Goal: Task Accomplishment & Management: Complete application form

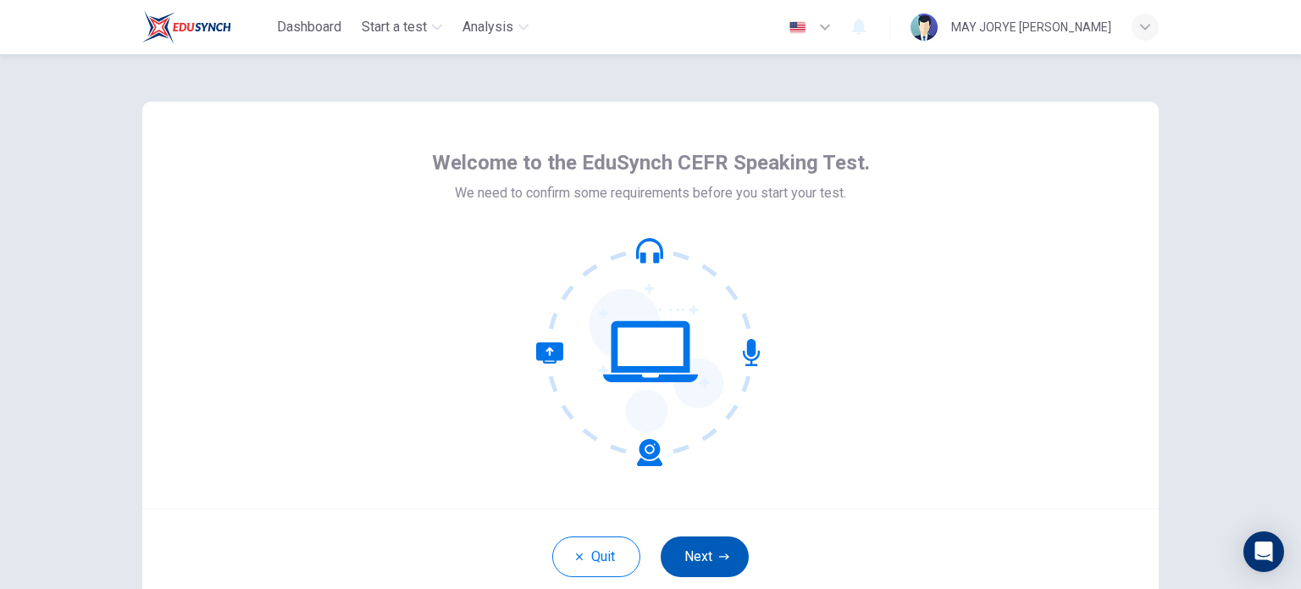
click at [725, 558] on button "Next" at bounding box center [705, 556] width 88 height 41
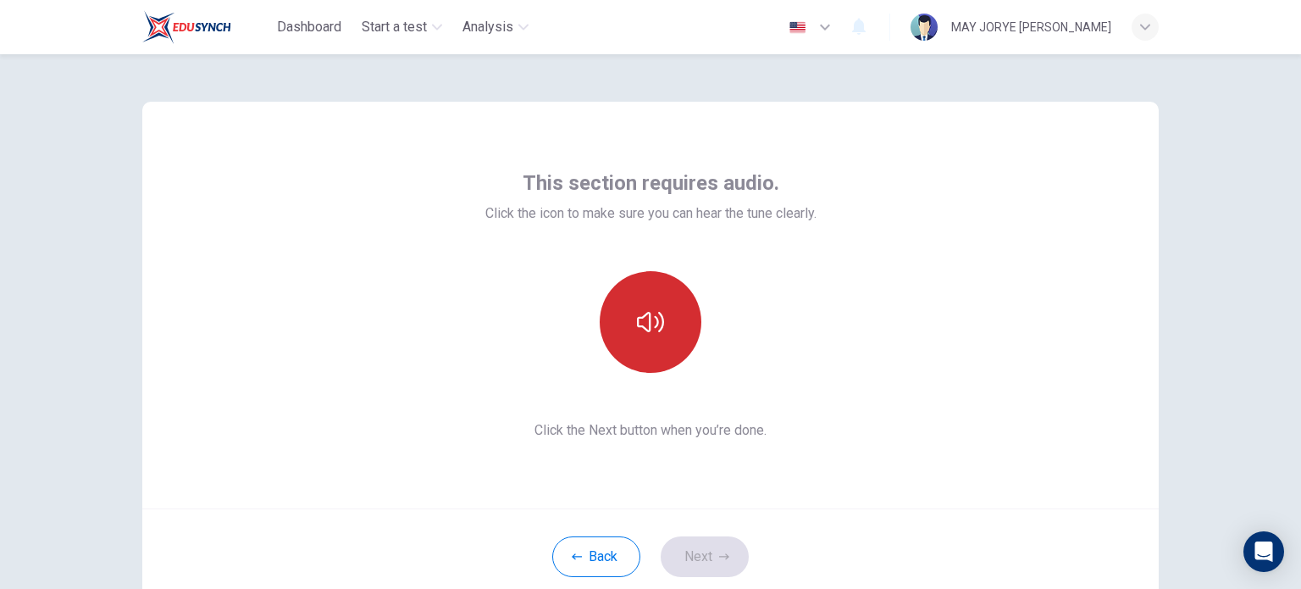
click at [662, 297] on button "button" at bounding box center [651, 322] width 102 height 102
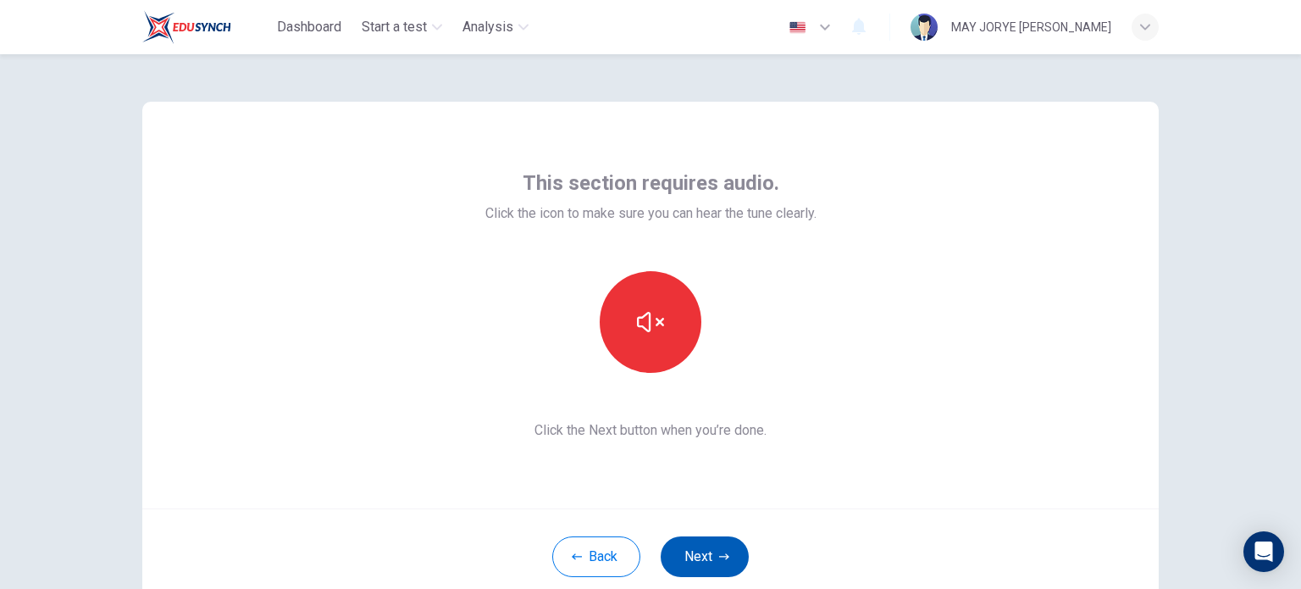
click at [704, 555] on button "Next" at bounding box center [705, 556] width 88 height 41
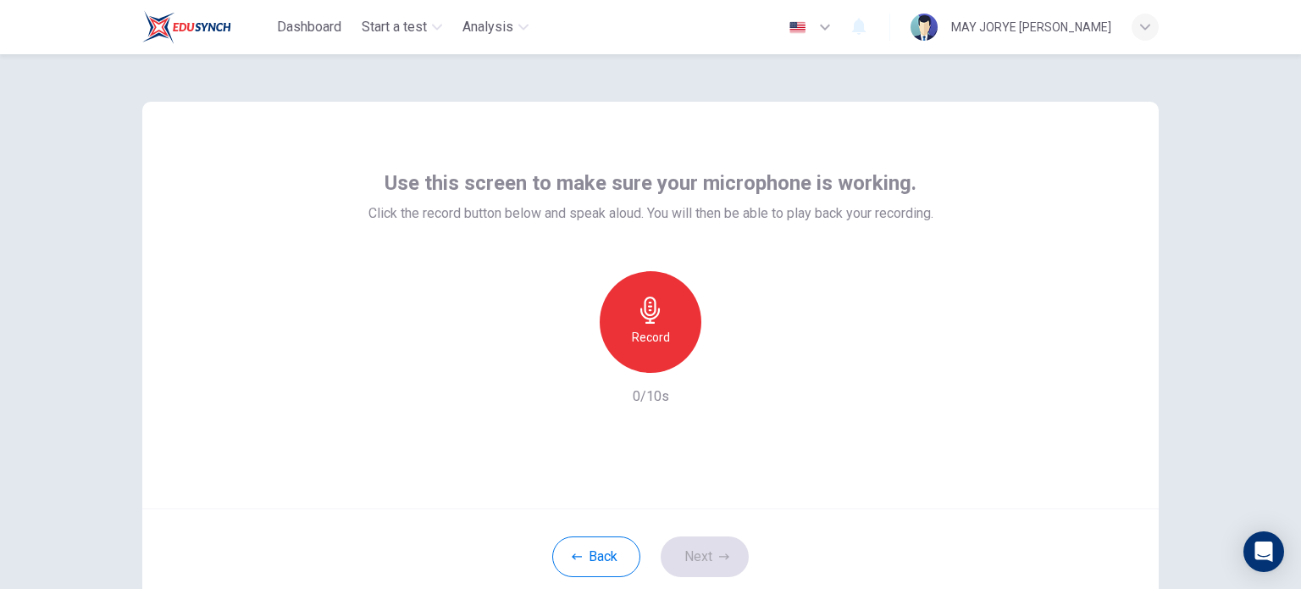
click at [651, 308] on icon "button" at bounding box center [650, 310] width 19 height 27
click at [652, 319] on icon "button" at bounding box center [650, 310] width 27 height 27
click at [725, 362] on icon "button" at bounding box center [728, 359] width 17 height 17
click at [713, 552] on button "Next" at bounding box center [705, 556] width 88 height 41
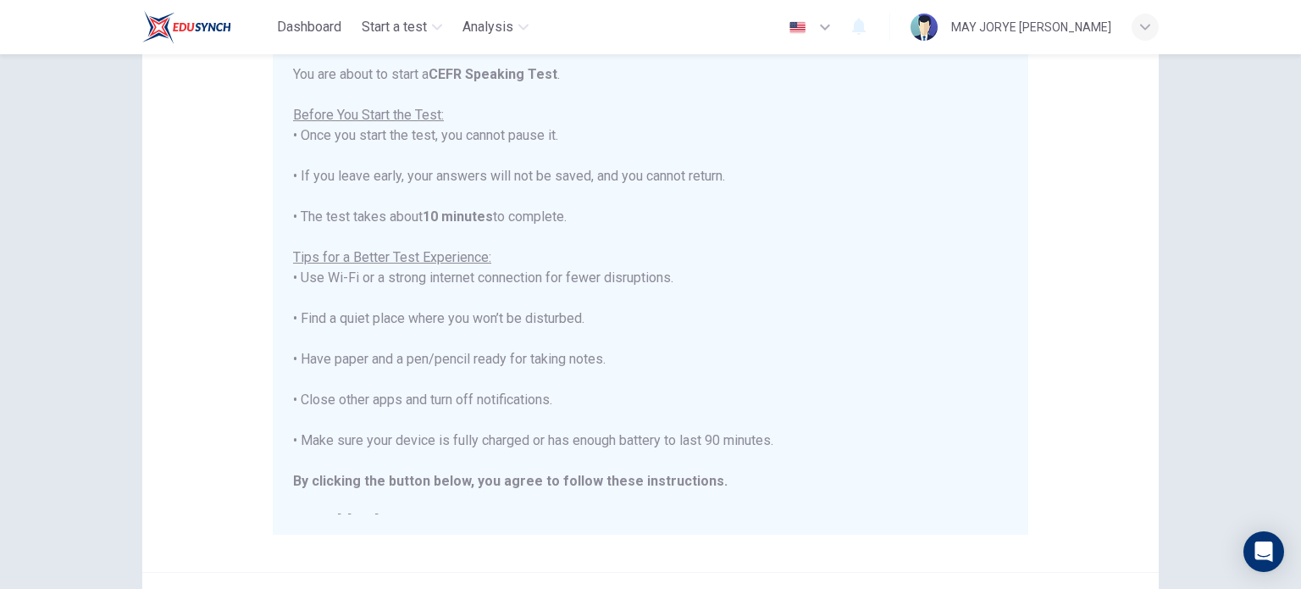
scroll to position [169, 0]
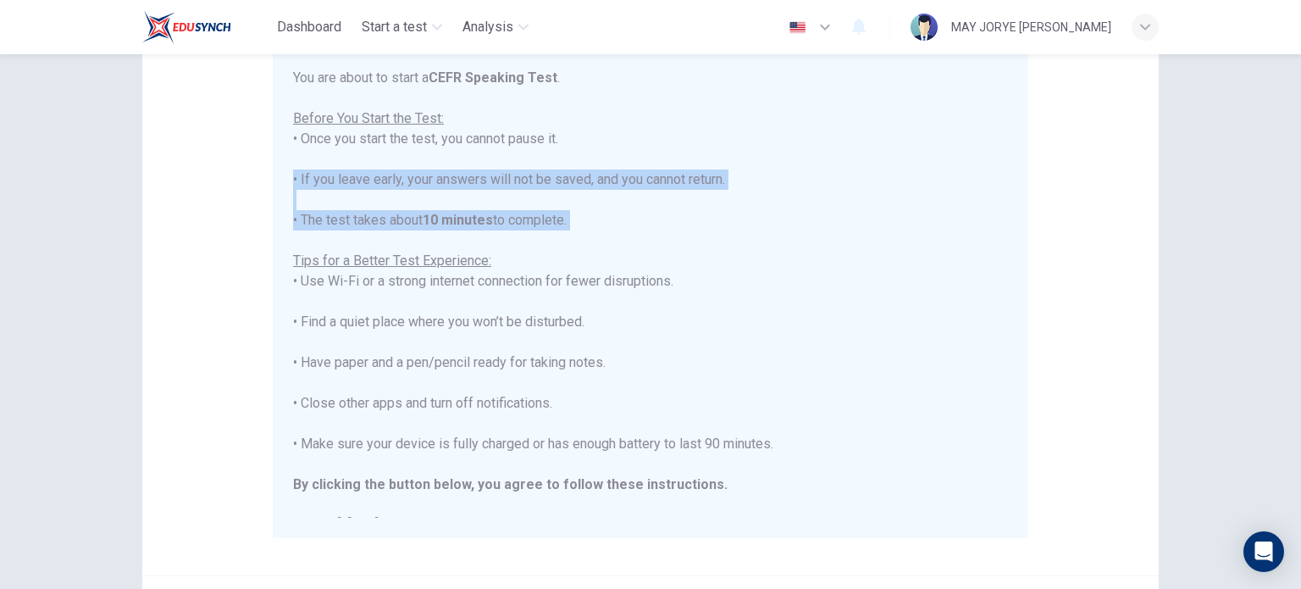
drag, startPoint x: 1290, startPoint y: 239, endPoint x: 1295, endPoint y: 182, distance: 56.9
click at [1295, 182] on div "Disclaimer: You are about to start a CEFR Speaking Test . Before You Start the …" at bounding box center [650, 321] width 1301 height 535
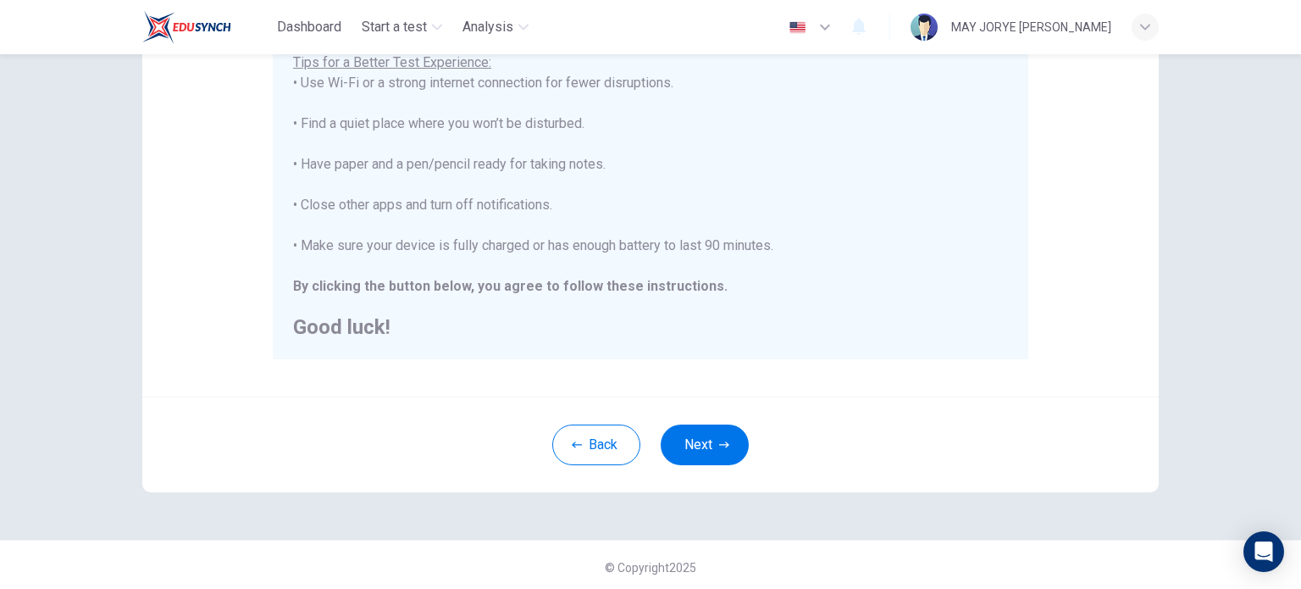
scroll to position [352, 0]
click at [712, 436] on button "Next" at bounding box center [705, 440] width 88 height 41
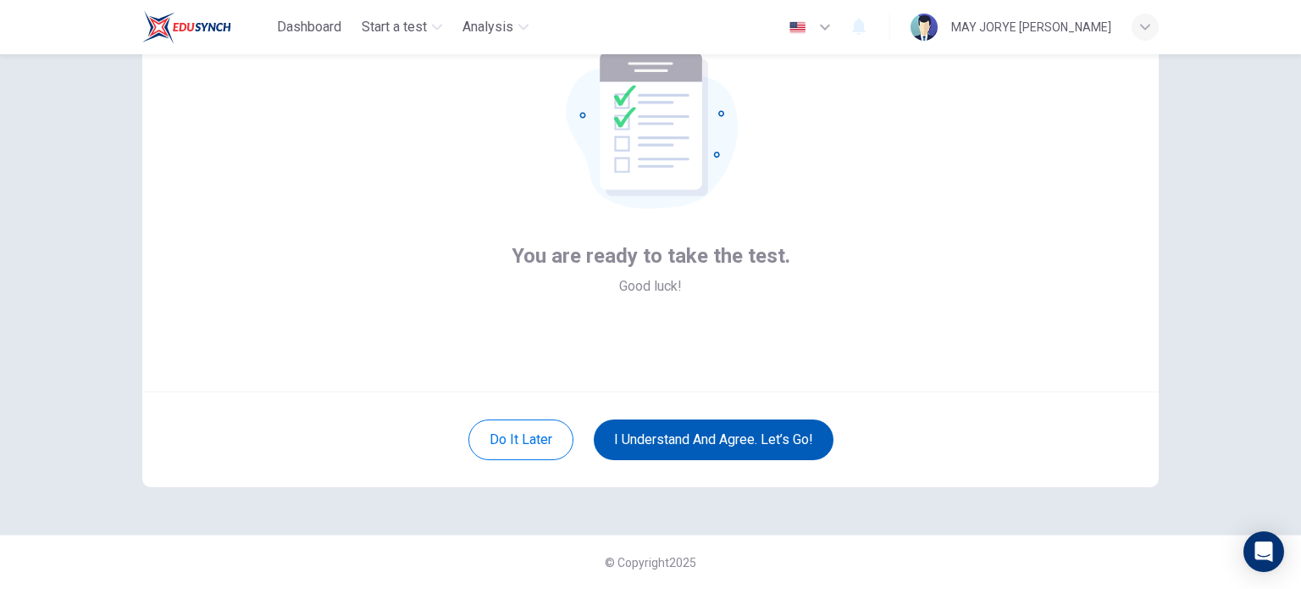
scroll to position [116, 0]
click at [711, 447] on button "I understand and agree. Let’s go!" at bounding box center [714, 440] width 240 height 41
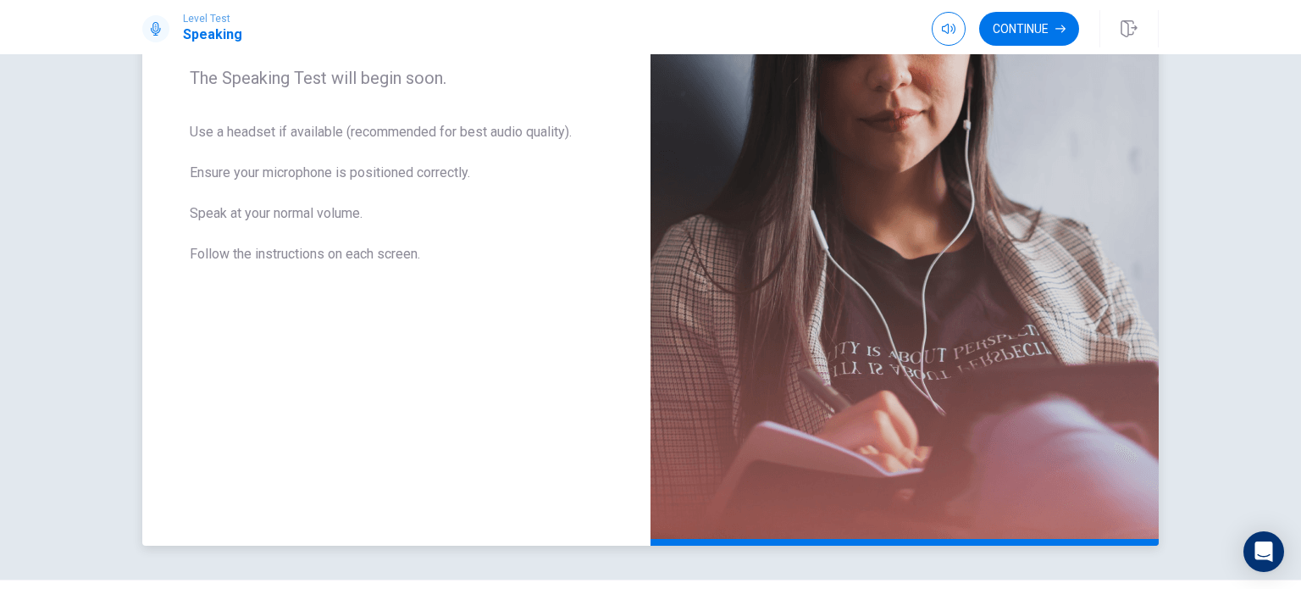
scroll to position [241, 0]
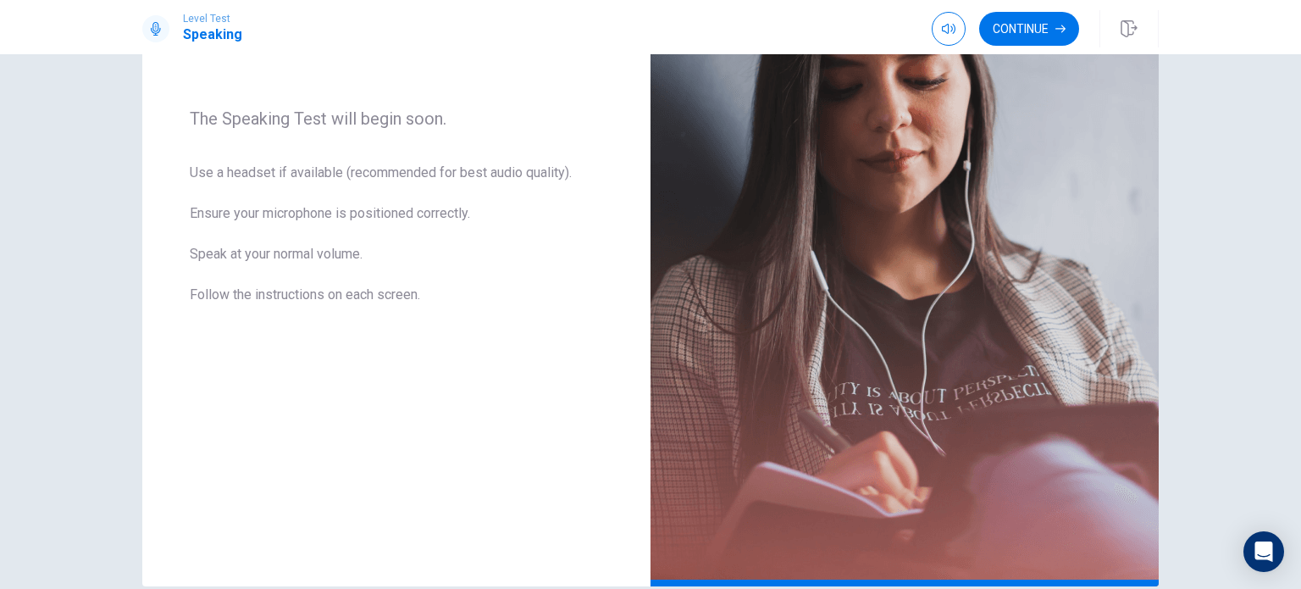
click at [1031, 33] on button "Continue" at bounding box center [1029, 29] width 100 height 34
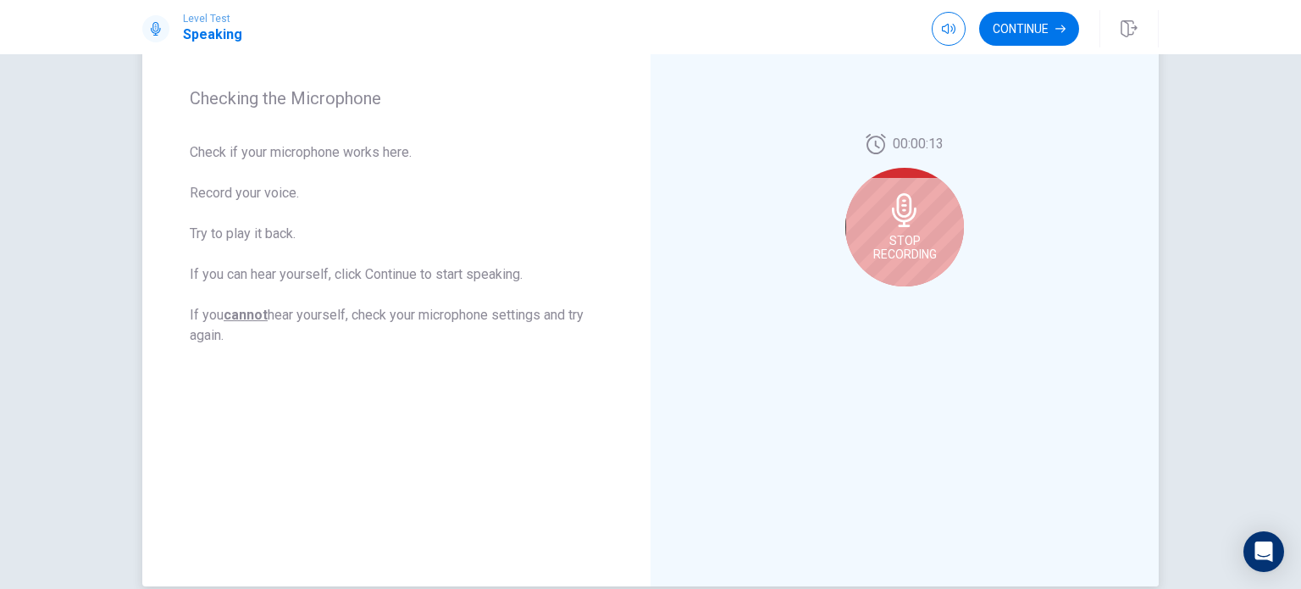
click at [936, 213] on div "Stop Recording" at bounding box center [905, 227] width 119 height 119
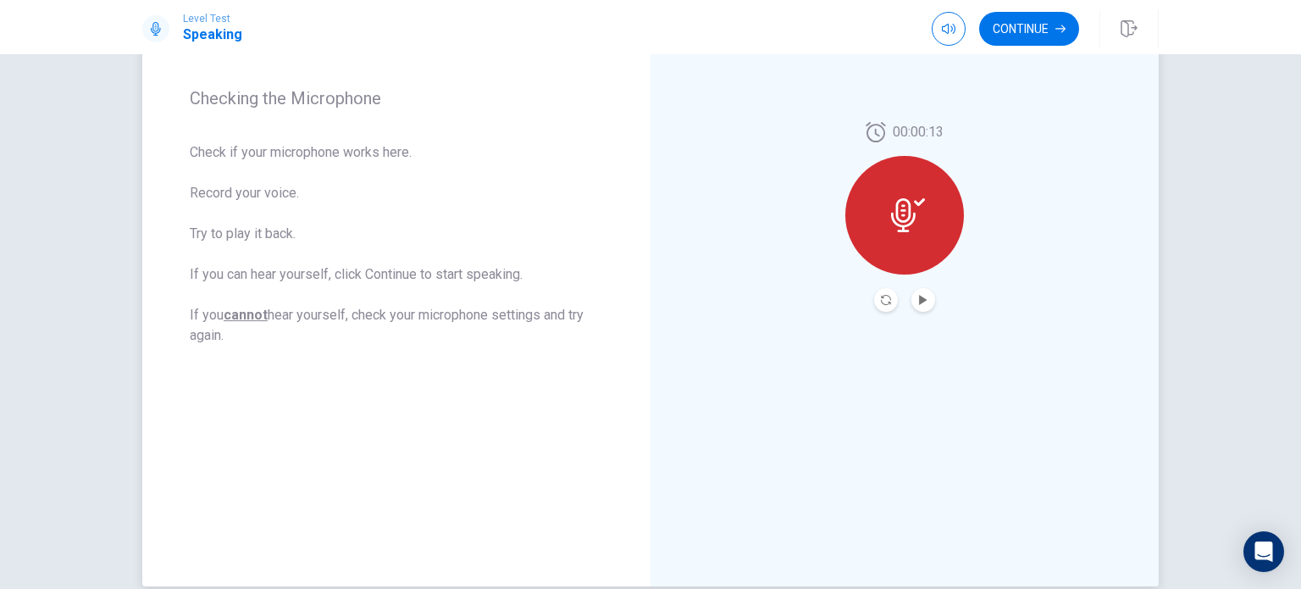
click at [909, 219] on icon at bounding box center [903, 215] width 25 height 34
click at [926, 293] on button "Play Audio" at bounding box center [924, 300] width 24 height 24
click at [920, 300] on icon "Pause Audio" at bounding box center [923, 300] width 8 height 10
click at [885, 302] on icon "Record Again" at bounding box center [886, 300] width 10 height 10
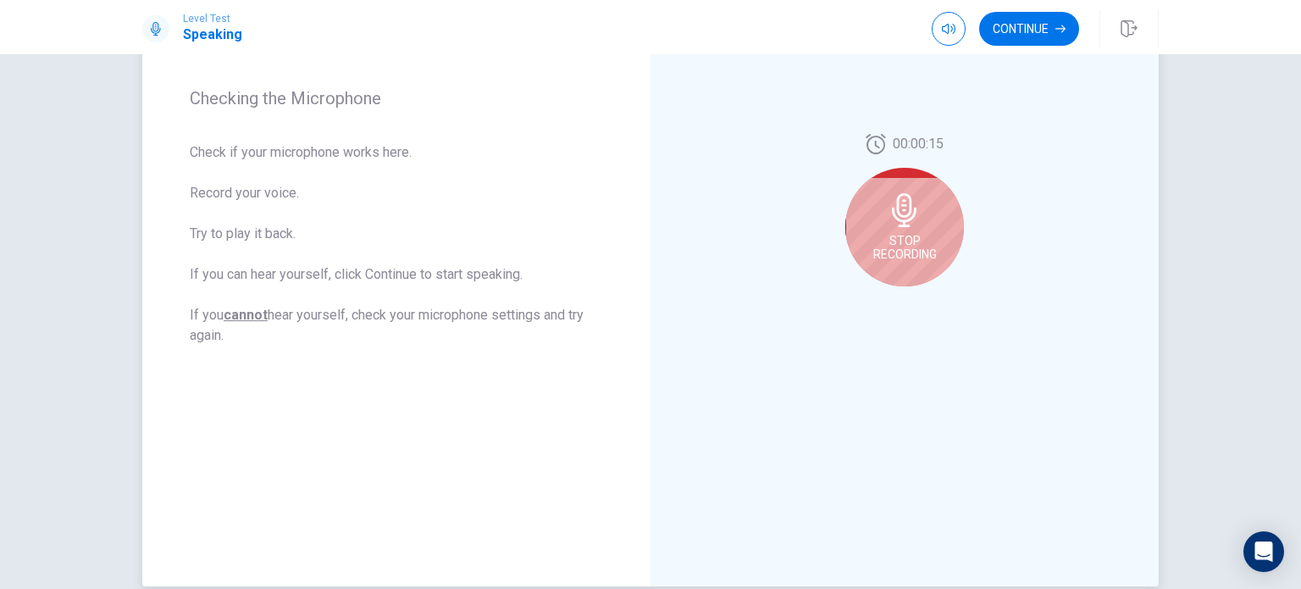
click at [897, 208] on icon at bounding box center [905, 210] width 34 height 34
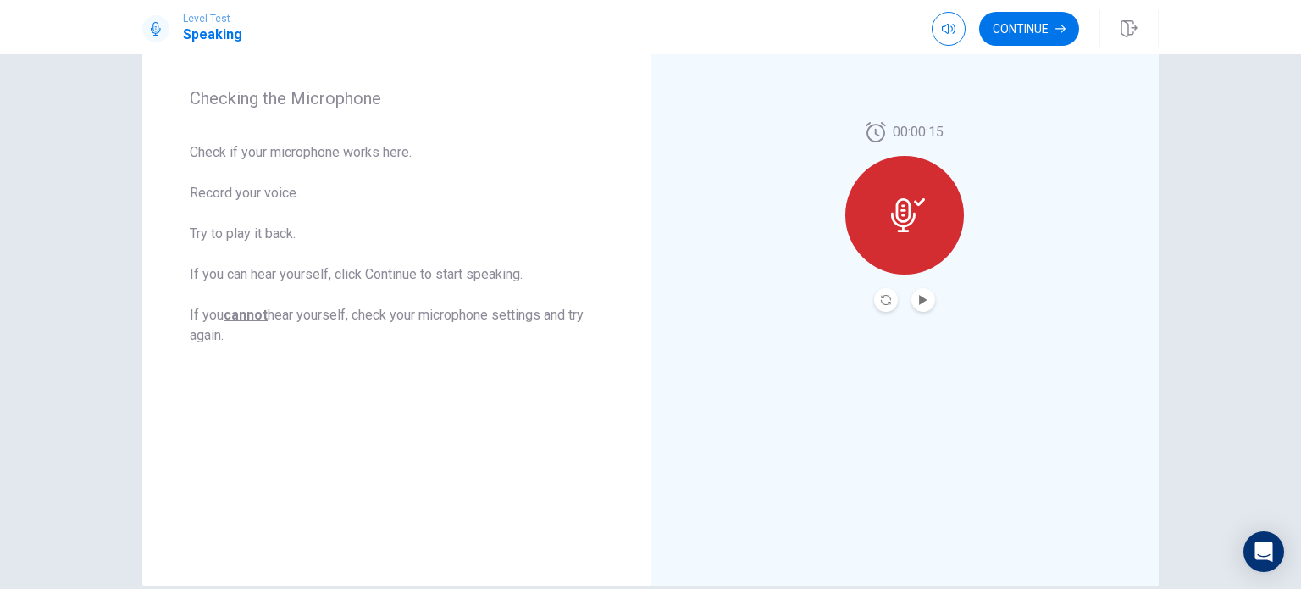
click at [889, 302] on button "Record Again" at bounding box center [886, 300] width 24 height 24
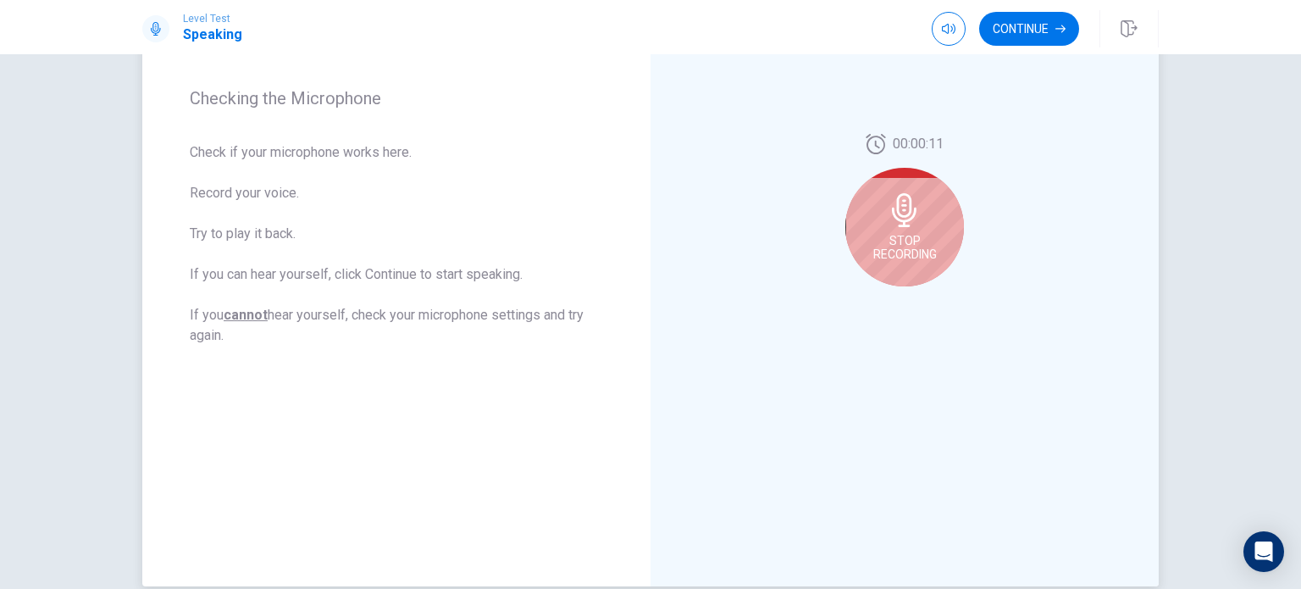
click at [905, 217] on icon at bounding box center [904, 210] width 25 height 34
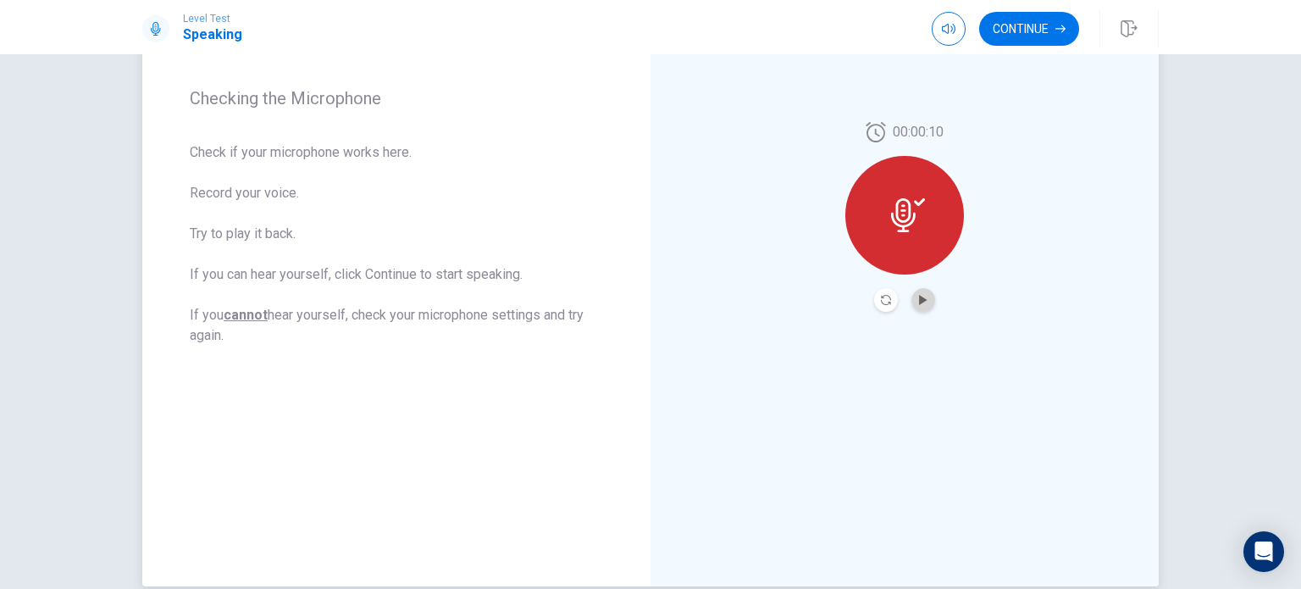
click at [925, 300] on button "Play Audio" at bounding box center [924, 300] width 24 height 24
click at [881, 297] on icon "Record Again" at bounding box center [886, 300] width 10 height 10
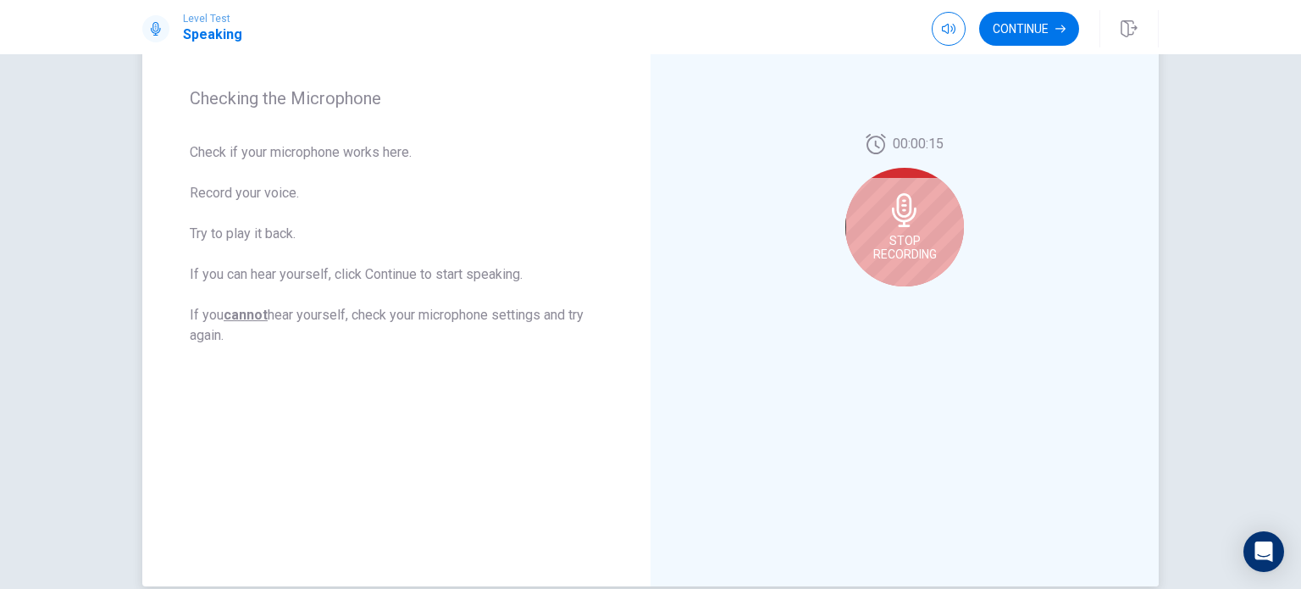
click at [911, 247] on span "Stop Recording" at bounding box center [906, 247] width 64 height 27
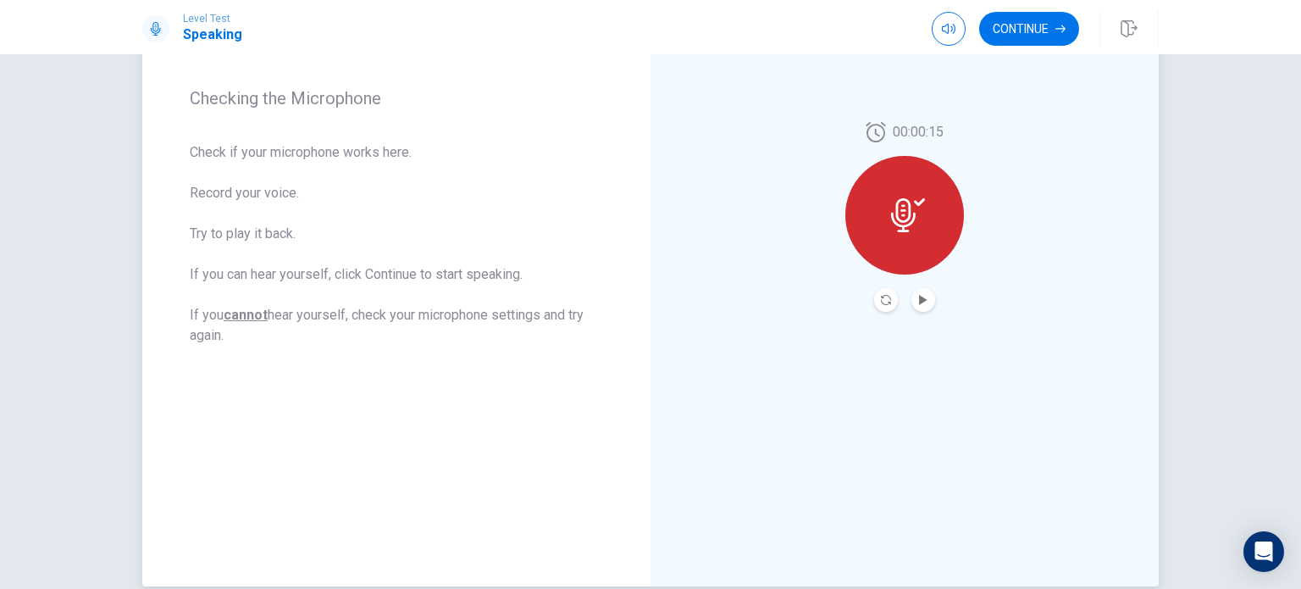
click at [885, 306] on button "Record Again" at bounding box center [886, 300] width 24 height 24
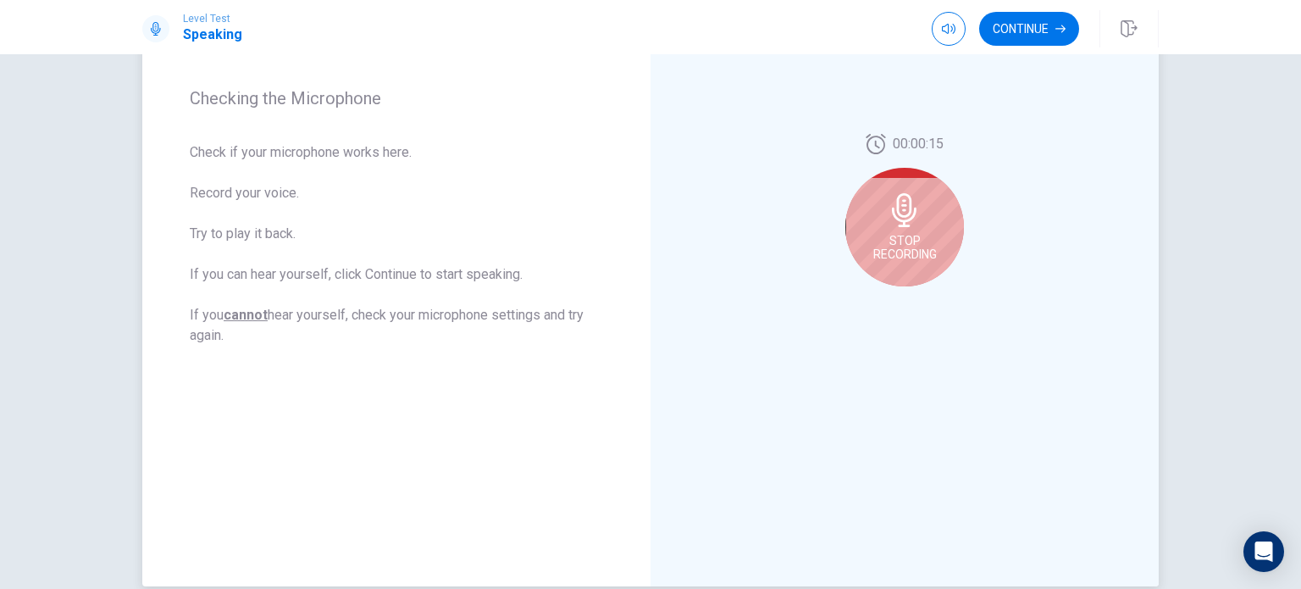
click at [901, 229] on div "Stop Recording" at bounding box center [905, 227] width 119 height 119
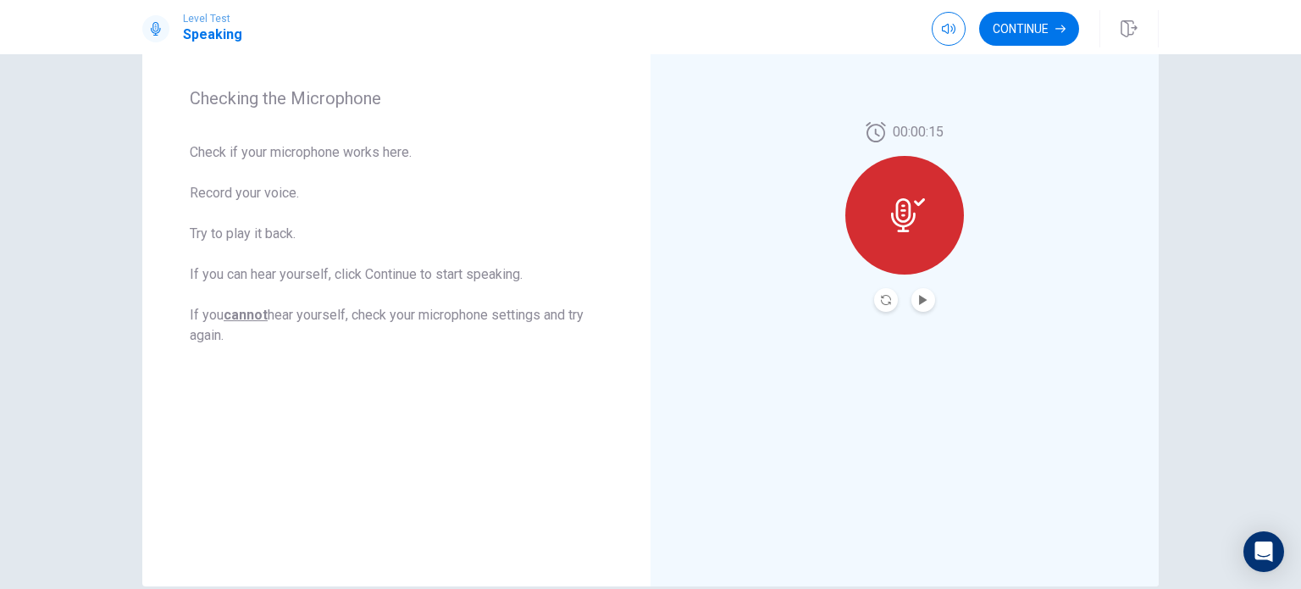
click at [888, 301] on button "Record Again" at bounding box center [886, 300] width 24 height 24
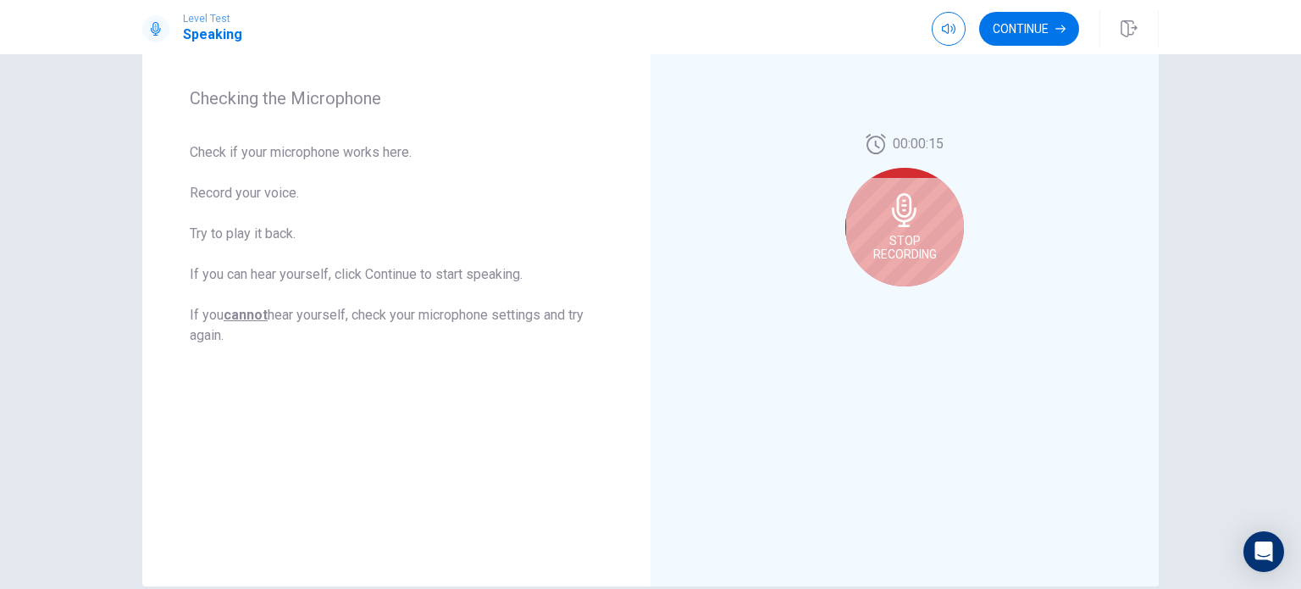
click at [901, 213] on icon at bounding box center [905, 210] width 34 height 34
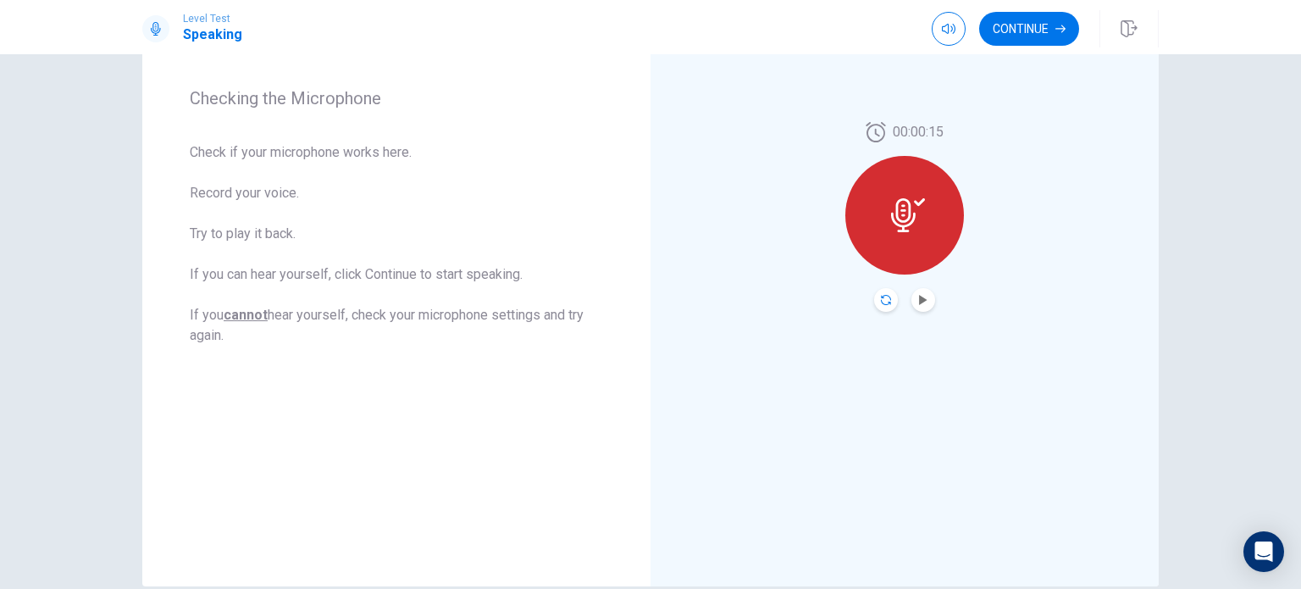
click at [881, 295] on icon "Record Again" at bounding box center [886, 300] width 10 height 10
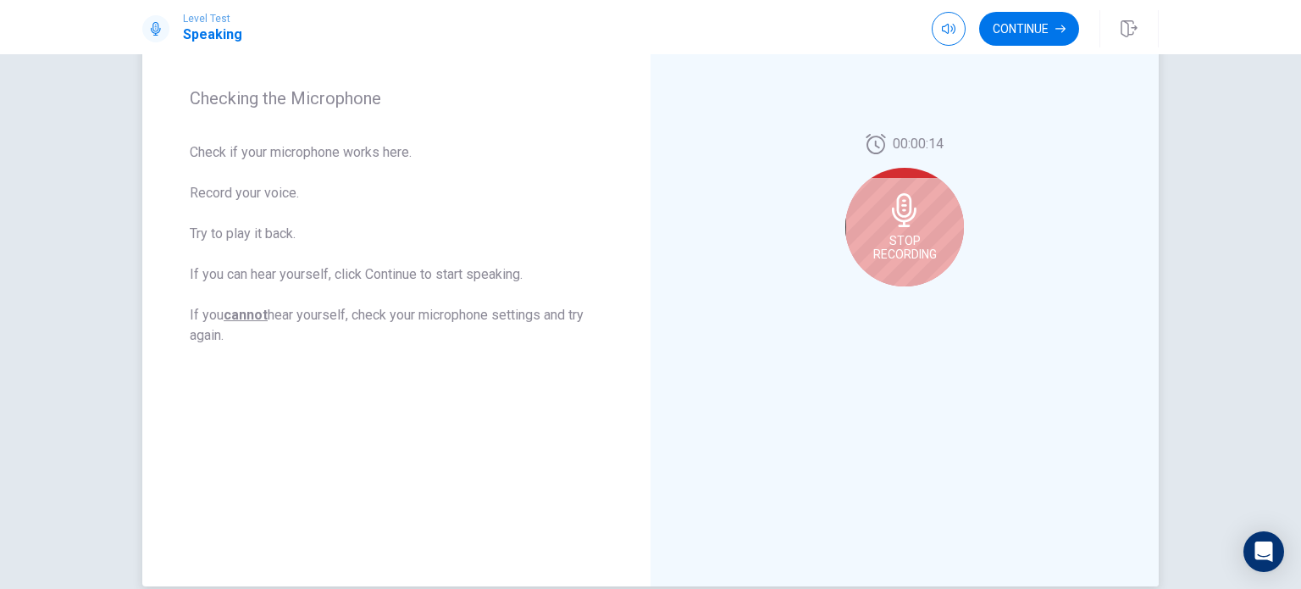
click at [924, 226] on div "Stop Recording" at bounding box center [905, 227] width 119 height 119
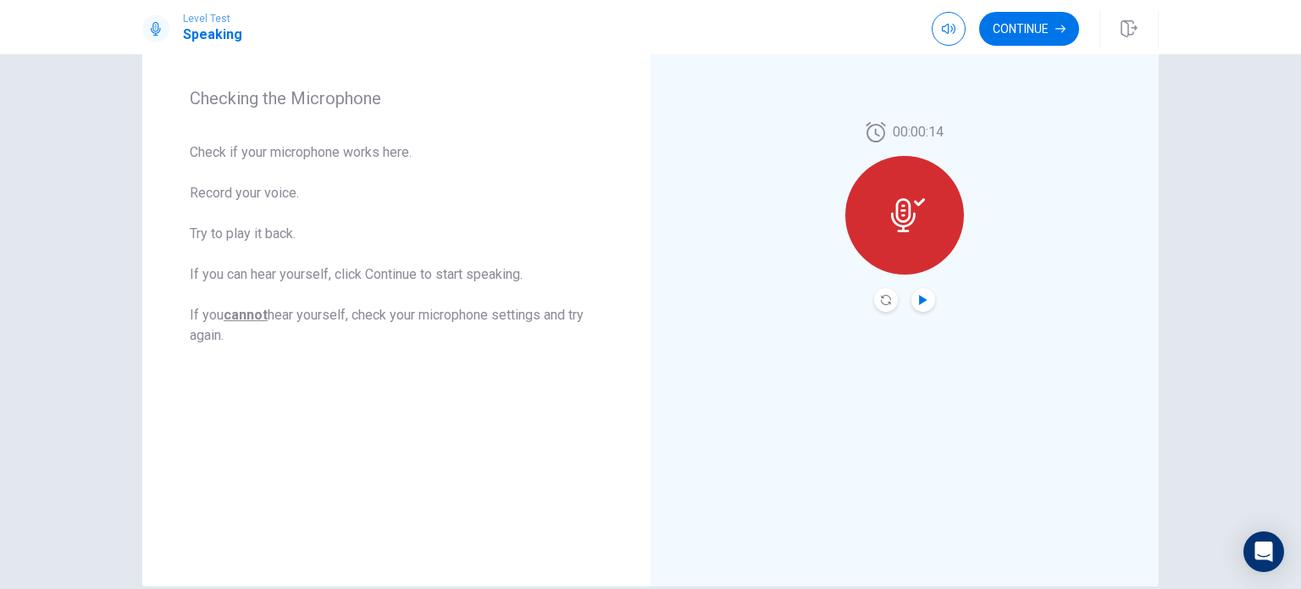
click at [923, 297] on icon "Play Audio" at bounding box center [923, 300] width 10 height 10
click at [1020, 36] on button "Continue" at bounding box center [1029, 29] width 100 height 34
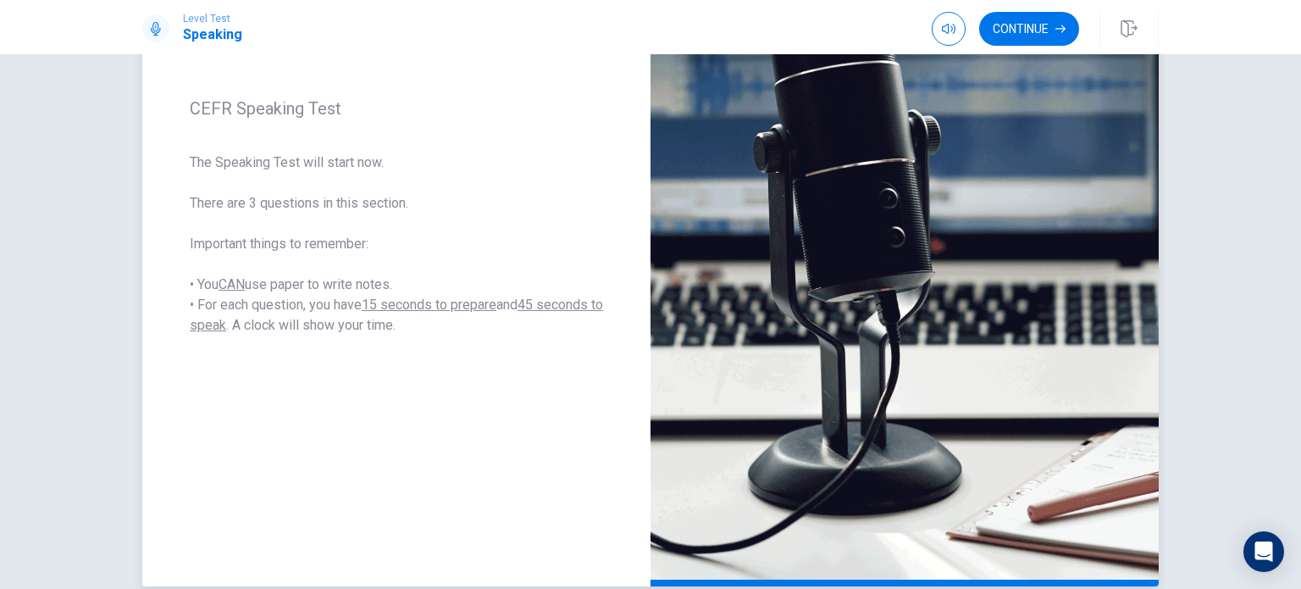
scroll to position [325, 0]
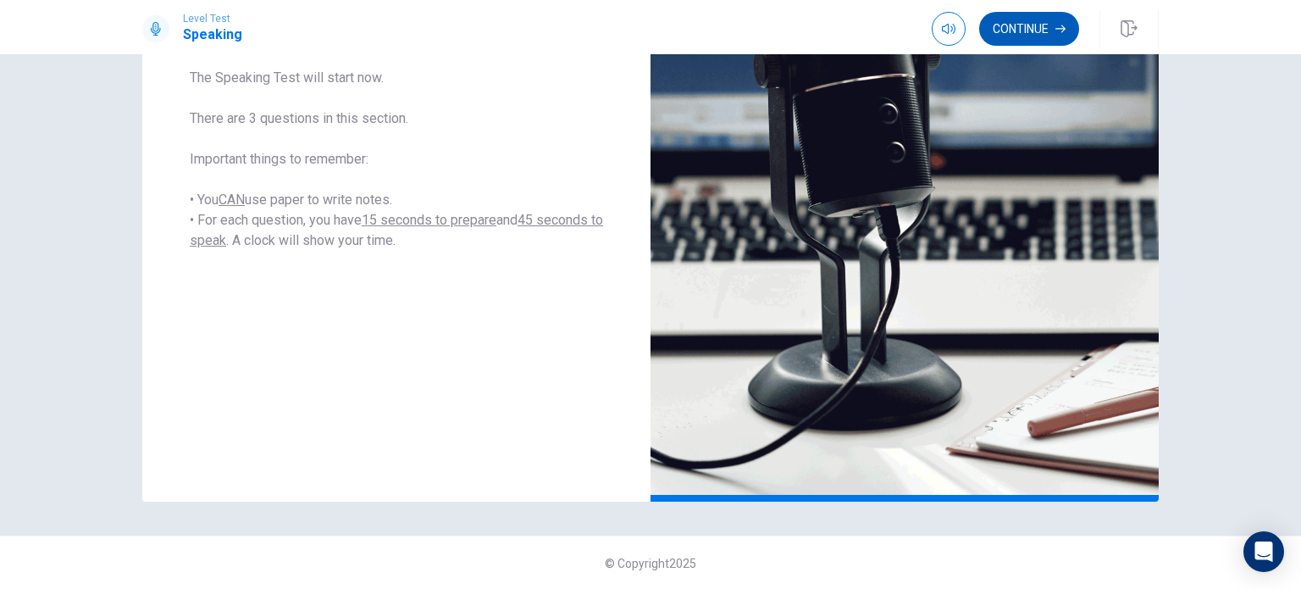
click at [1015, 36] on button "Continue" at bounding box center [1029, 29] width 100 height 34
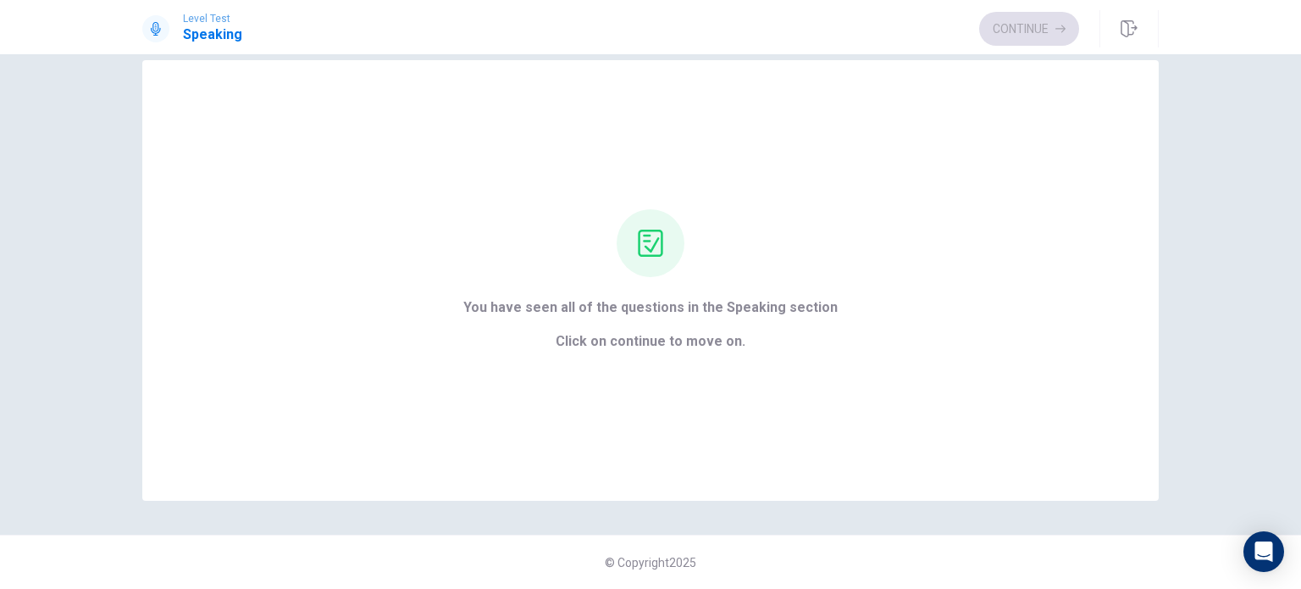
scroll to position [27, 0]
click at [1034, 19] on button "Continue" at bounding box center [1029, 29] width 100 height 34
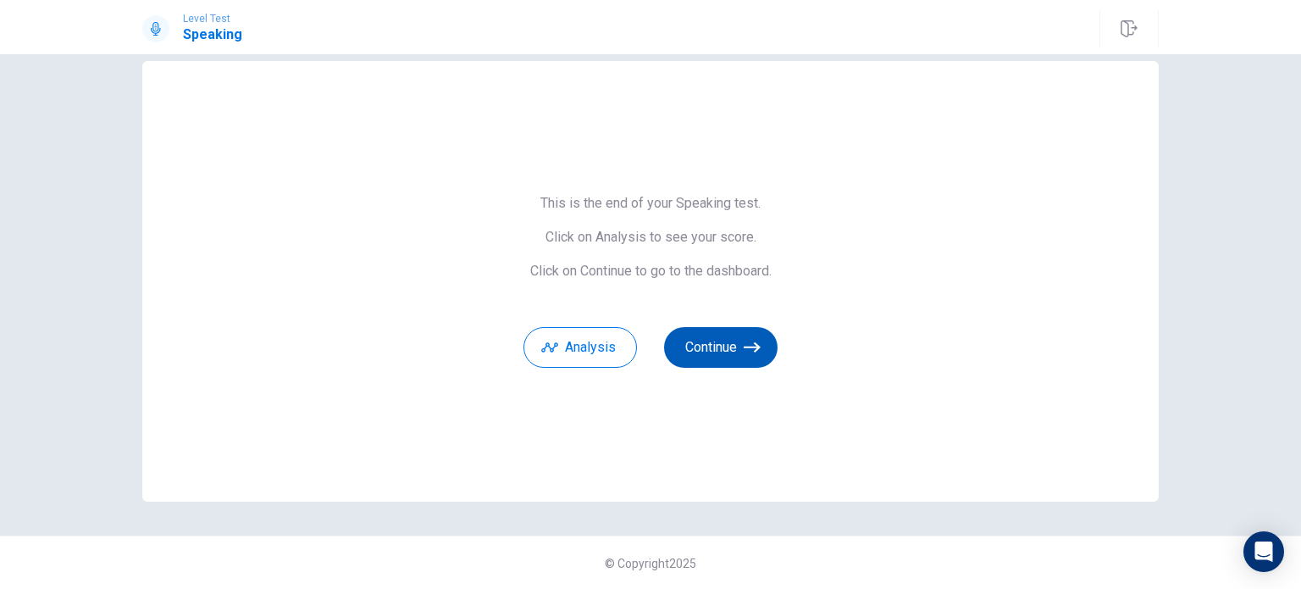
click at [715, 354] on button "Continue" at bounding box center [721, 347] width 114 height 41
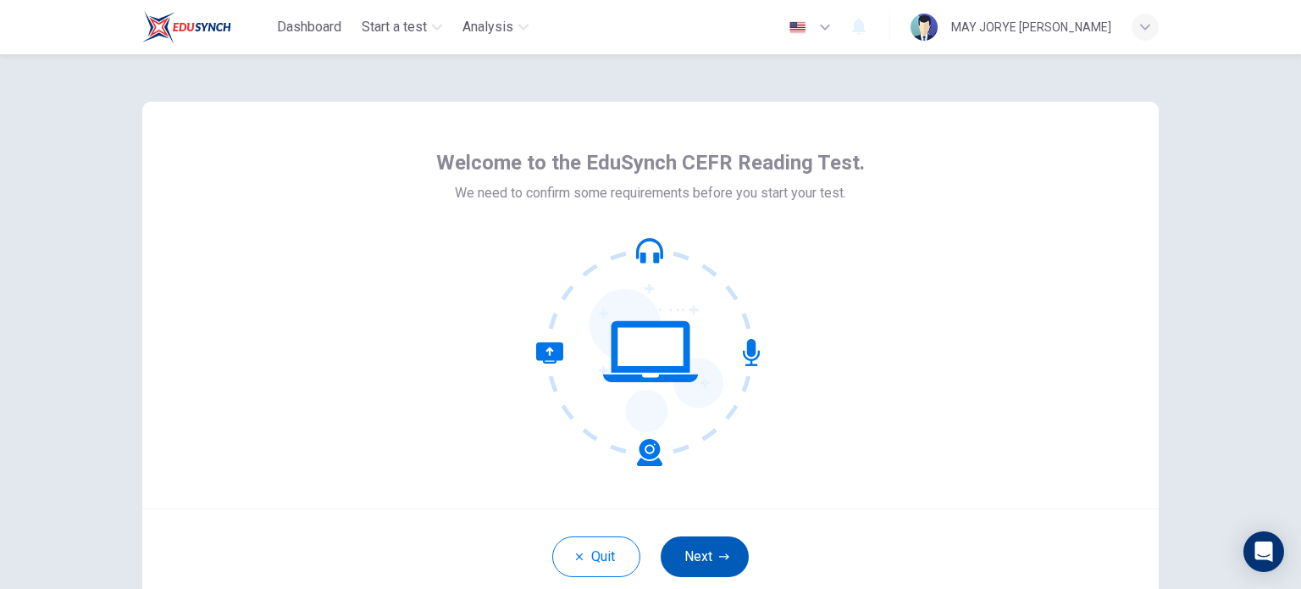
click at [665, 543] on button "Next" at bounding box center [705, 556] width 88 height 41
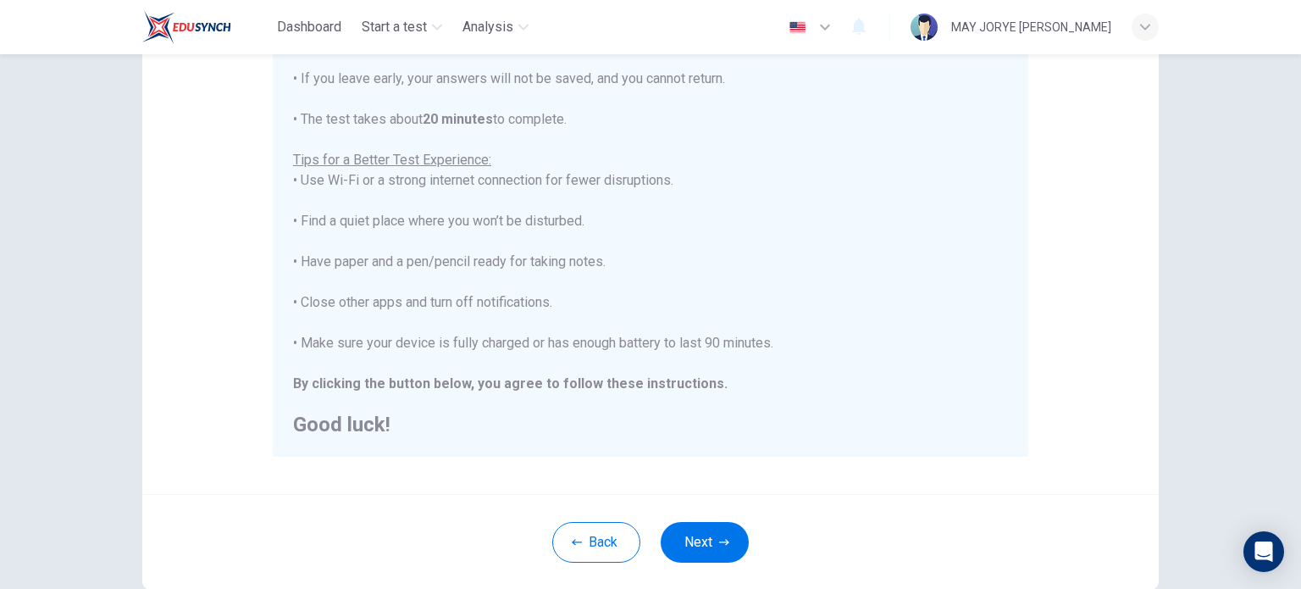
scroll to position [254, 0]
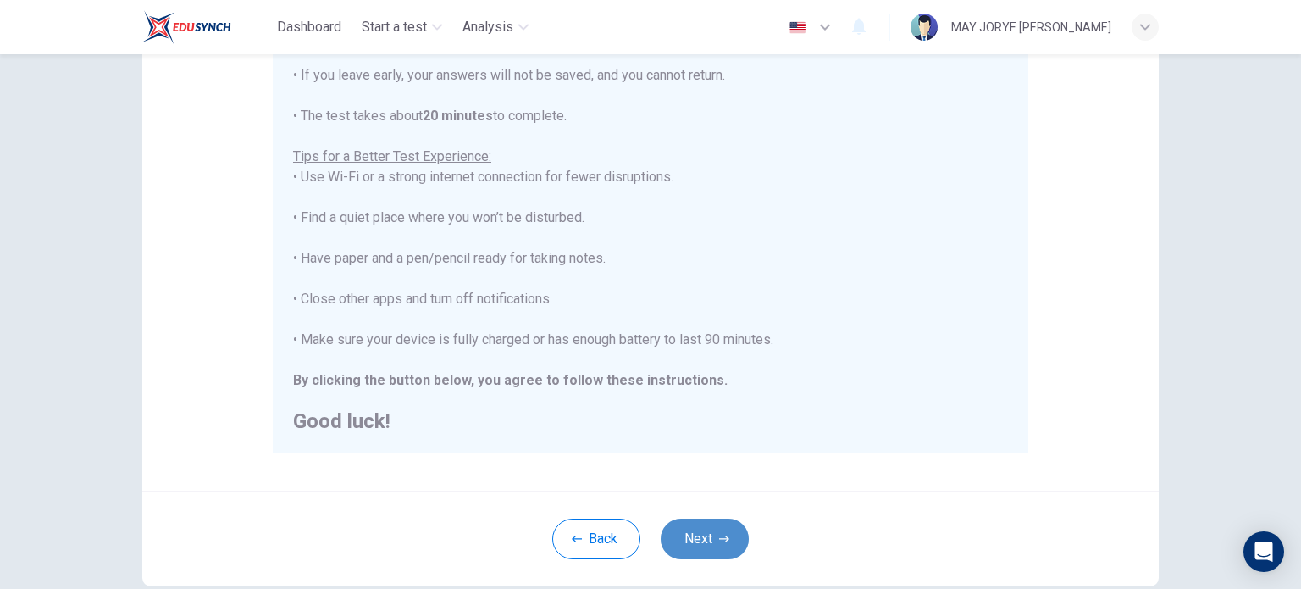
click at [724, 557] on button "Next" at bounding box center [705, 539] width 88 height 41
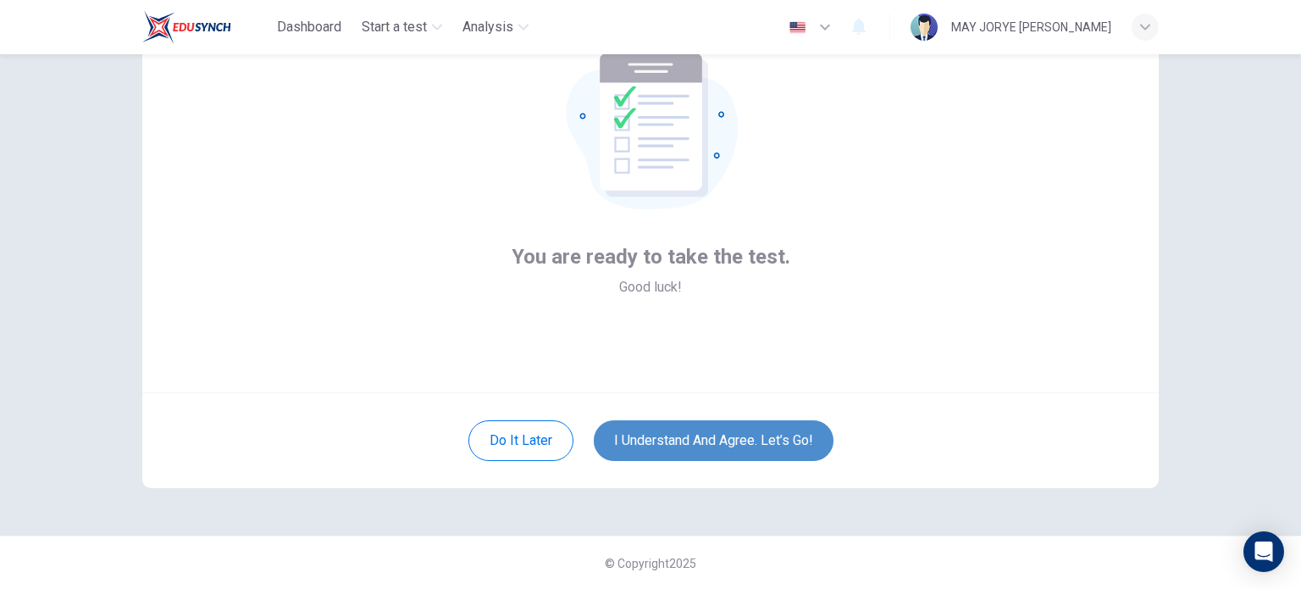
click at [798, 452] on button "I understand and agree. Let’s go!" at bounding box center [714, 440] width 240 height 41
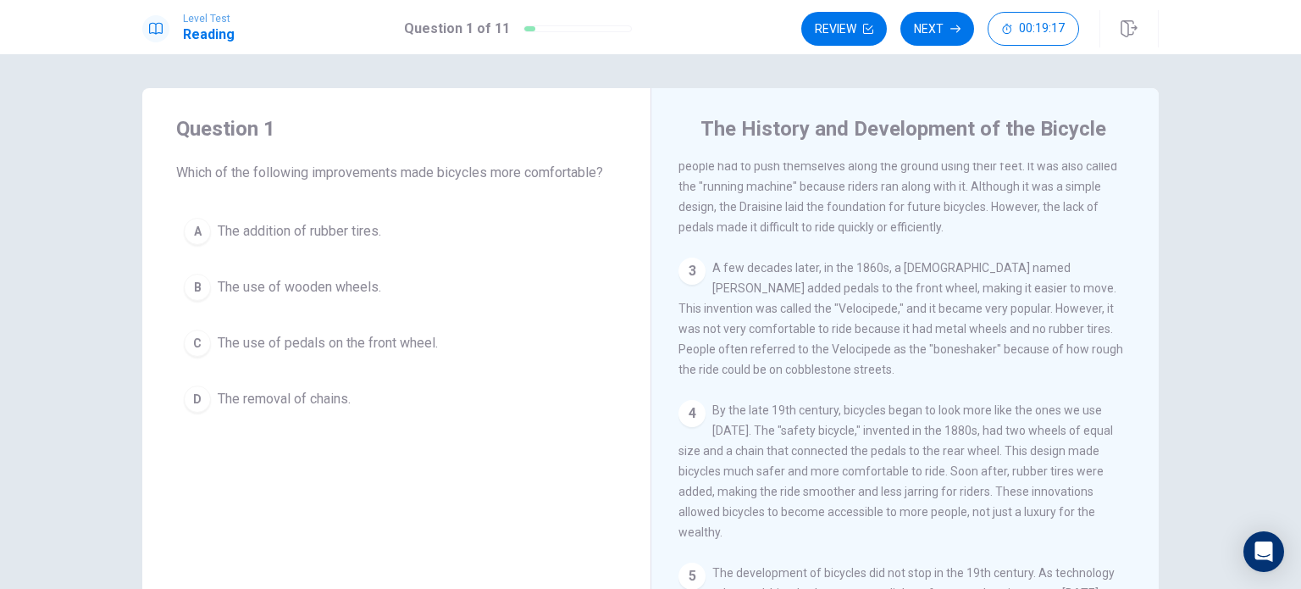
scroll to position [224, 0]
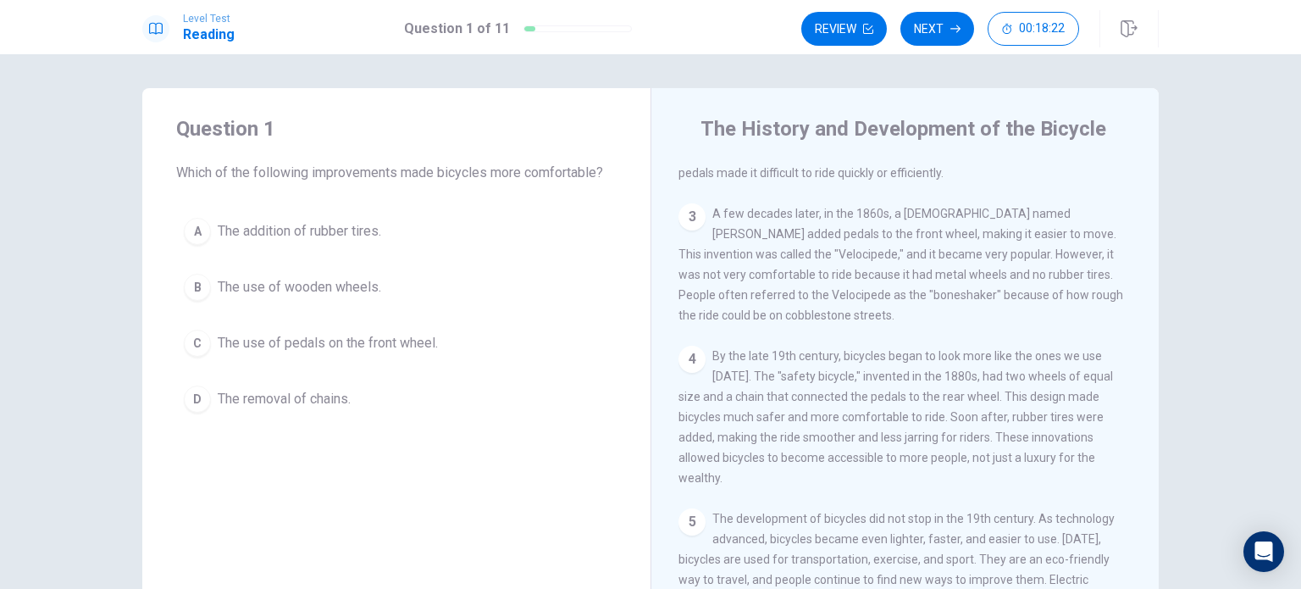
click at [190, 336] on div "C" at bounding box center [197, 343] width 27 height 27
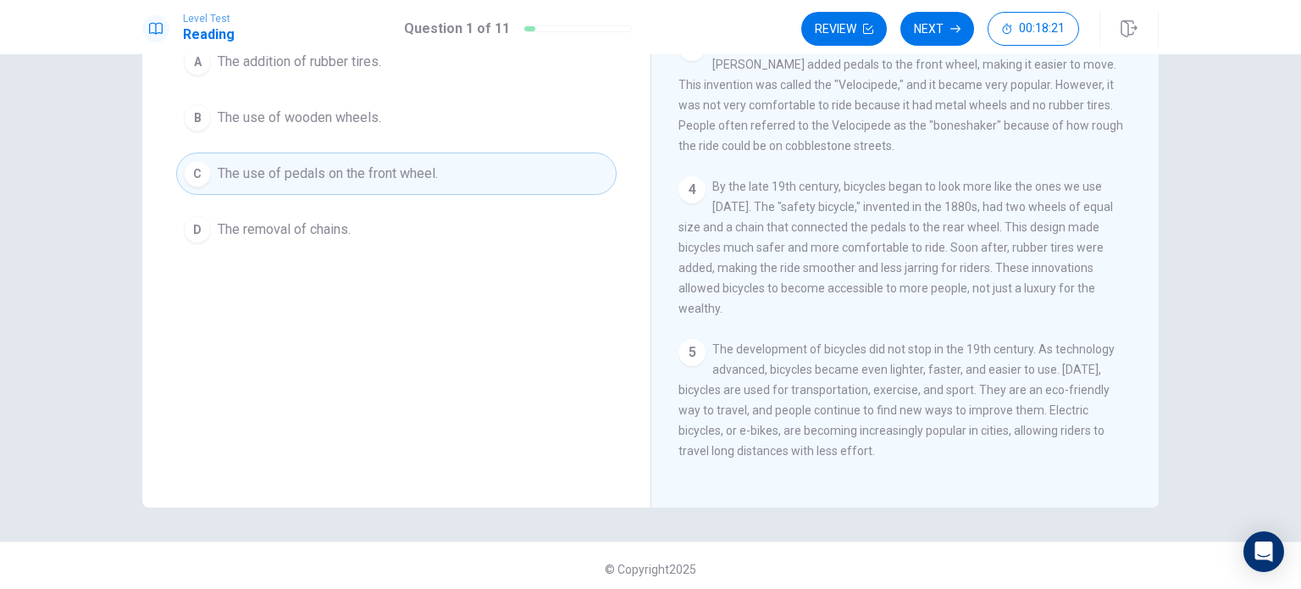
scroll to position [176, 0]
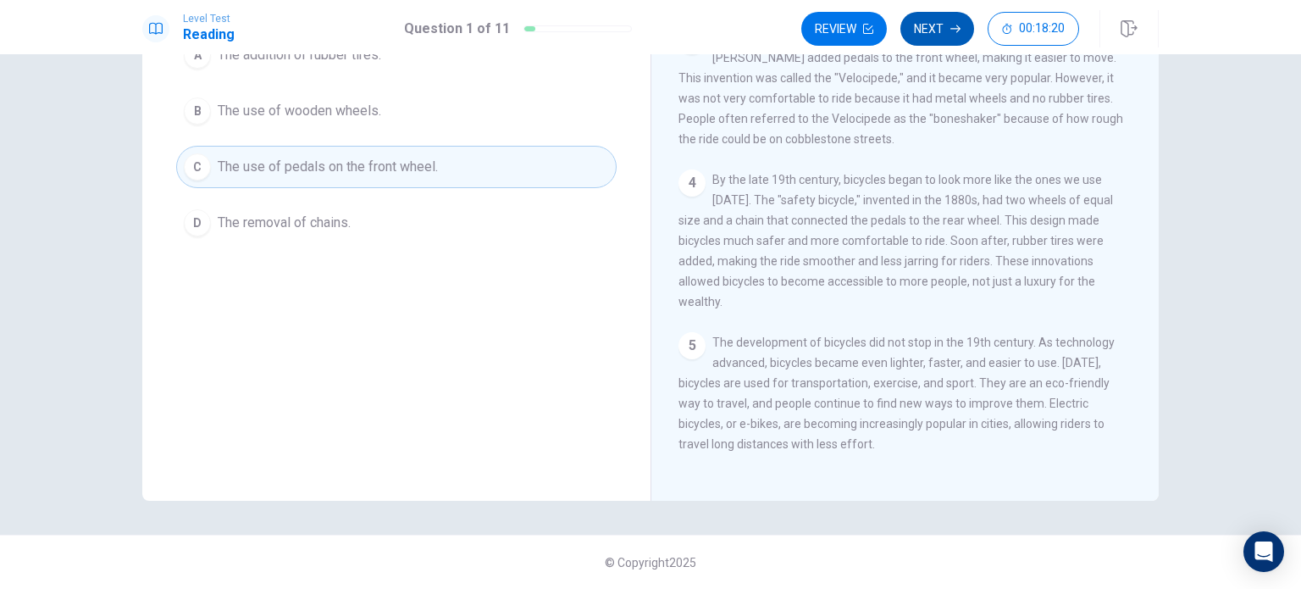
click at [941, 23] on button "Next" at bounding box center [938, 29] width 74 height 34
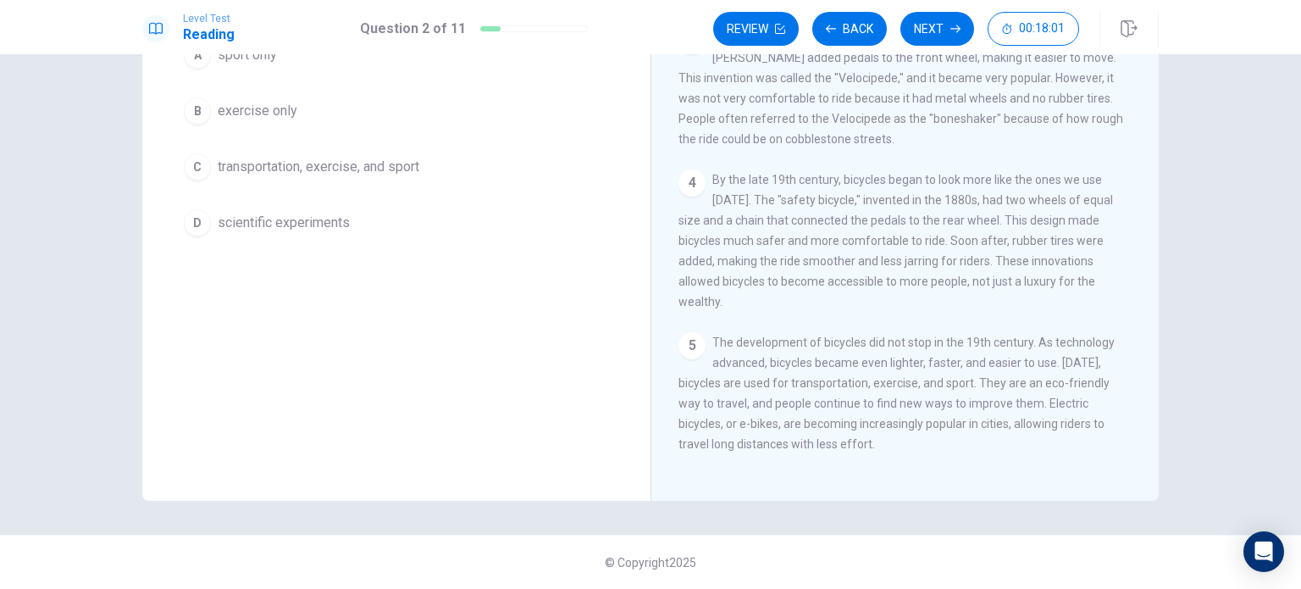
scroll to position [92, 0]
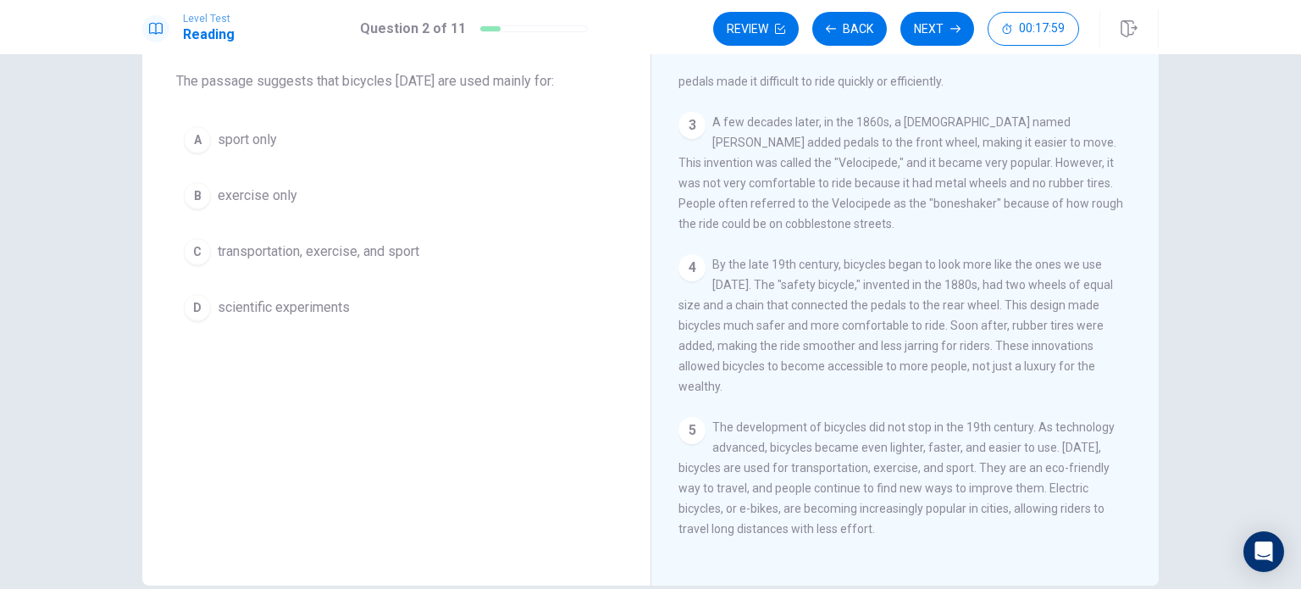
click at [200, 255] on div "C" at bounding box center [197, 251] width 27 height 27
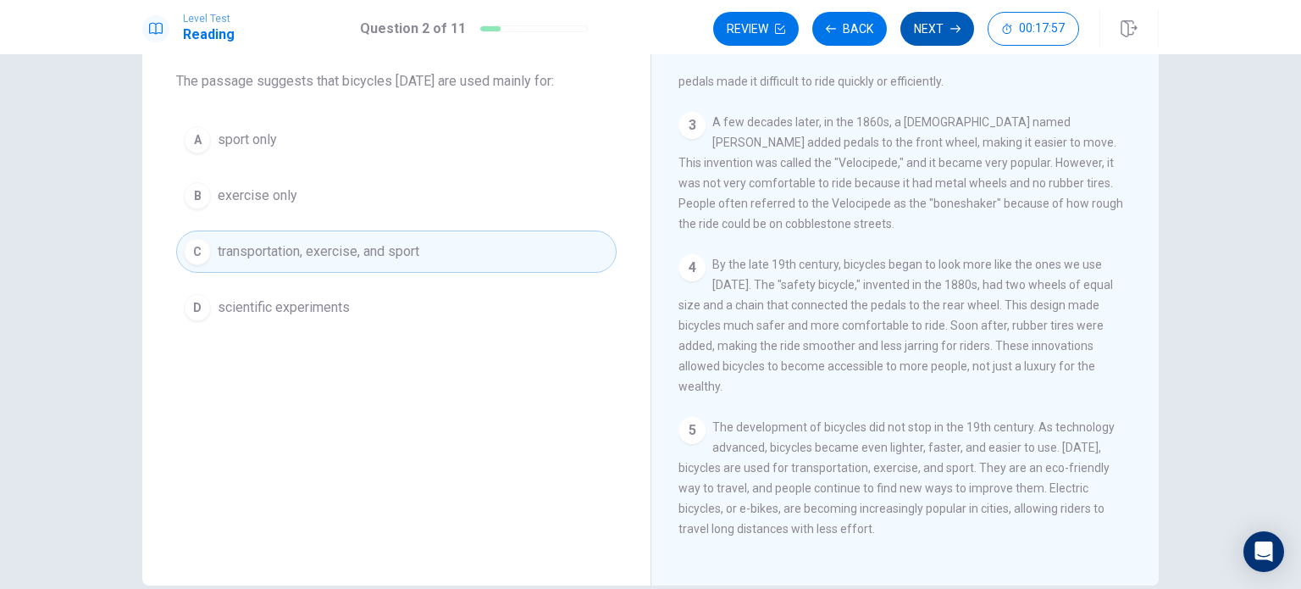
click at [929, 26] on button "Next" at bounding box center [938, 29] width 74 height 34
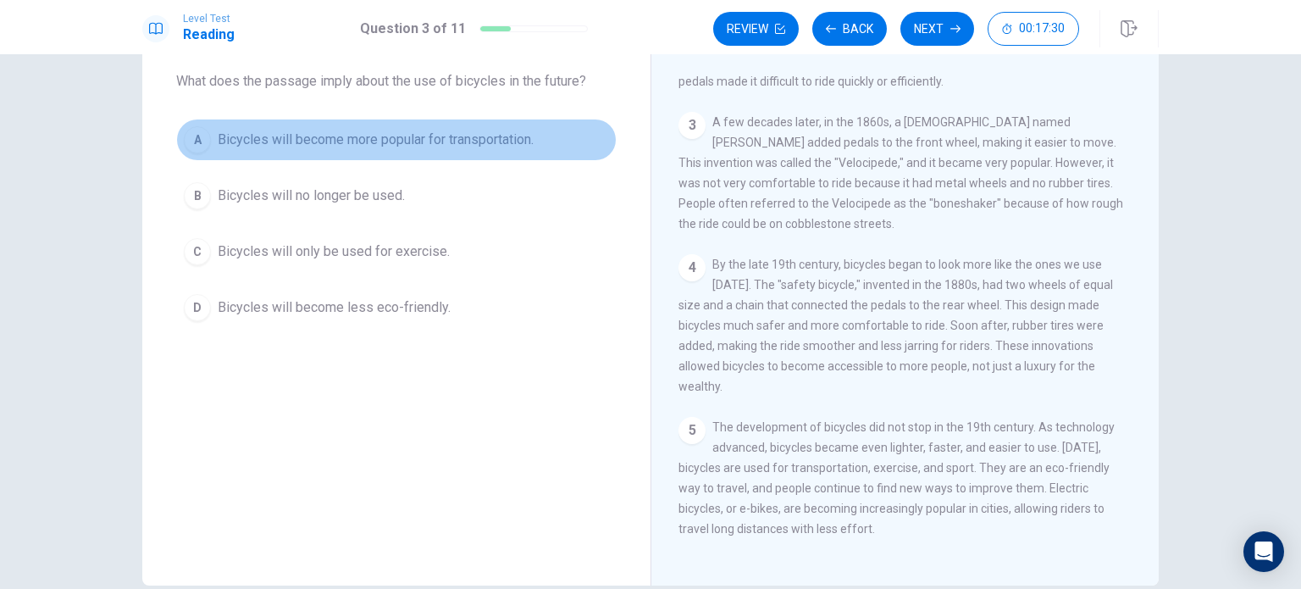
click at [198, 136] on div "A" at bounding box center [197, 139] width 27 height 27
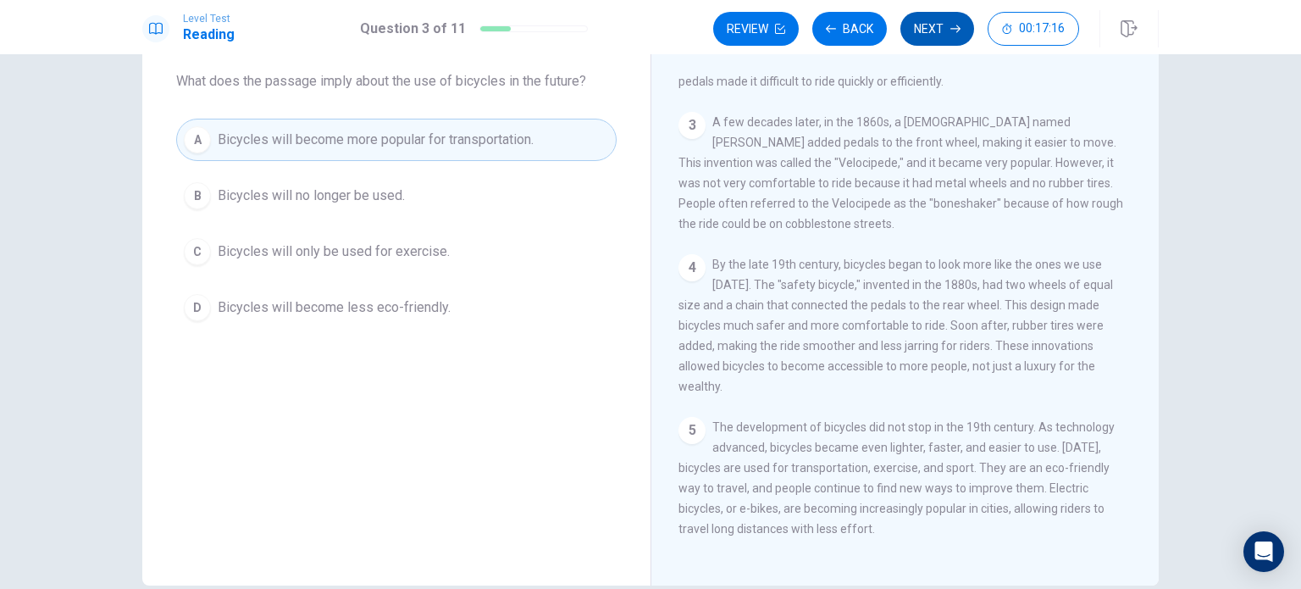
click at [934, 38] on button "Next" at bounding box center [938, 29] width 74 height 34
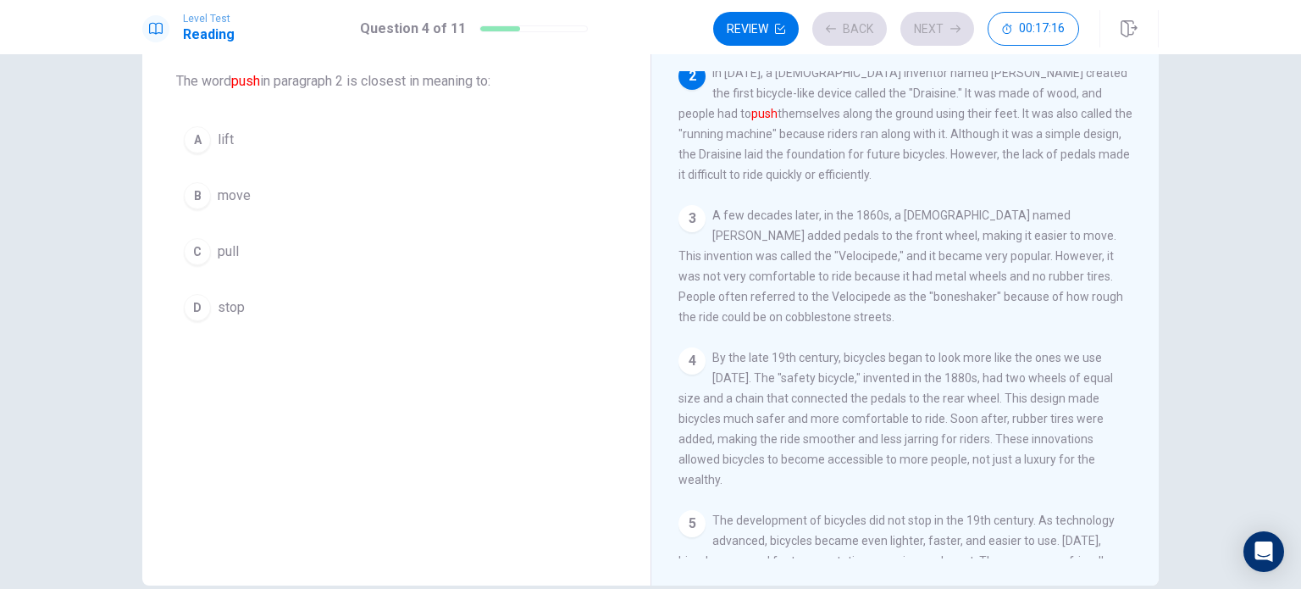
scroll to position [125, 0]
click at [208, 201] on button "B move" at bounding box center [396, 196] width 441 height 42
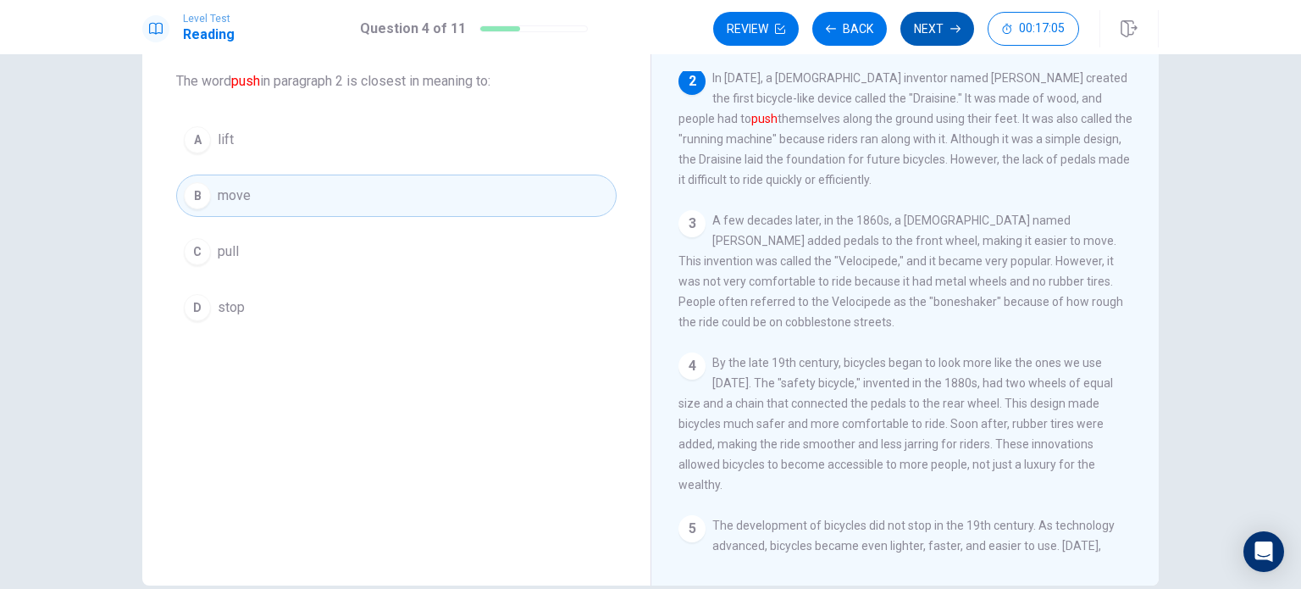
click at [935, 21] on button "Next" at bounding box center [938, 29] width 74 height 34
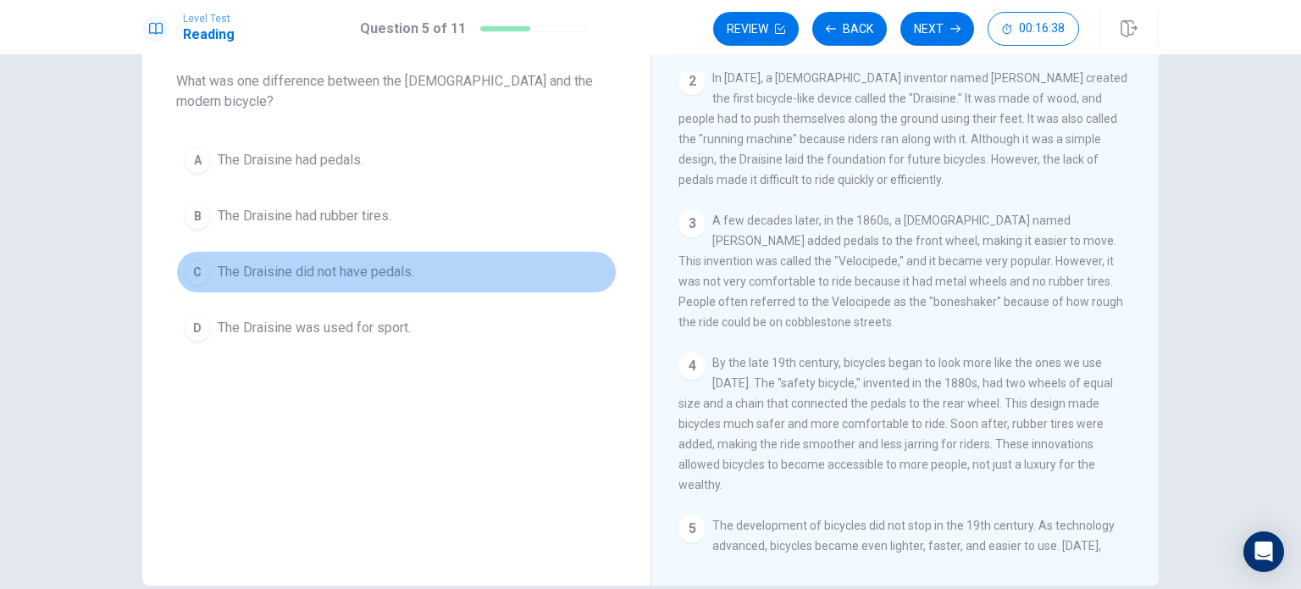
click at [202, 258] on div "C" at bounding box center [197, 271] width 27 height 27
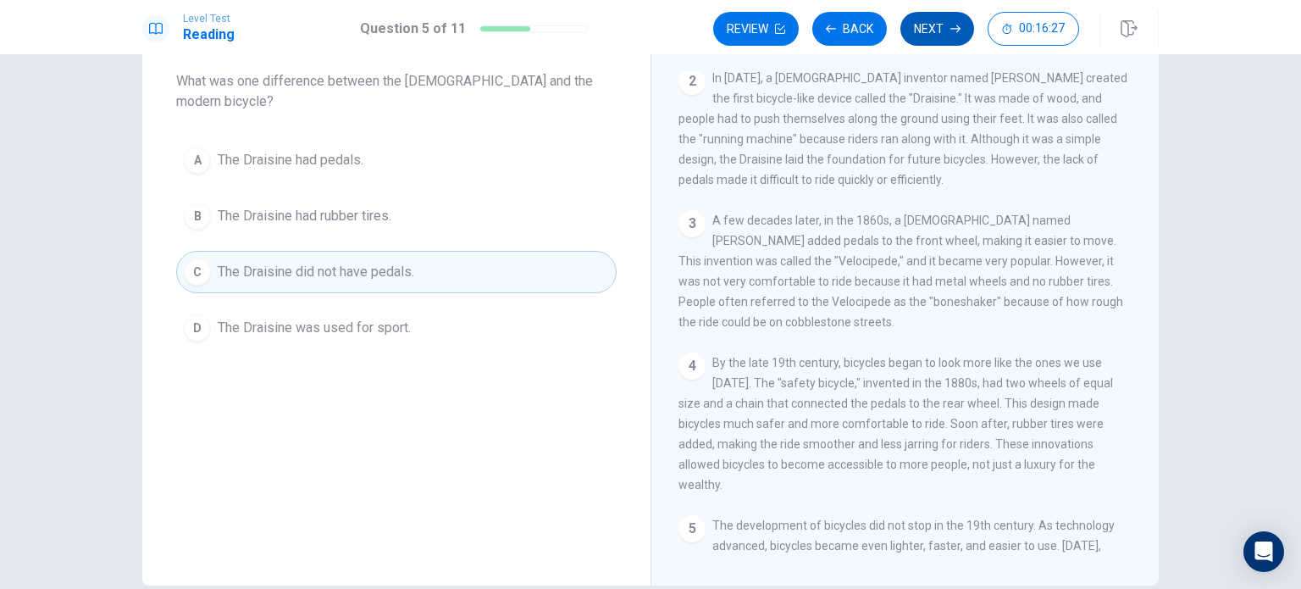
click at [933, 31] on button "Next" at bounding box center [938, 29] width 74 height 34
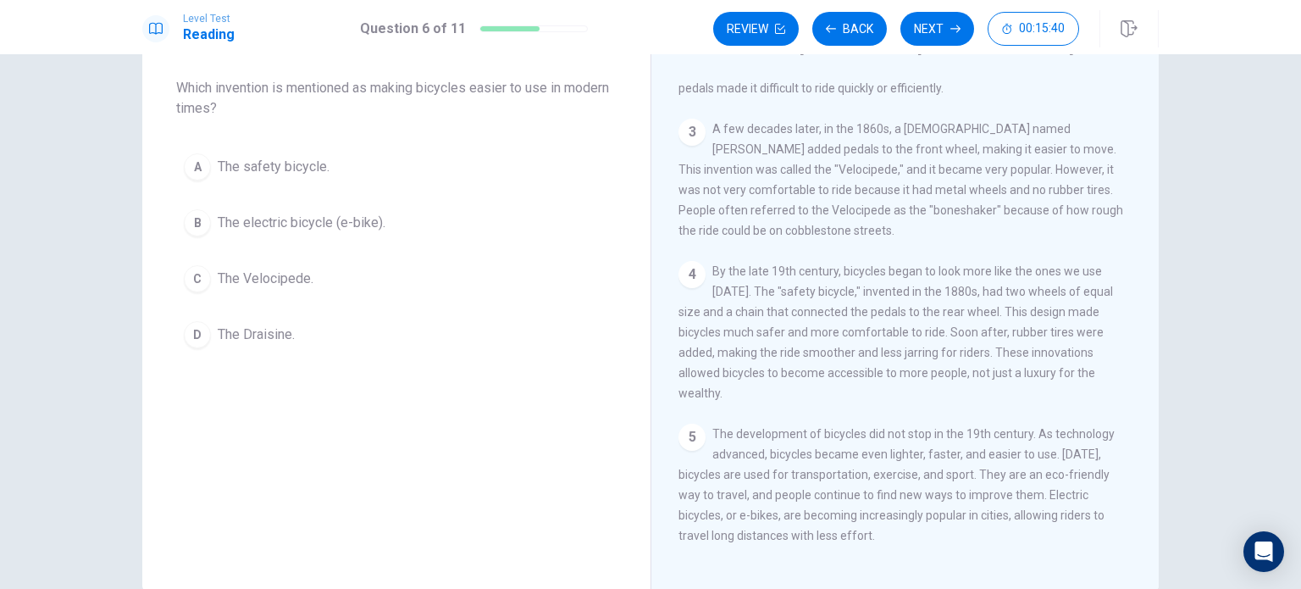
scroll to position [85, 0]
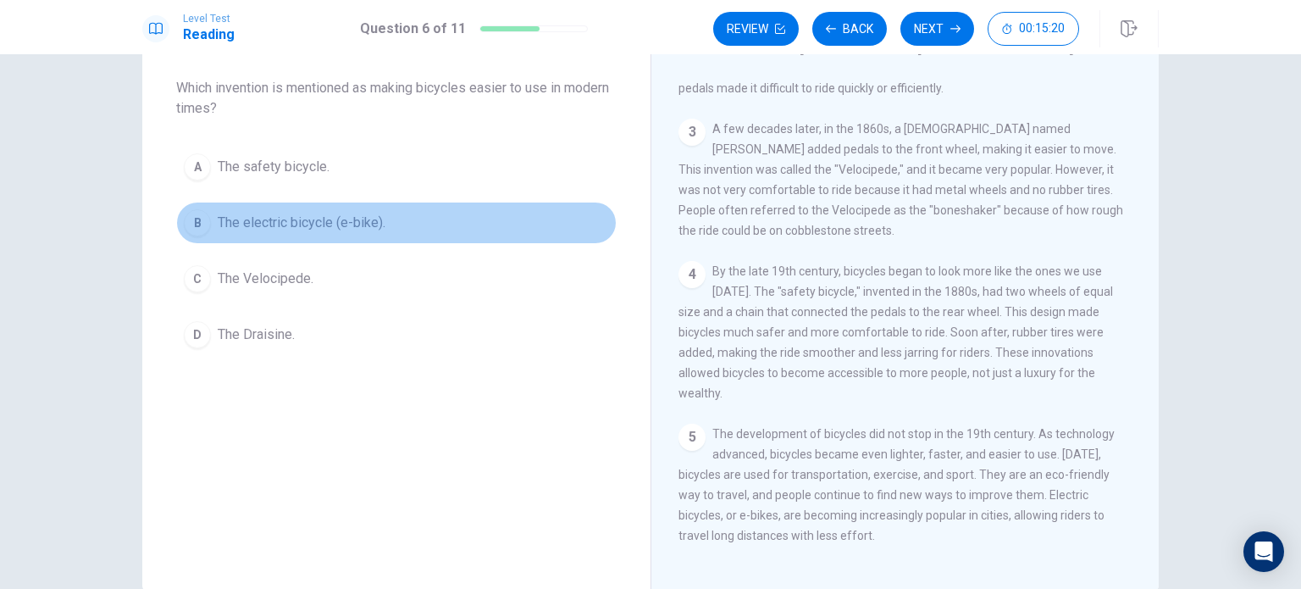
click at [200, 223] on div "B" at bounding box center [197, 222] width 27 height 27
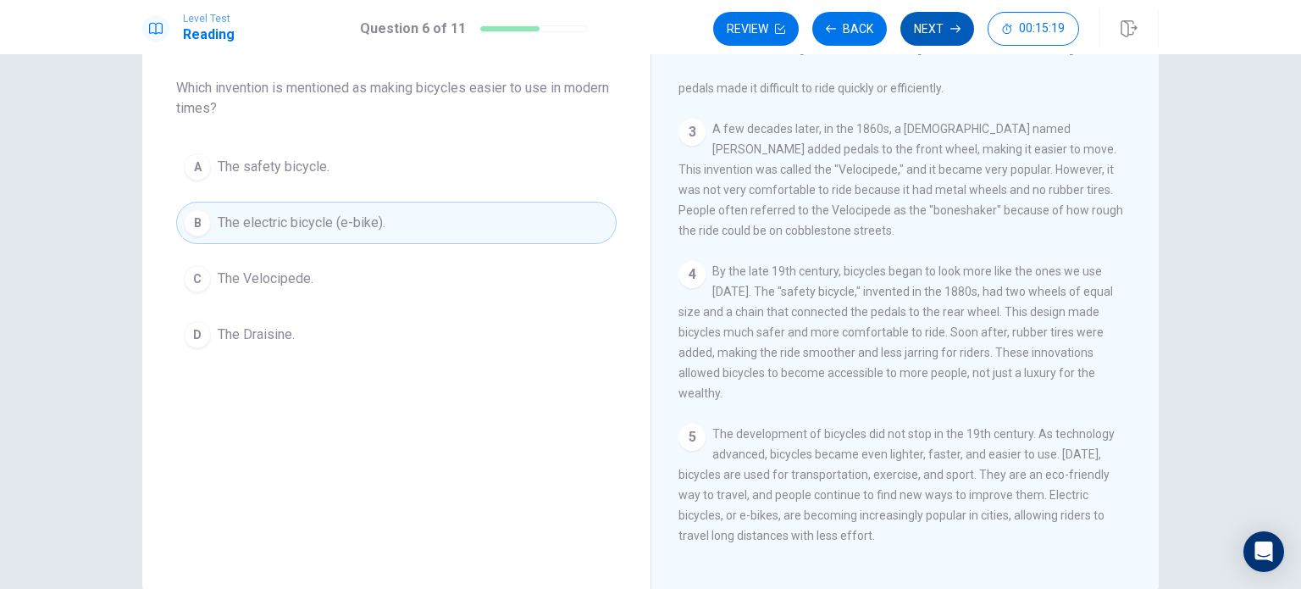
click at [931, 29] on button "Next" at bounding box center [938, 29] width 74 height 34
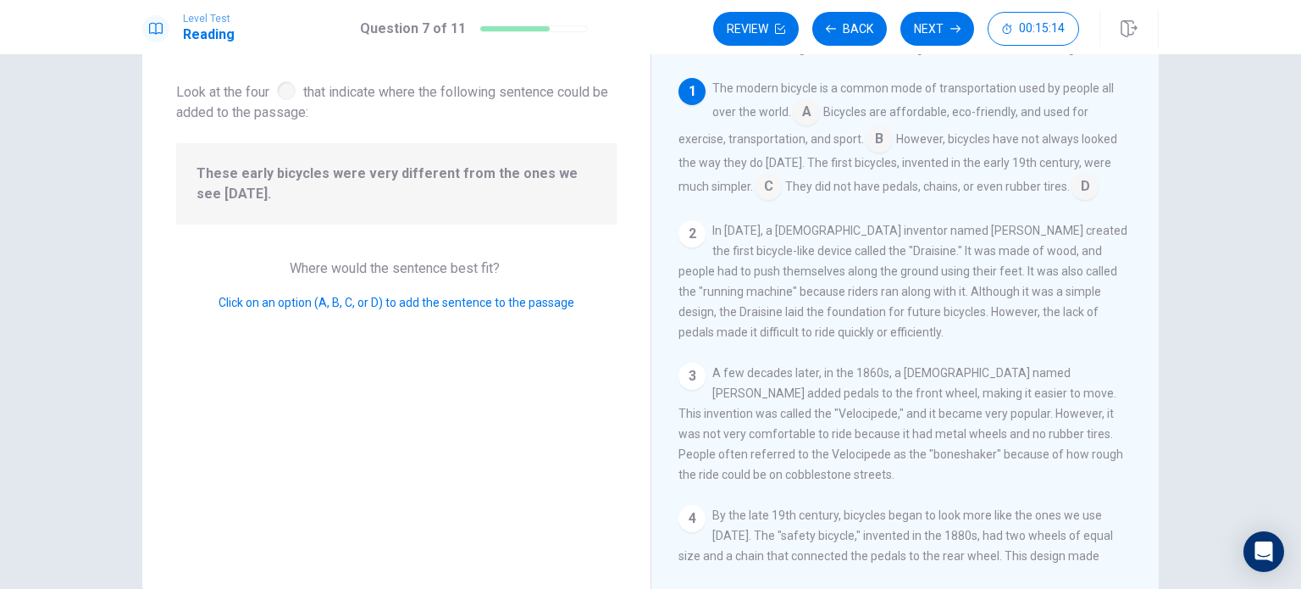
scroll to position [0, 0]
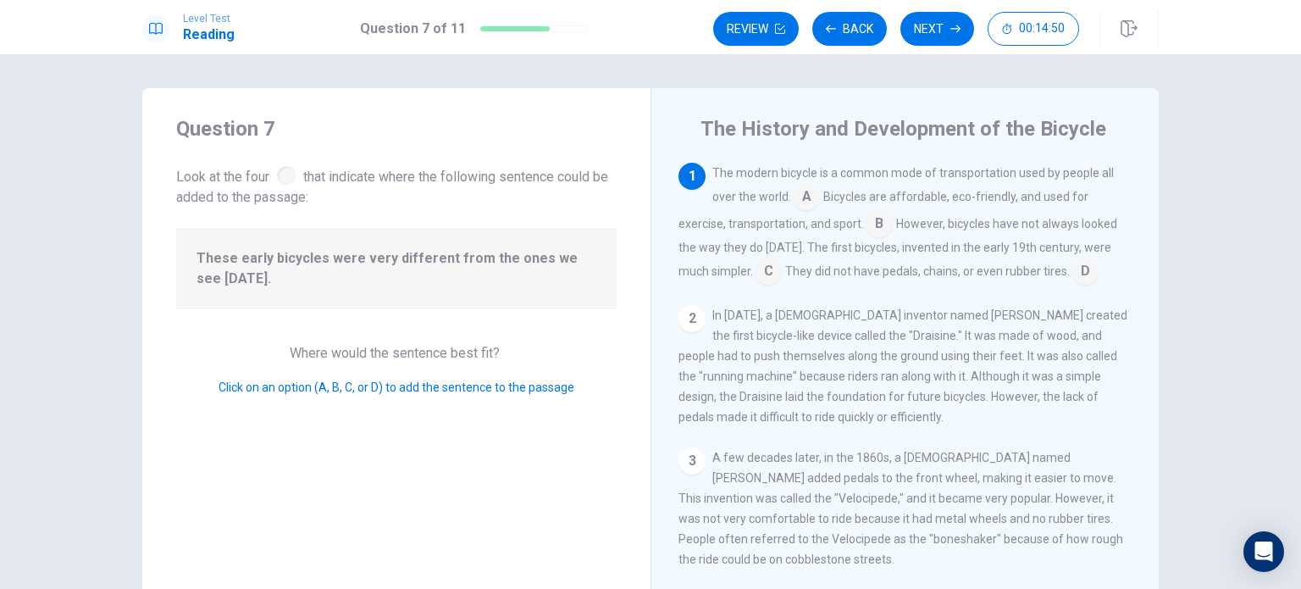
click at [767, 274] on input at bounding box center [768, 272] width 27 height 27
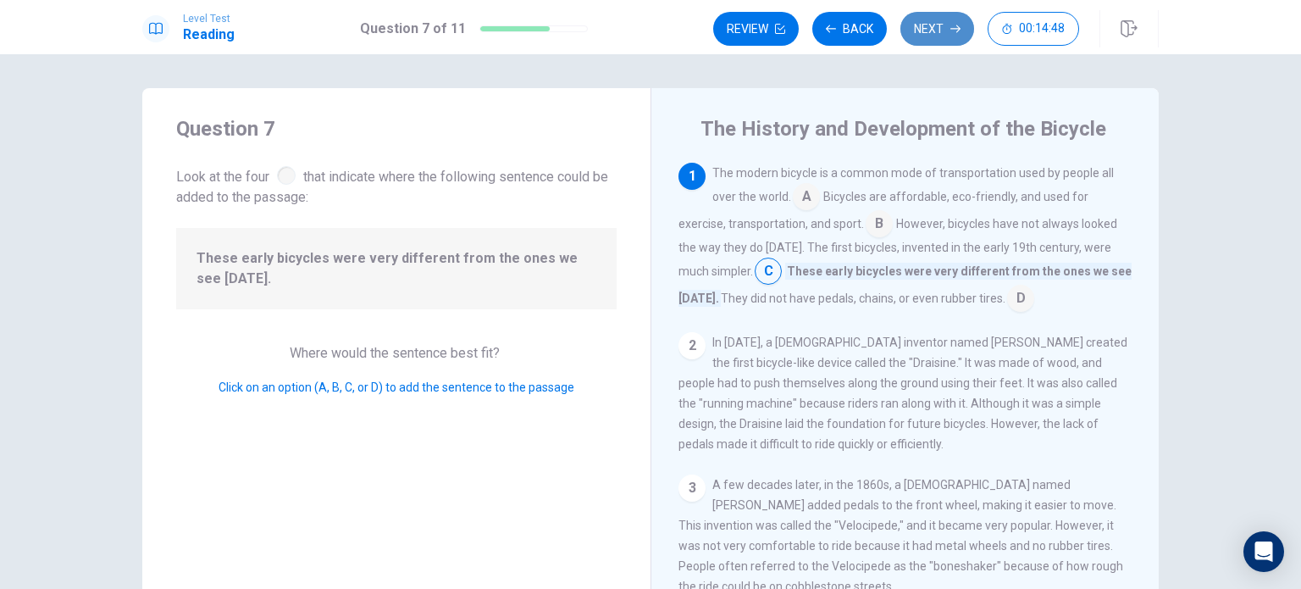
click at [935, 29] on button "Next" at bounding box center [938, 29] width 74 height 34
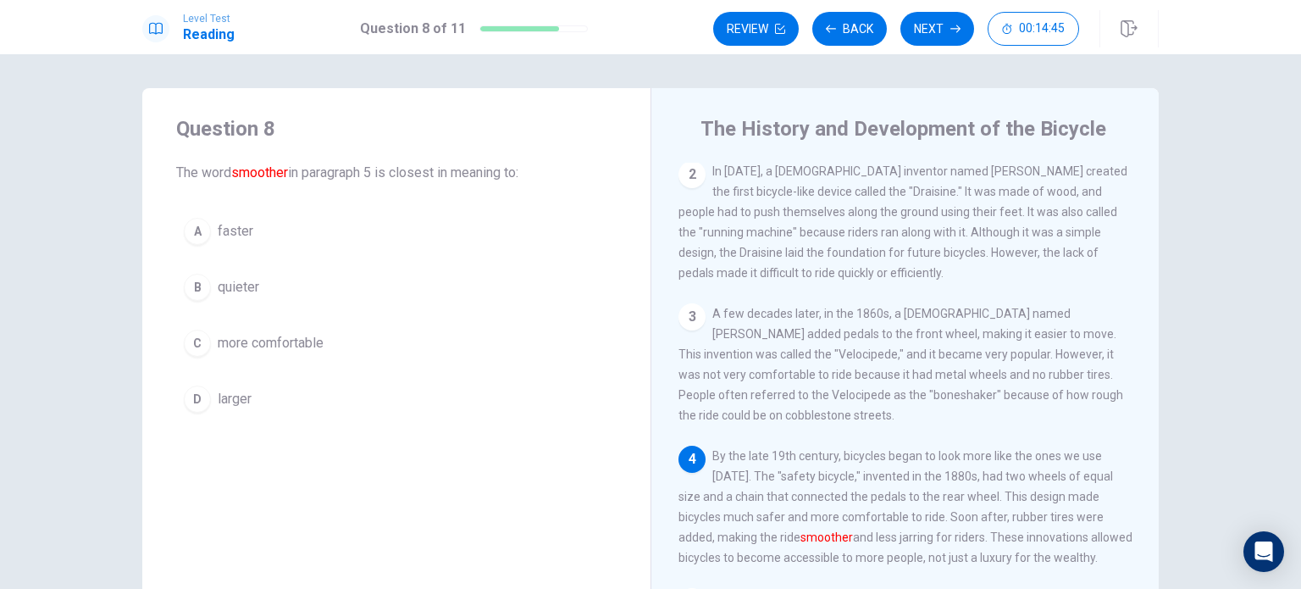
scroll to position [224, 0]
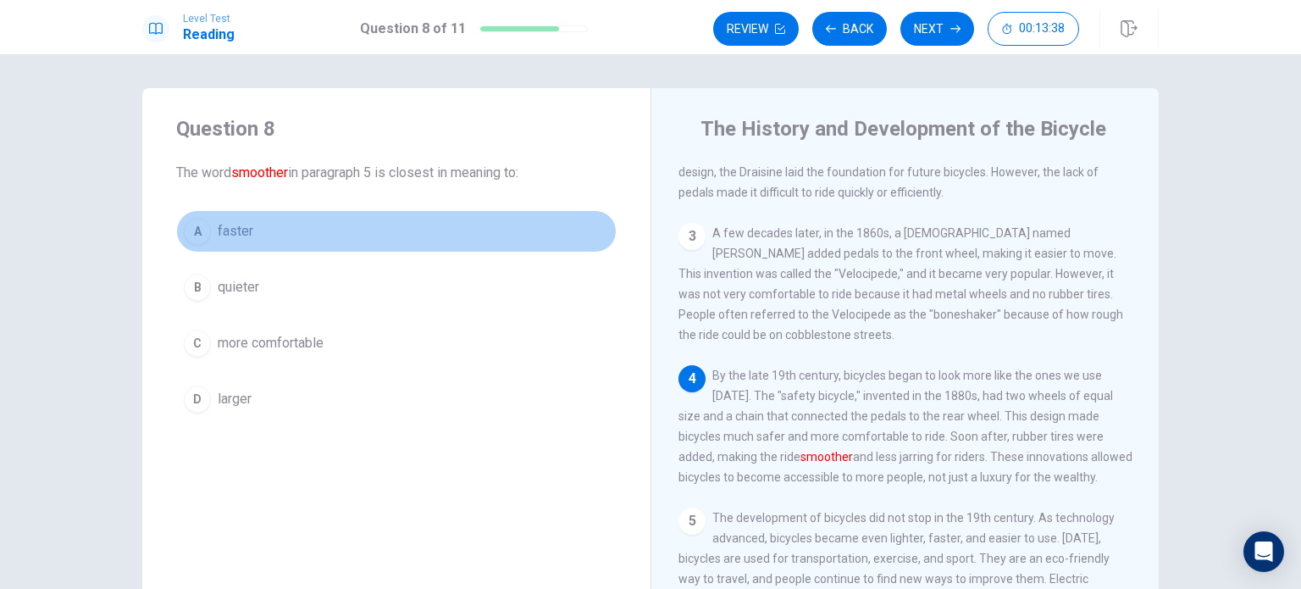
click at [194, 231] on div "A" at bounding box center [197, 231] width 27 height 27
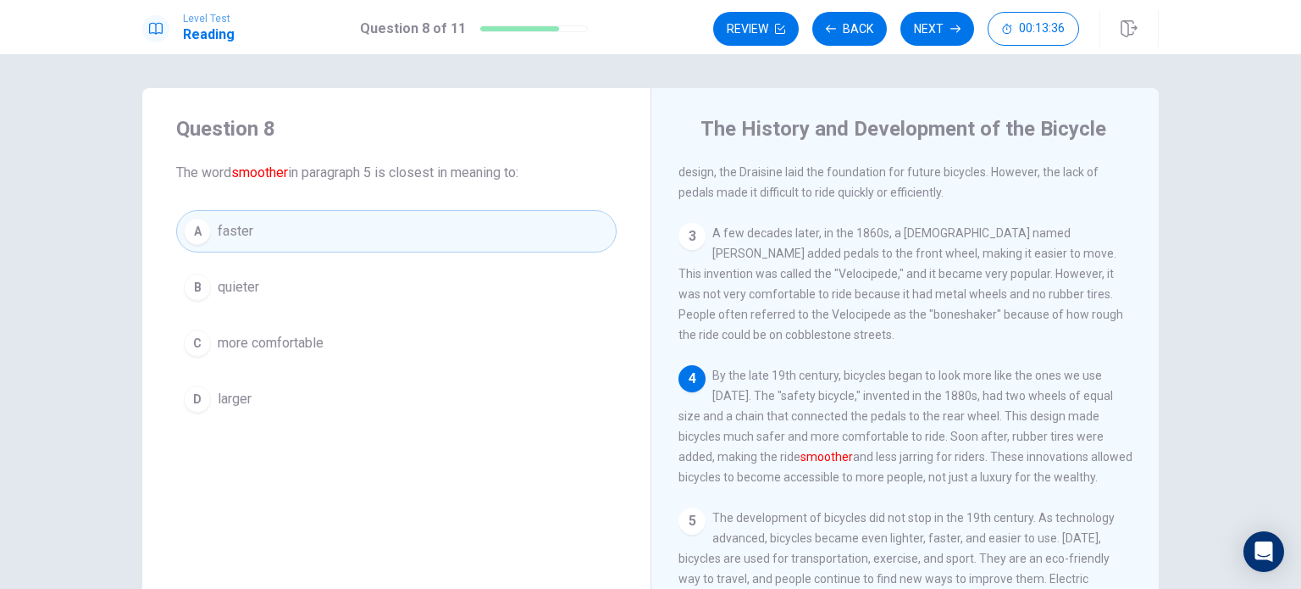
click at [926, 36] on button "Next" at bounding box center [938, 29] width 74 height 34
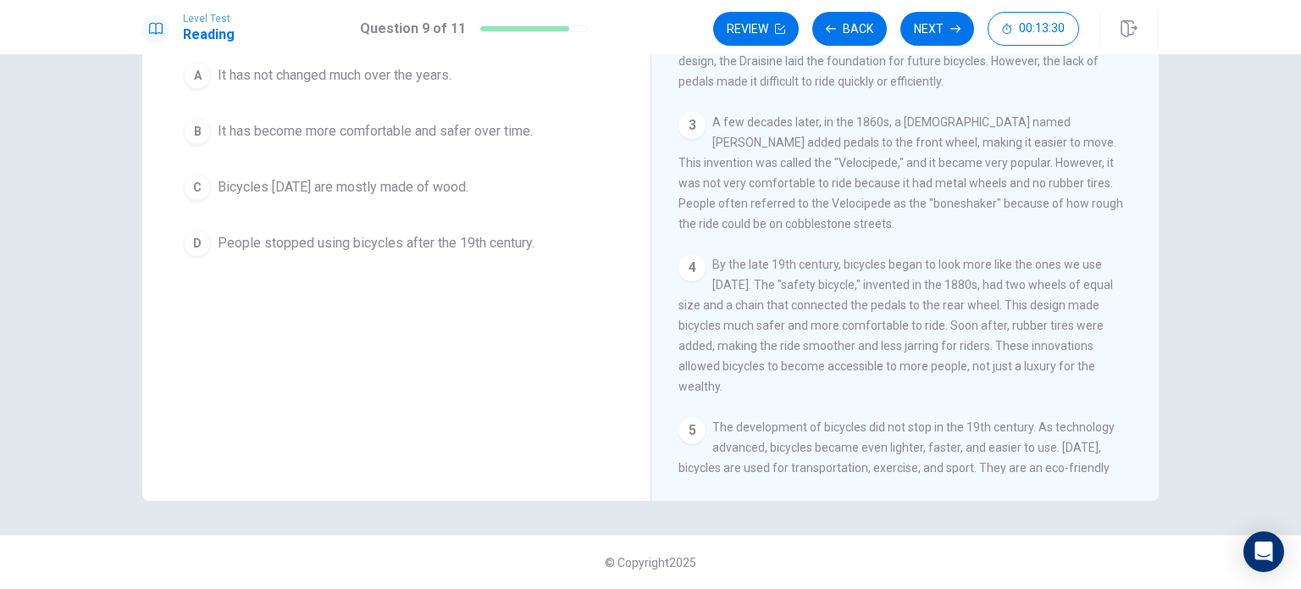
scroll to position [92, 0]
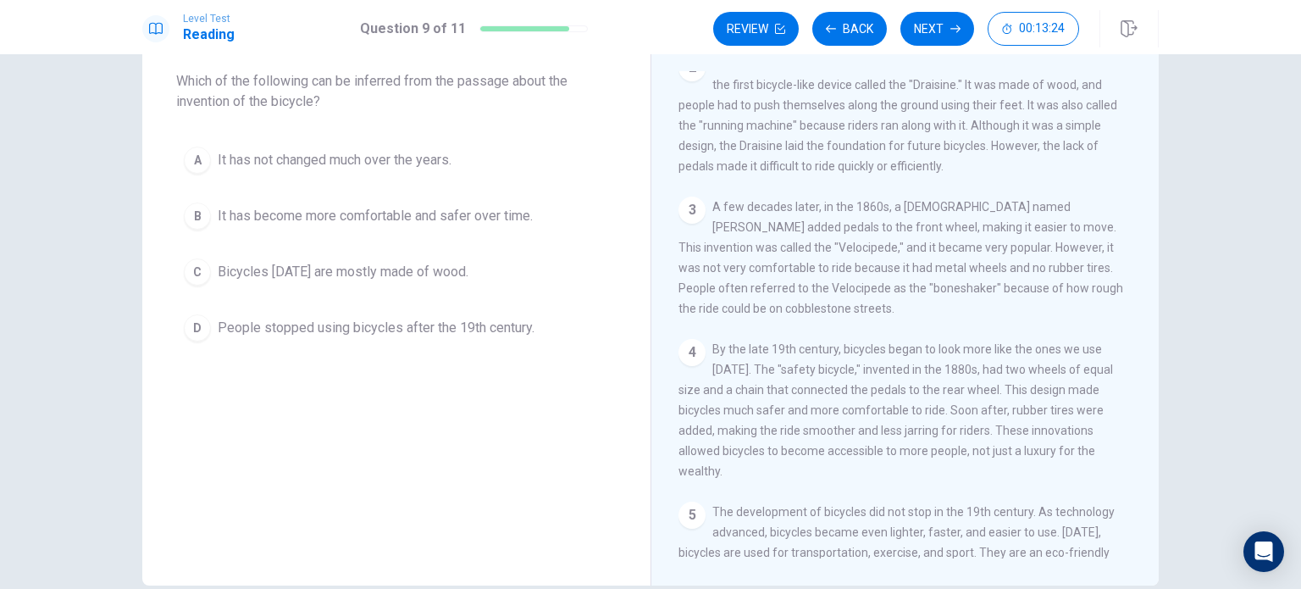
click at [184, 212] on div "B" at bounding box center [197, 215] width 27 height 27
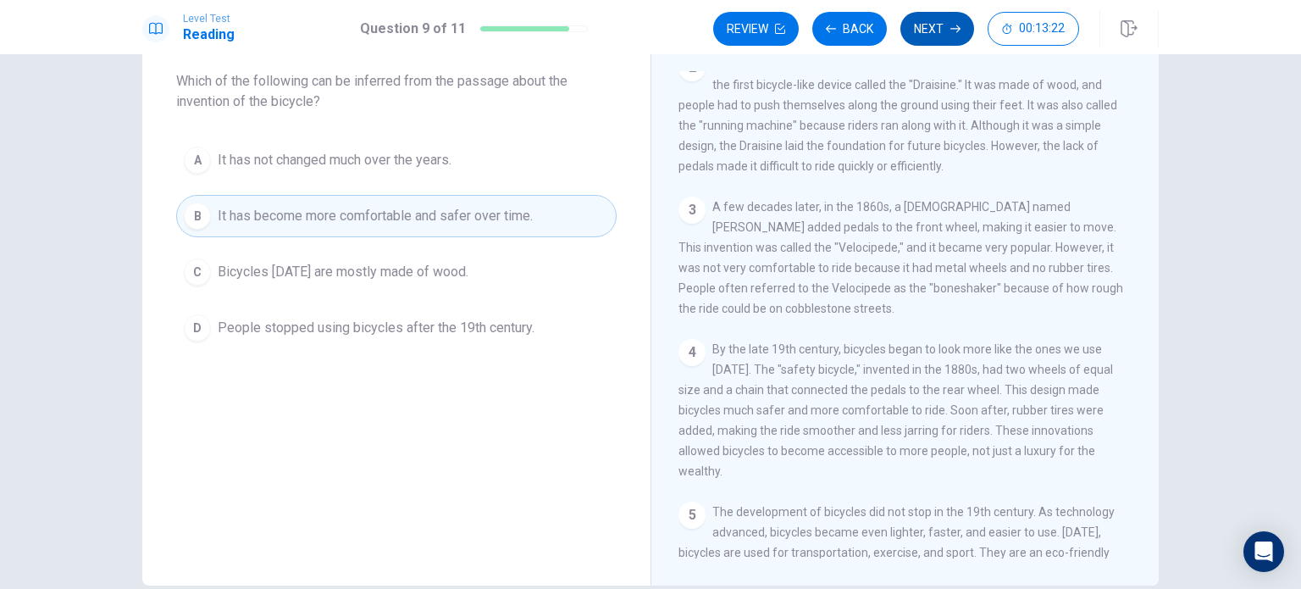
click at [932, 33] on button "Next" at bounding box center [938, 29] width 74 height 34
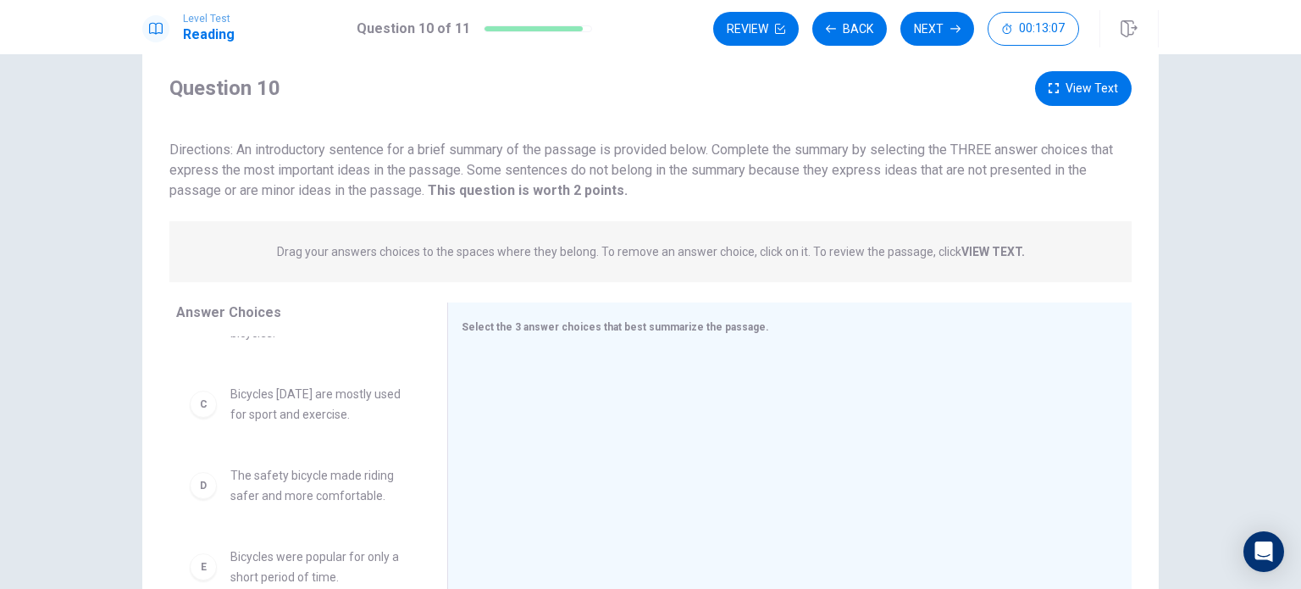
scroll to position [0, 0]
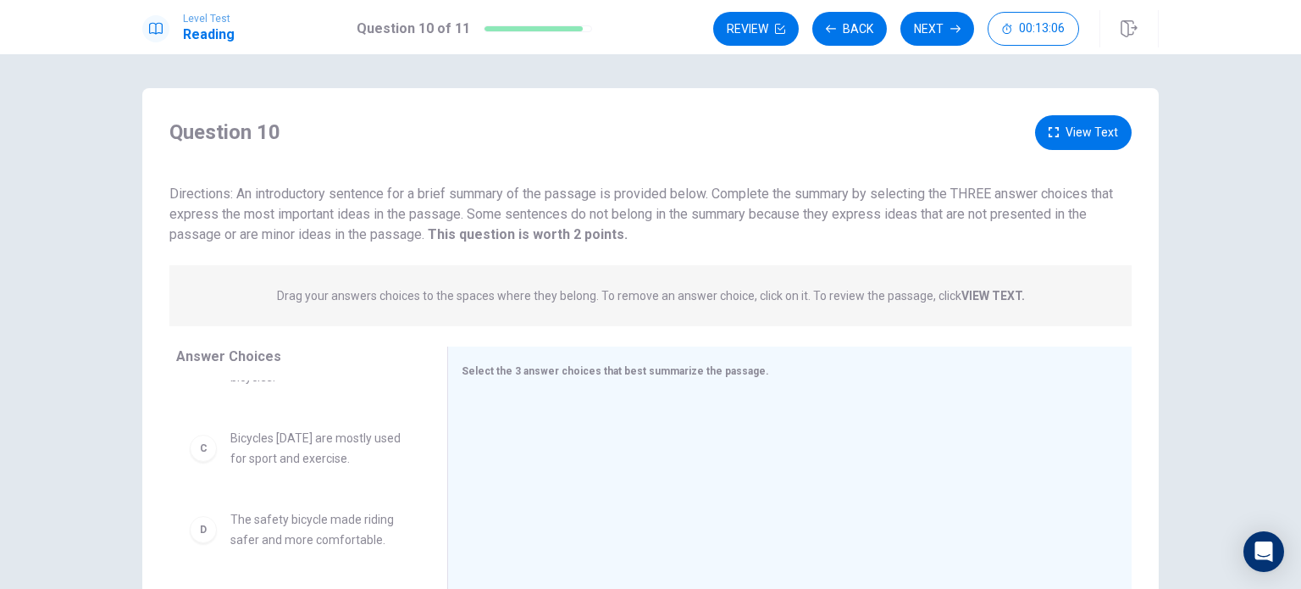
click at [1082, 141] on button "View Text" at bounding box center [1083, 132] width 97 height 35
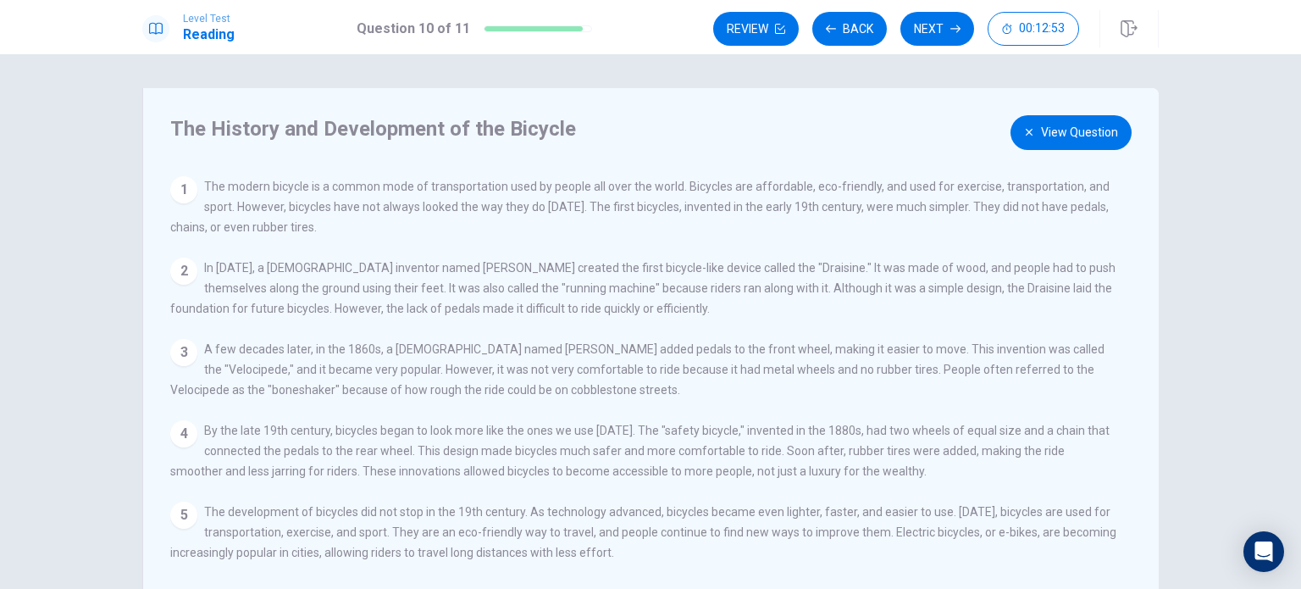
click at [1031, 132] on button "View Question" at bounding box center [1071, 132] width 121 height 35
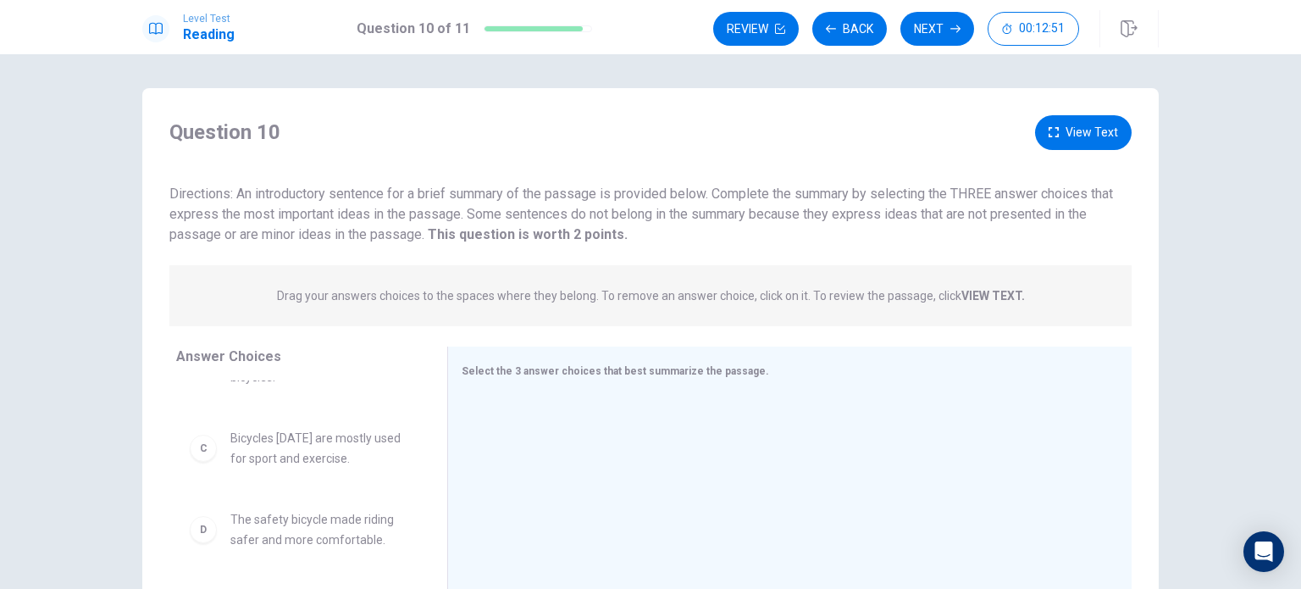
scroll to position [254, 0]
drag, startPoint x: 318, startPoint y: 453, endPoint x: 608, endPoint y: 416, distance: 293.0
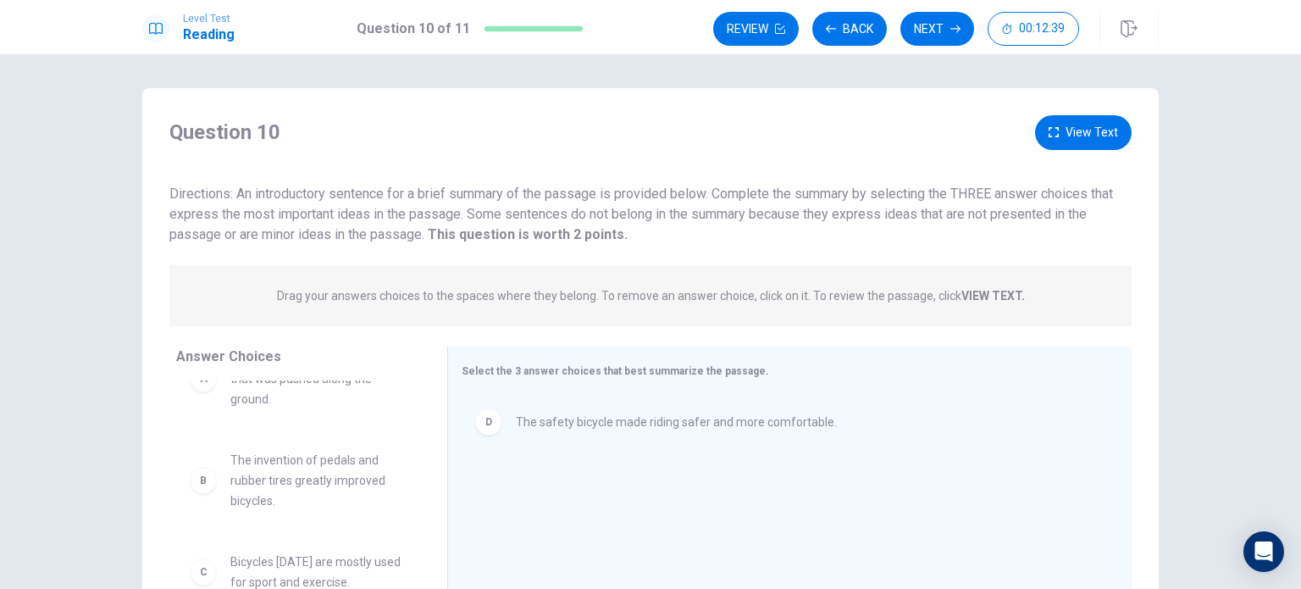
scroll to position [85, 0]
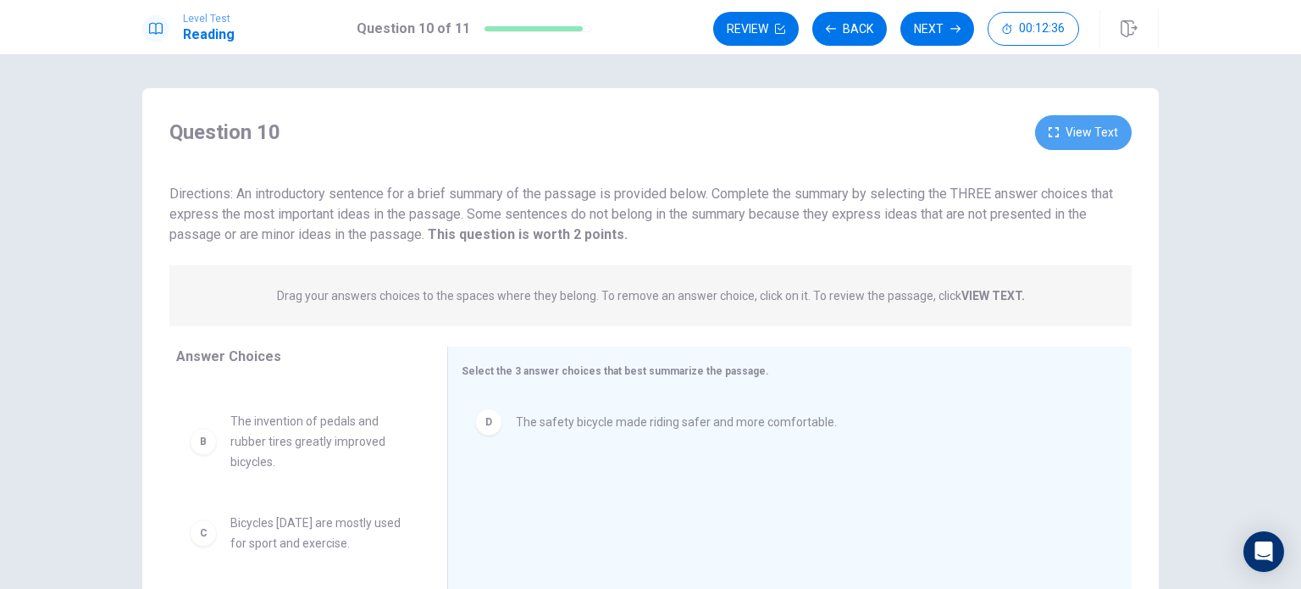
click at [1090, 147] on button "View Text" at bounding box center [1083, 132] width 97 height 35
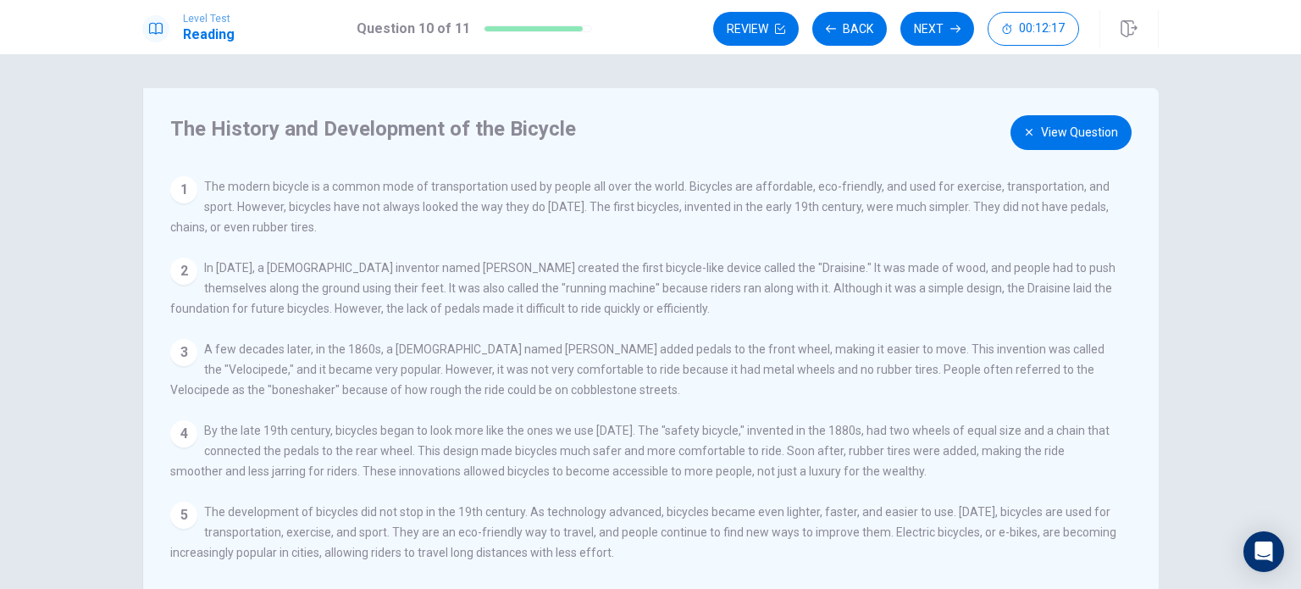
click at [1051, 138] on button "View Question" at bounding box center [1071, 132] width 121 height 35
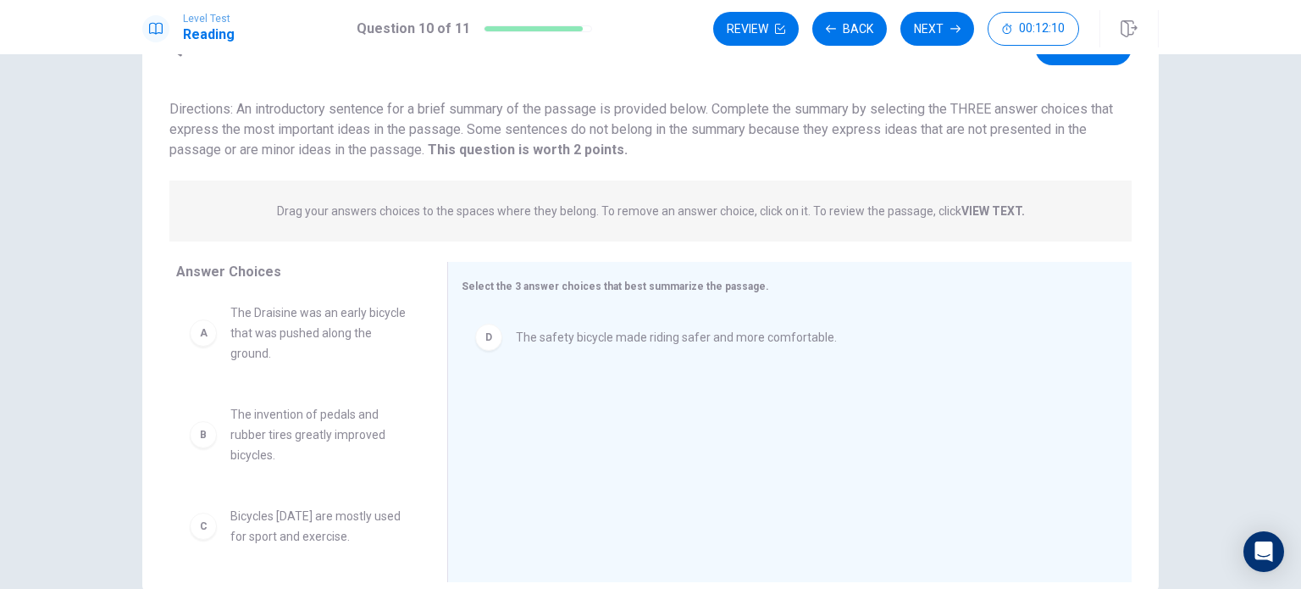
scroll to position [0, 0]
drag, startPoint x: 336, startPoint y: 434, endPoint x: 344, endPoint y: 430, distance: 9.5
drag, startPoint x: 315, startPoint y: 344, endPoint x: 332, endPoint y: 347, distance: 17.3
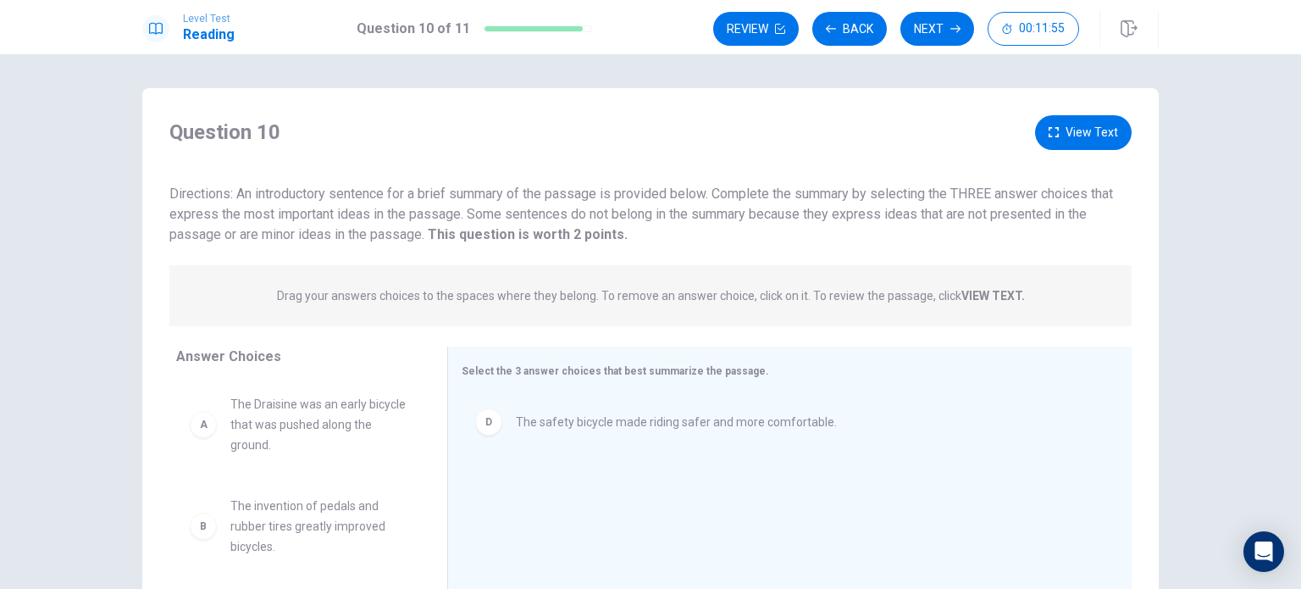
click at [1087, 141] on button "View Text" at bounding box center [1083, 132] width 97 height 35
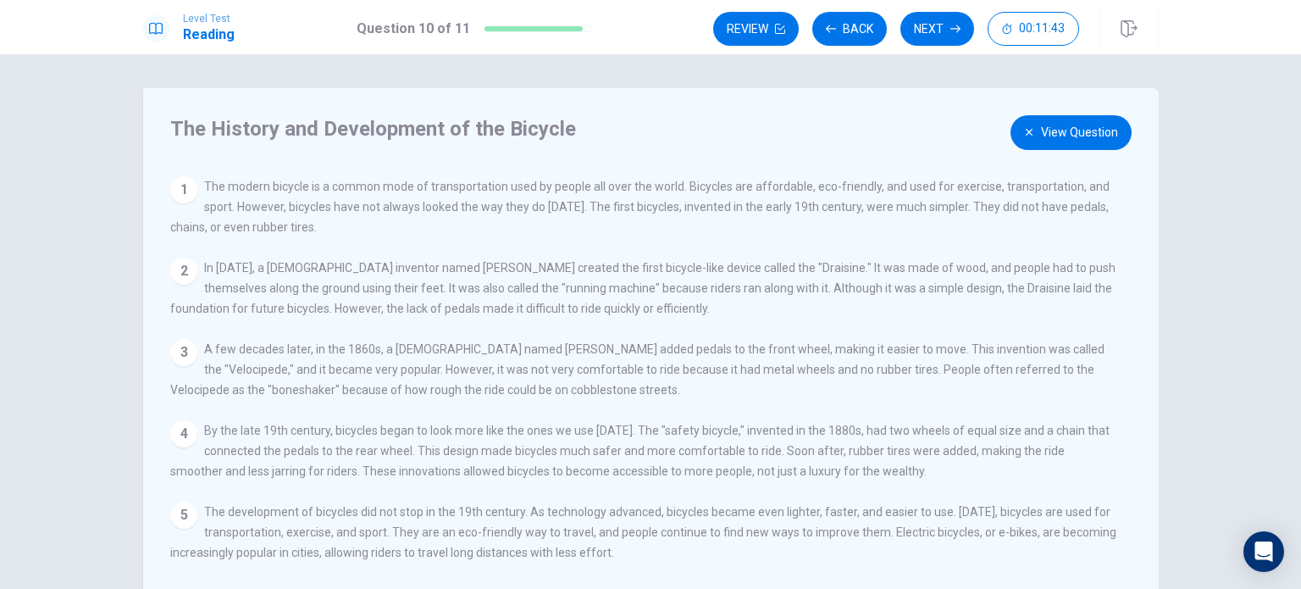
click at [1057, 132] on button "View Question" at bounding box center [1071, 132] width 121 height 35
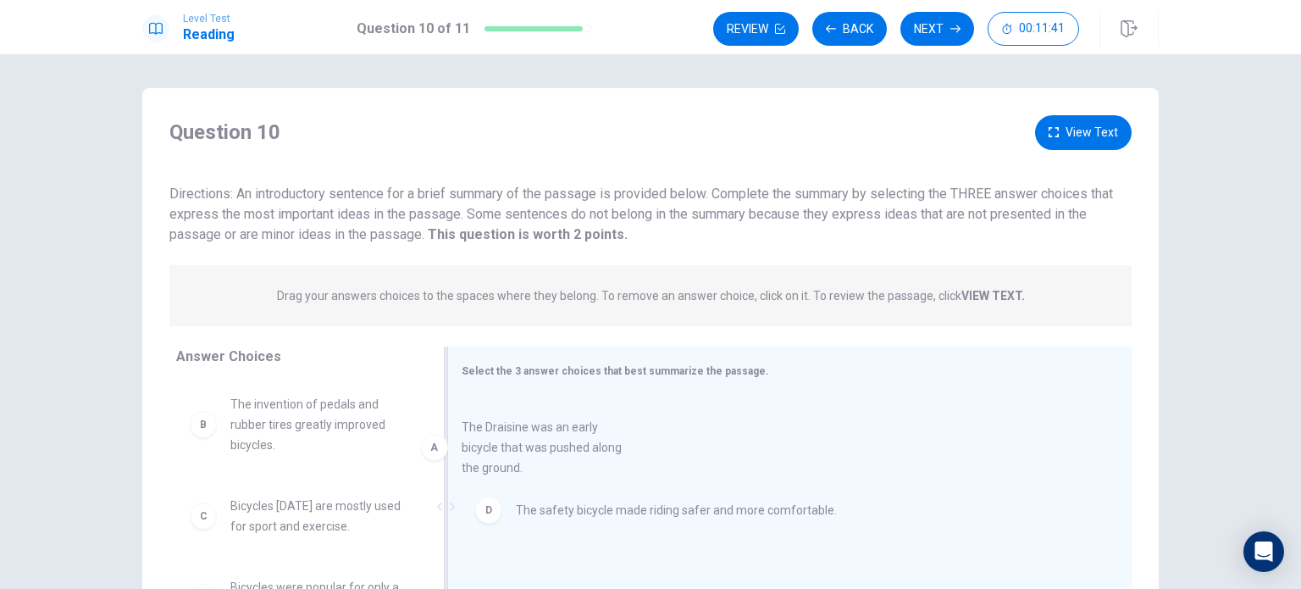
drag, startPoint x: 281, startPoint y: 435, endPoint x: 654, endPoint y: 460, distance: 373.6
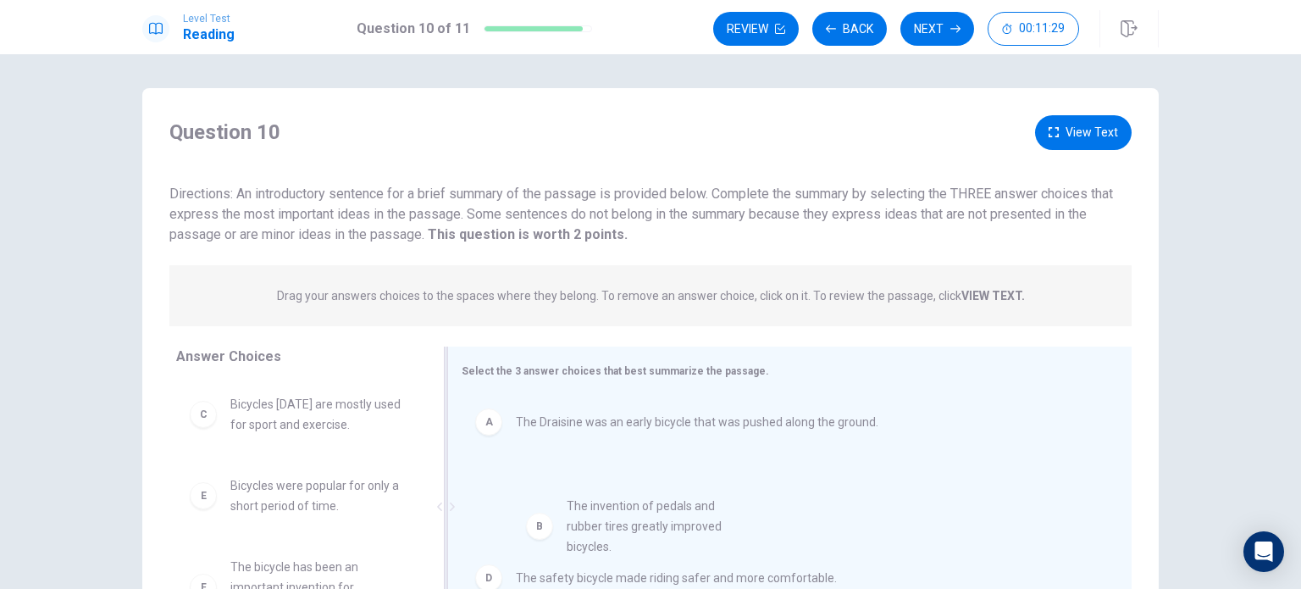
drag, startPoint x: 288, startPoint y: 430, endPoint x: 637, endPoint y: 538, distance: 365.5
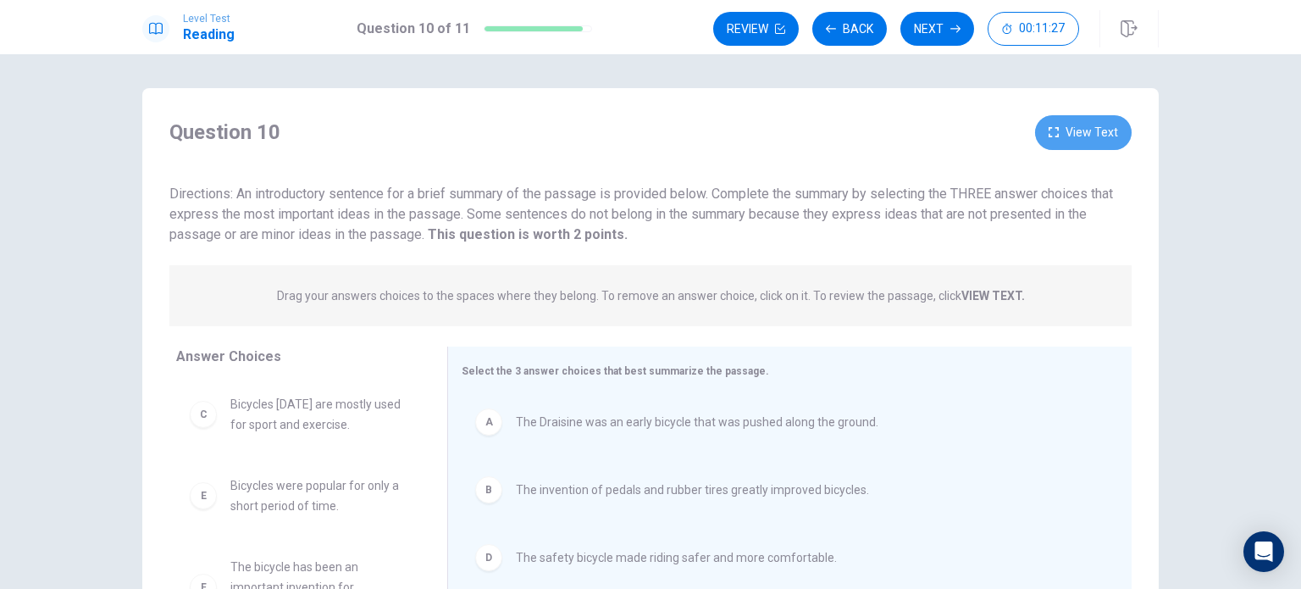
click at [1079, 138] on button "View Text" at bounding box center [1083, 132] width 97 height 35
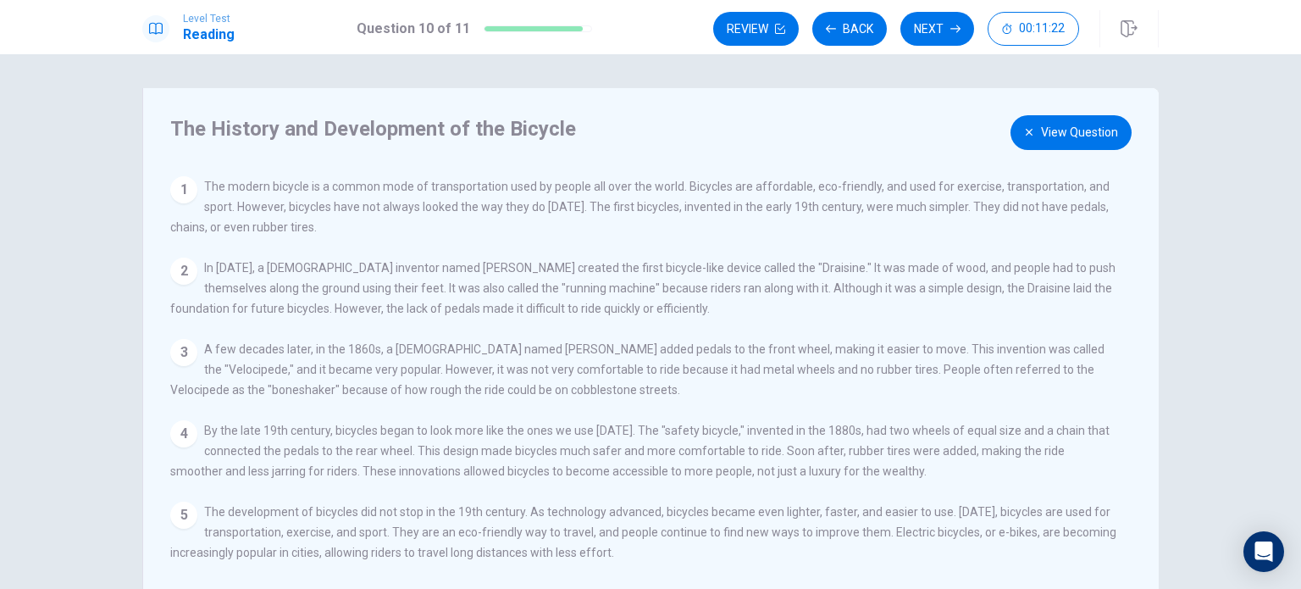
click at [1058, 136] on button "View Question" at bounding box center [1071, 132] width 121 height 35
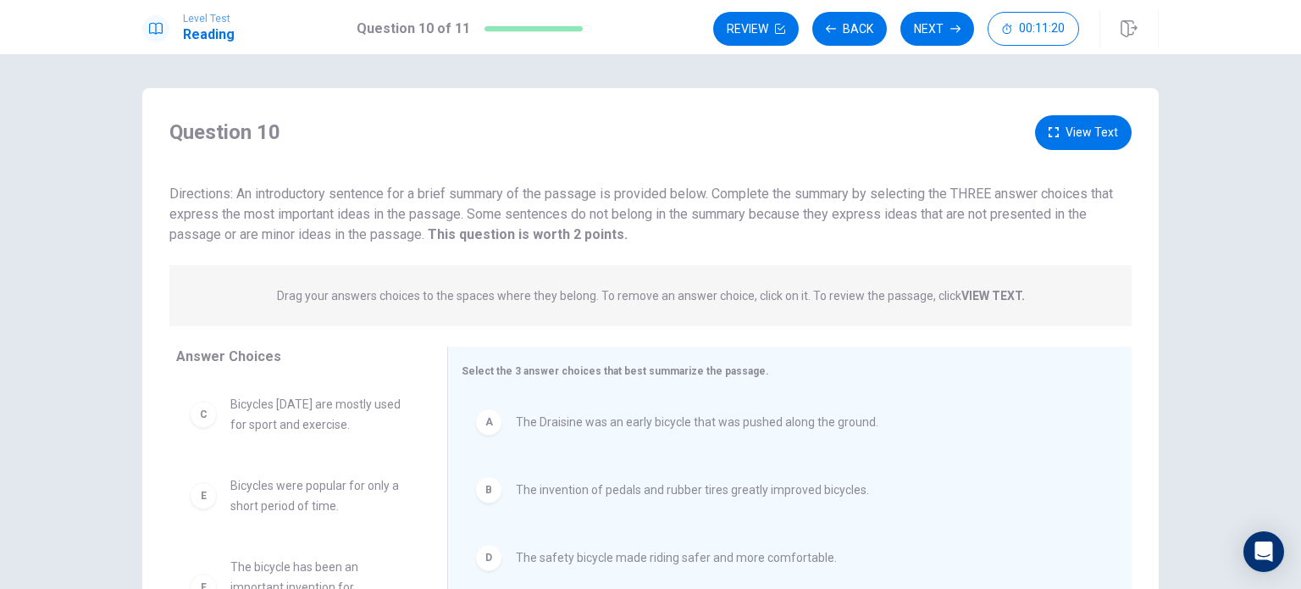
drag, startPoint x: 935, startPoint y: 43, endPoint x: 929, endPoint y: 56, distance: 14.4
click at [935, 42] on button "Next" at bounding box center [938, 29] width 74 height 34
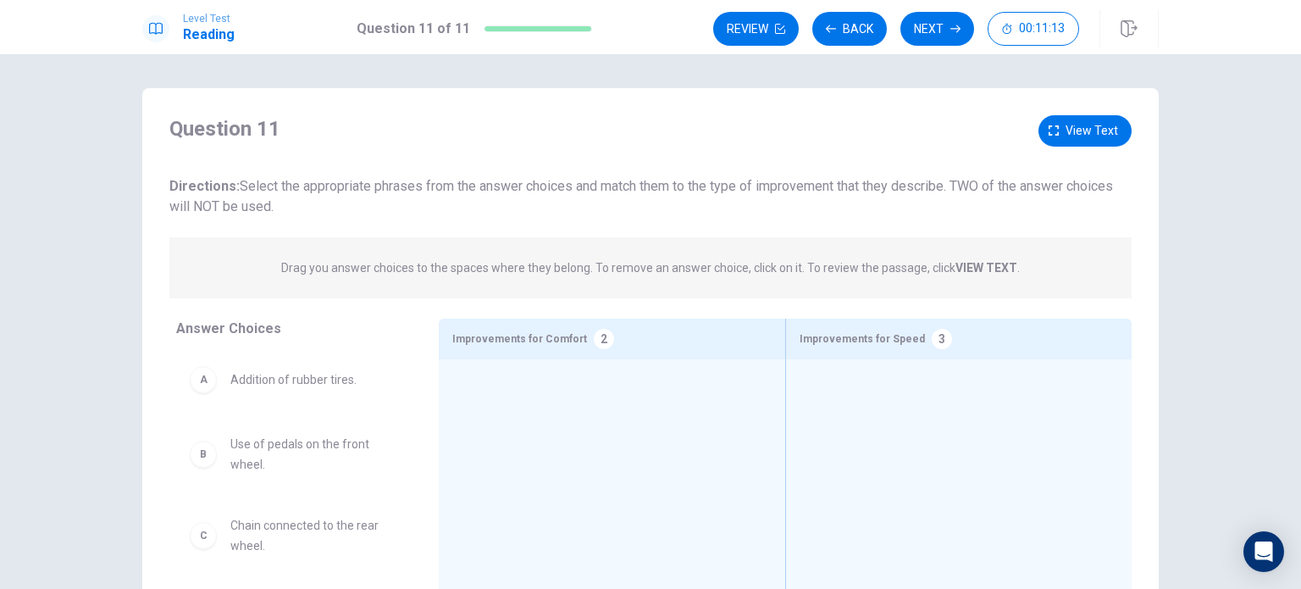
scroll to position [85, 0]
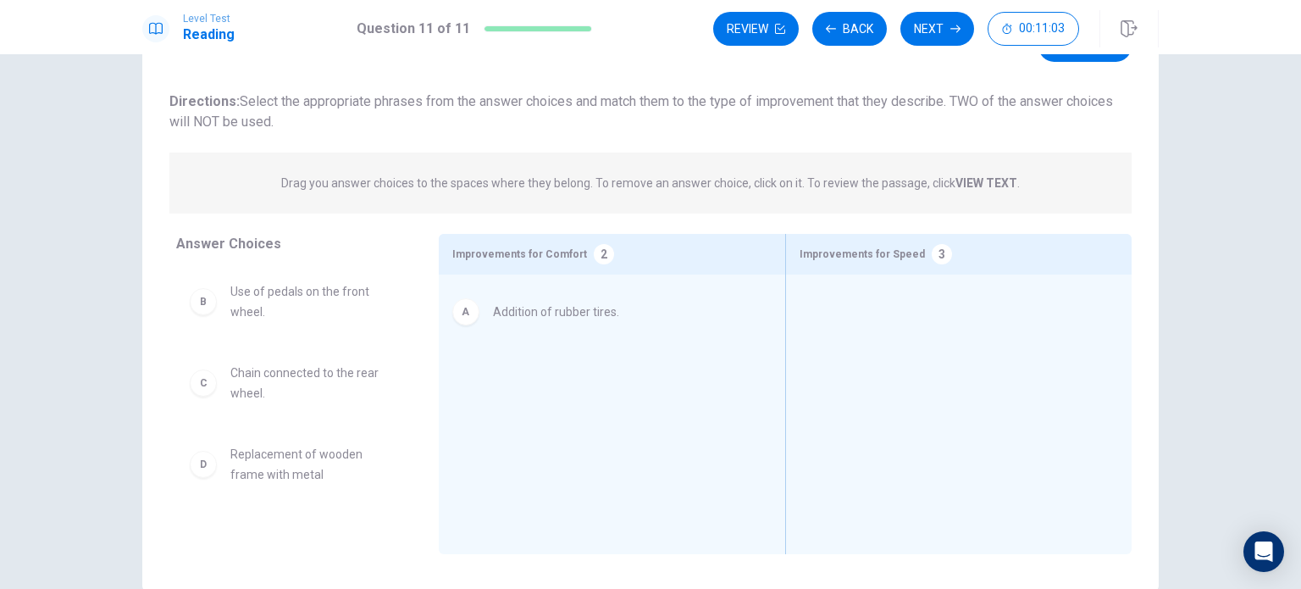
drag, startPoint x: 327, startPoint y: 304, endPoint x: 601, endPoint y: 321, distance: 274.2
drag, startPoint x: 578, startPoint y: 320, endPoint x: 973, endPoint y: 290, distance: 396.0
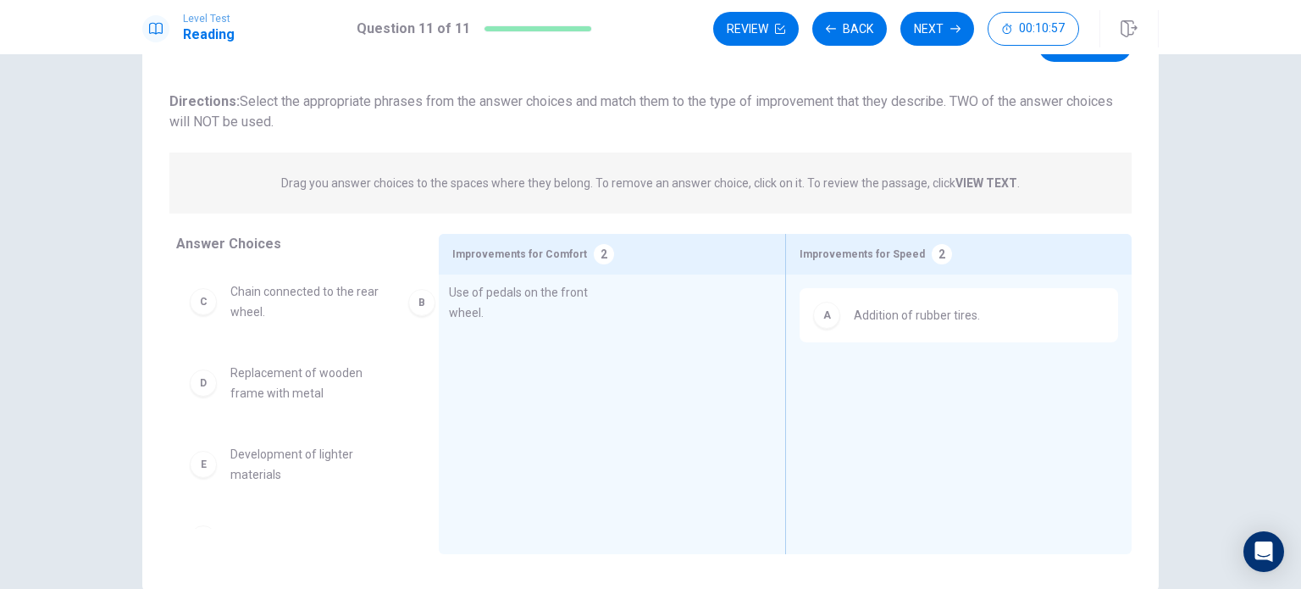
drag, startPoint x: 286, startPoint y: 313, endPoint x: 557, endPoint y: 320, distance: 271.2
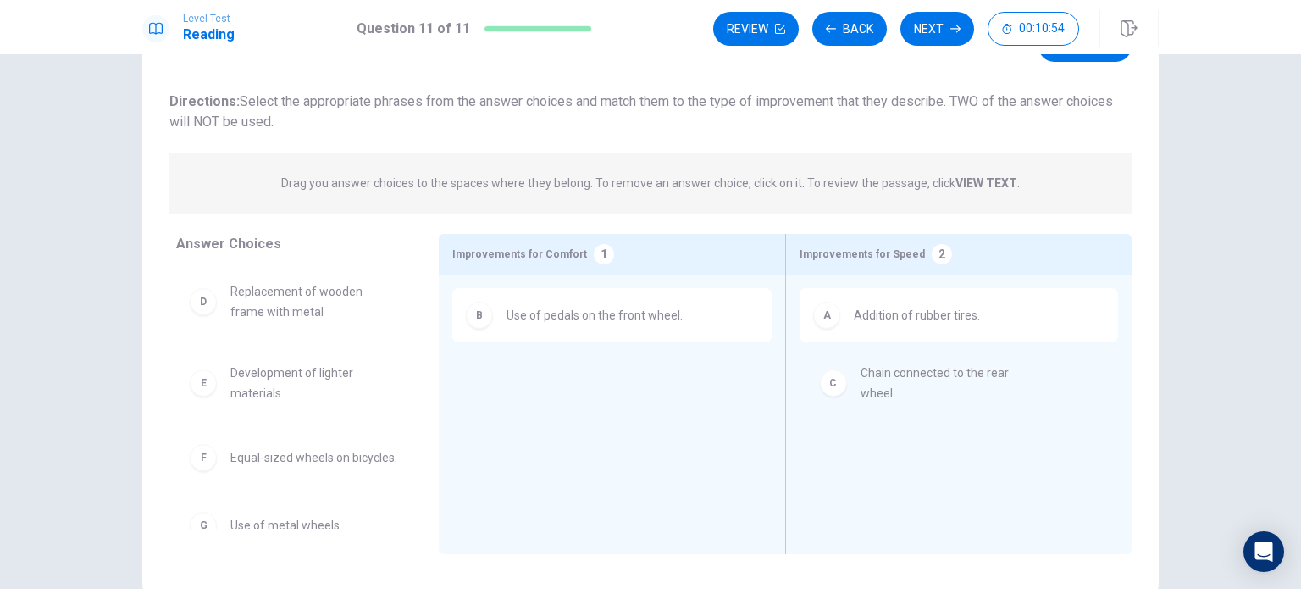
drag, startPoint x: 283, startPoint y: 310, endPoint x: 930, endPoint y: 392, distance: 652.5
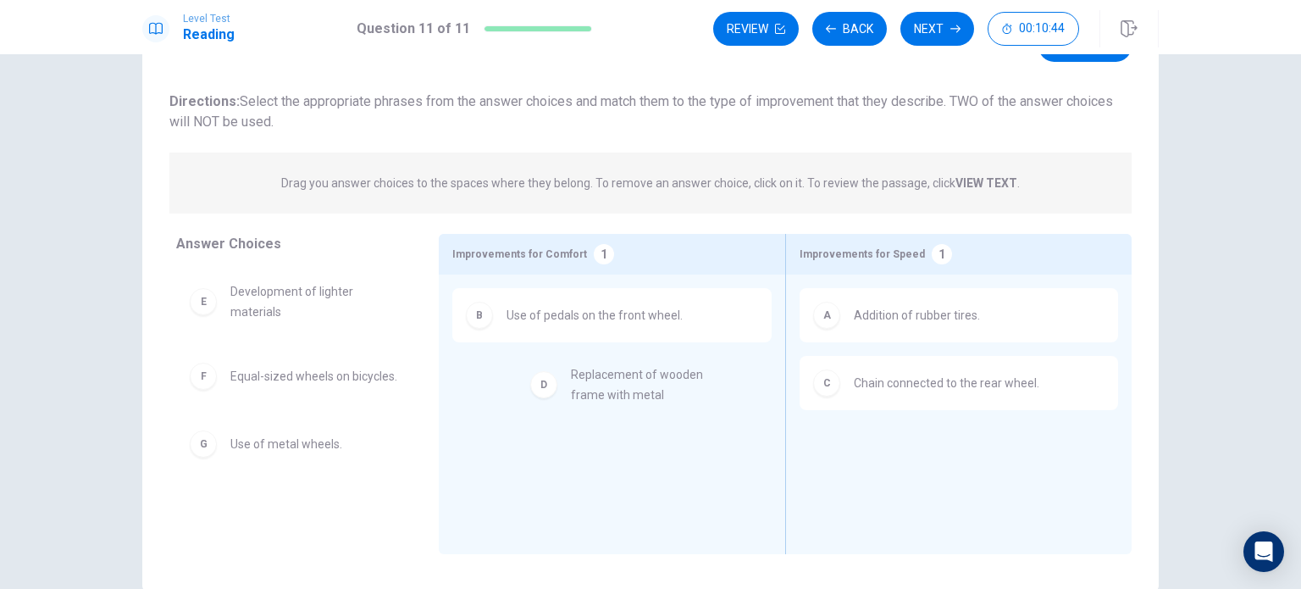
drag, startPoint x: 305, startPoint y: 307, endPoint x: 662, endPoint y: 393, distance: 367.0
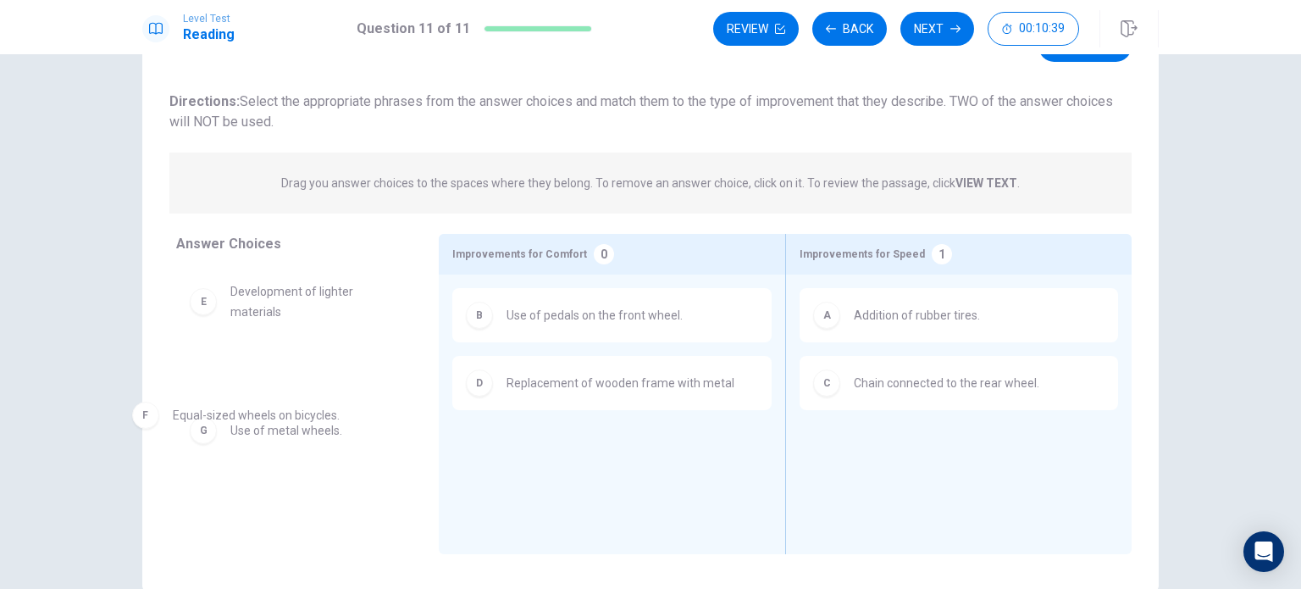
drag, startPoint x: 342, startPoint y: 385, endPoint x: 316, endPoint y: 426, distance: 49.1
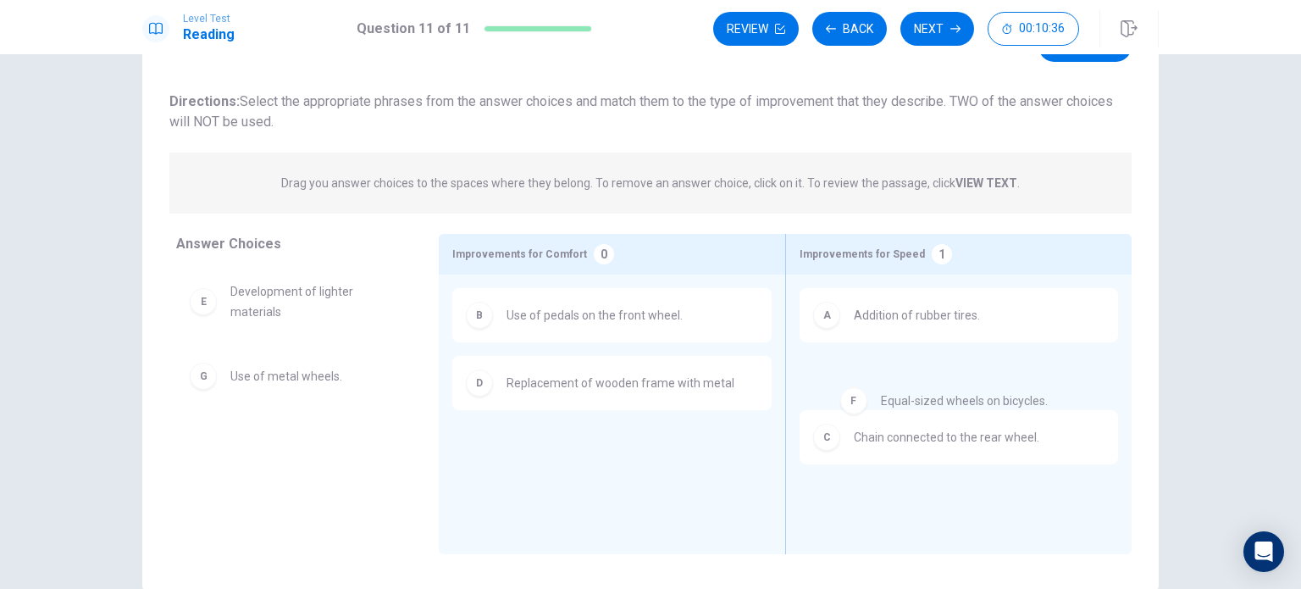
drag, startPoint x: 310, startPoint y: 379, endPoint x: 972, endPoint y: 397, distance: 662.0
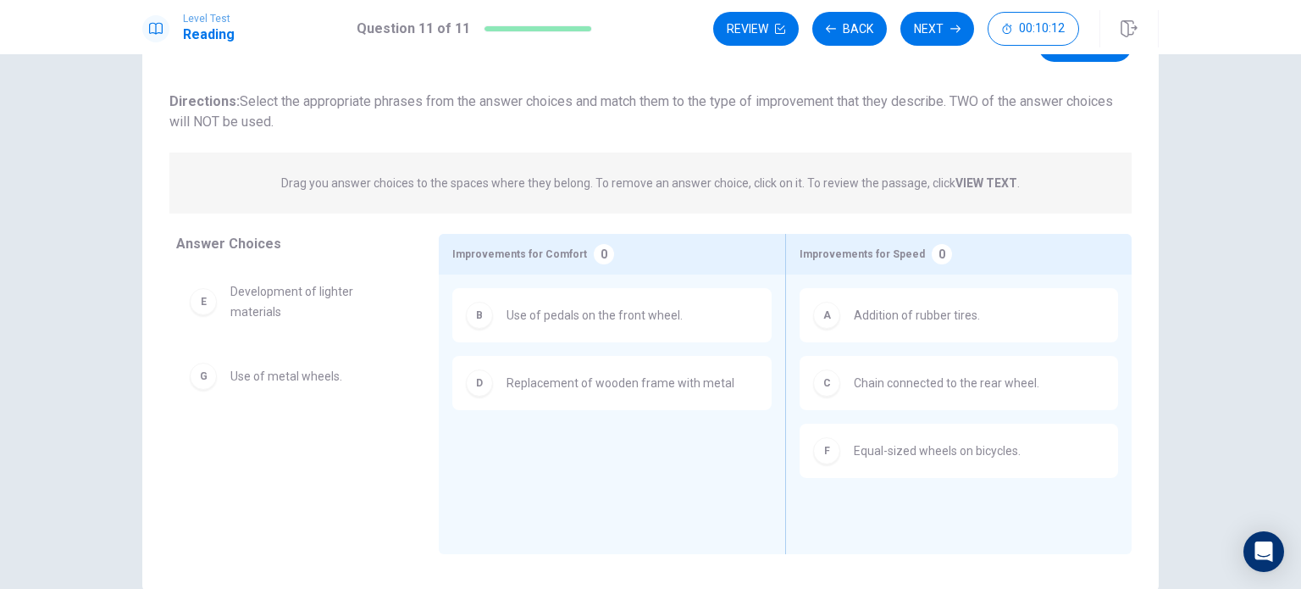
scroll to position [0, 0]
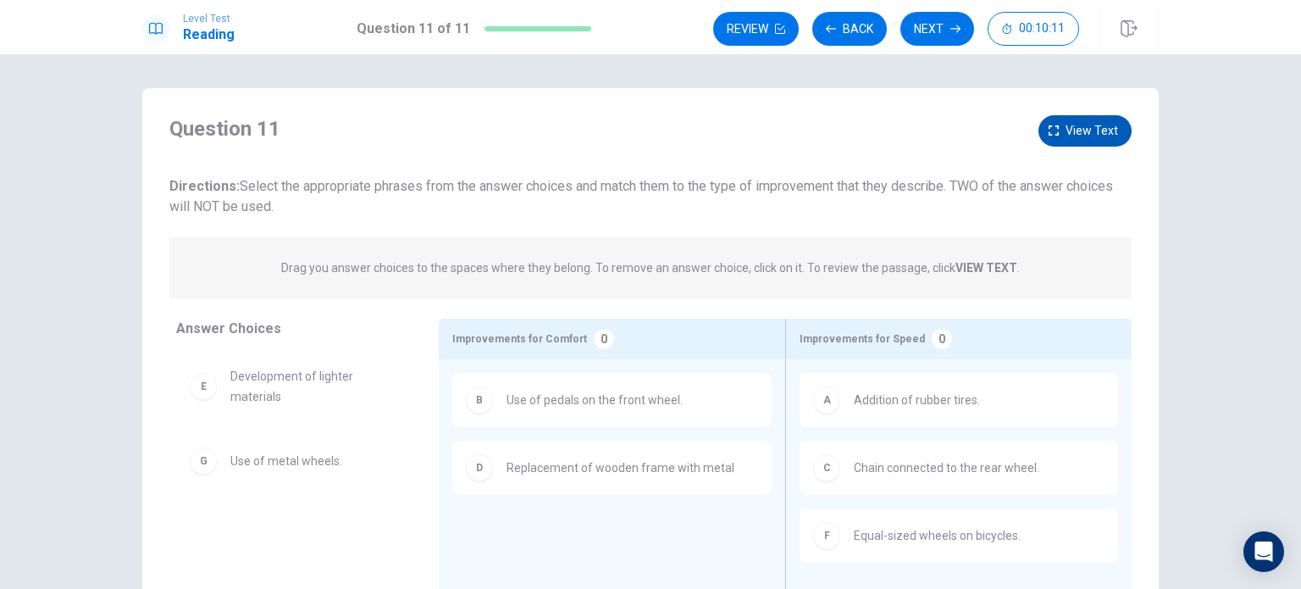
click at [1068, 135] on span "View text" at bounding box center [1092, 130] width 53 height 21
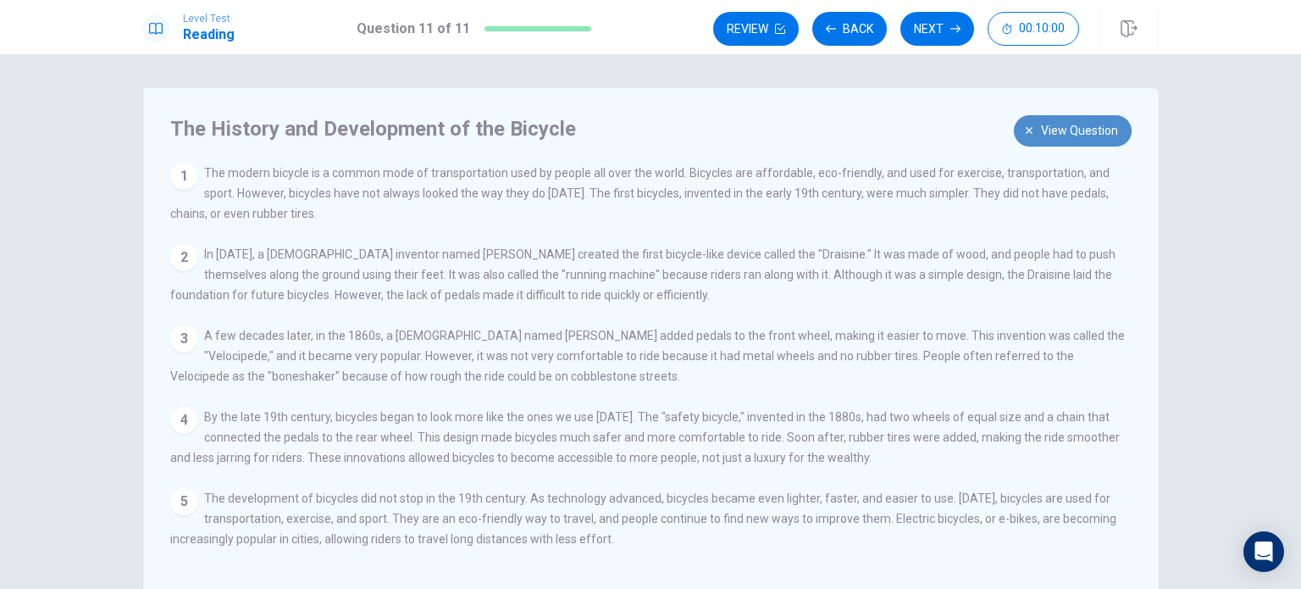
click at [1070, 141] on button "View question" at bounding box center [1073, 130] width 118 height 31
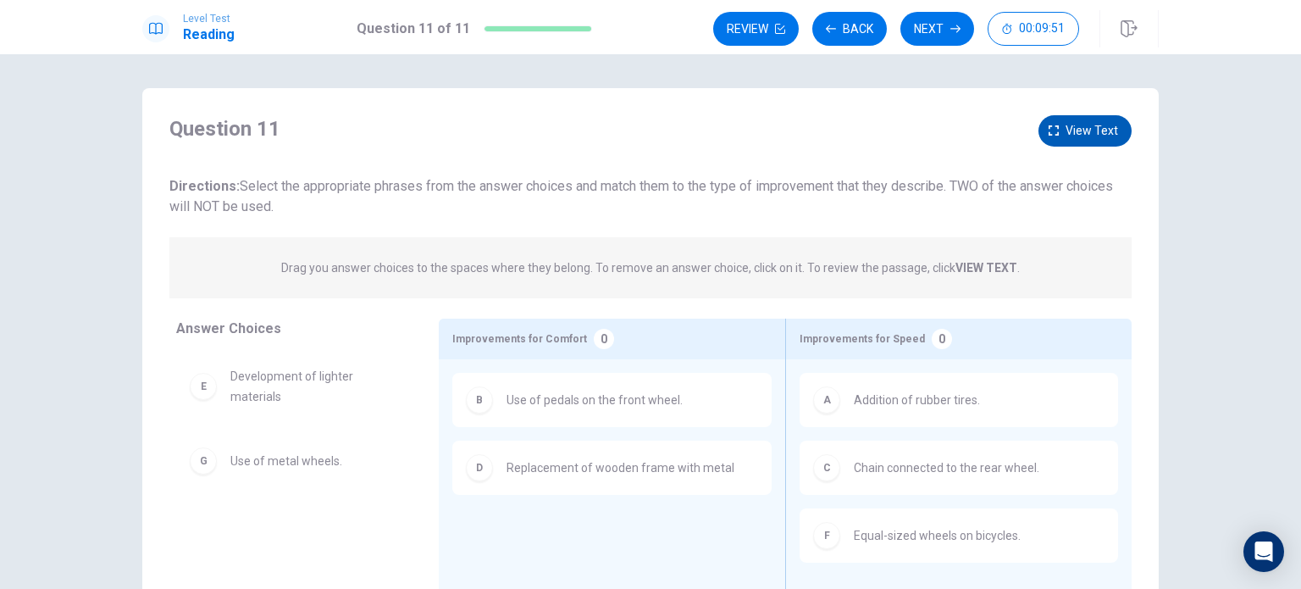
click at [1101, 135] on span "View text" at bounding box center [1092, 130] width 53 height 21
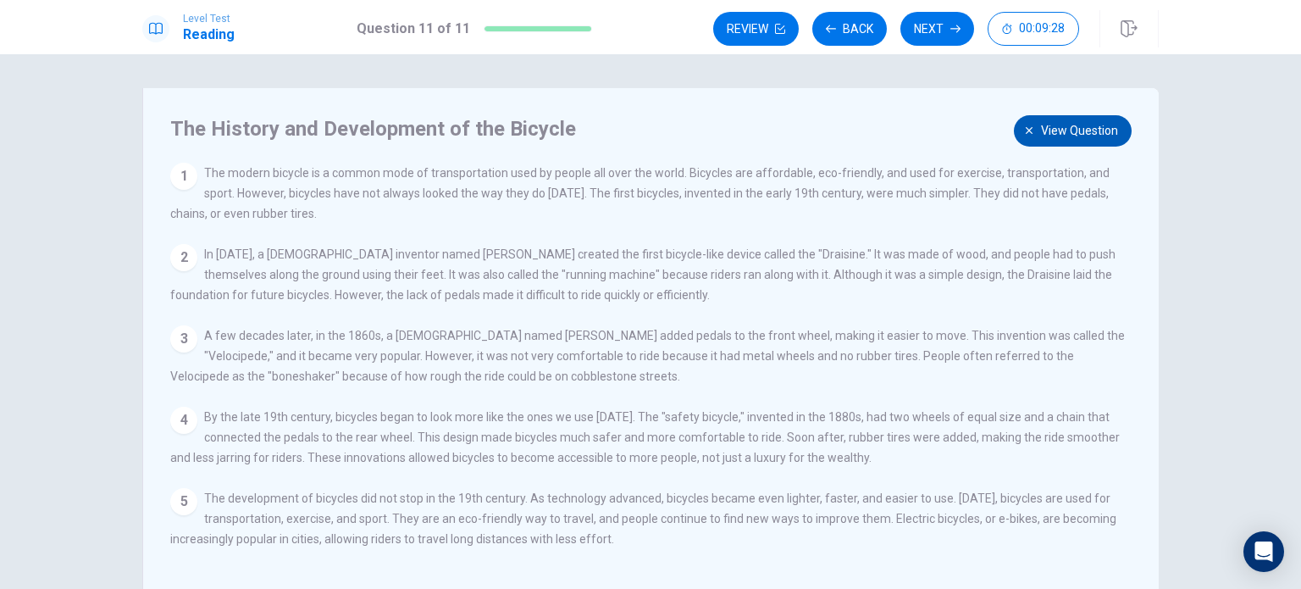
click at [1079, 136] on span "View question" at bounding box center [1079, 130] width 77 height 21
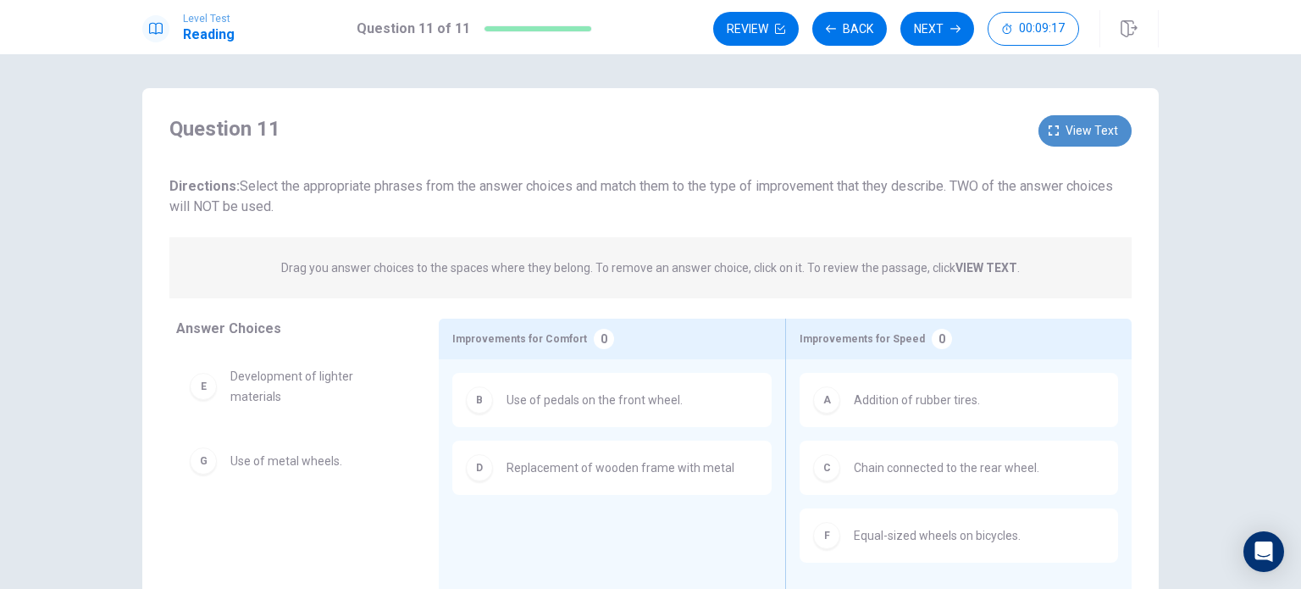
click at [1078, 130] on span "View text" at bounding box center [1092, 130] width 53 height 21
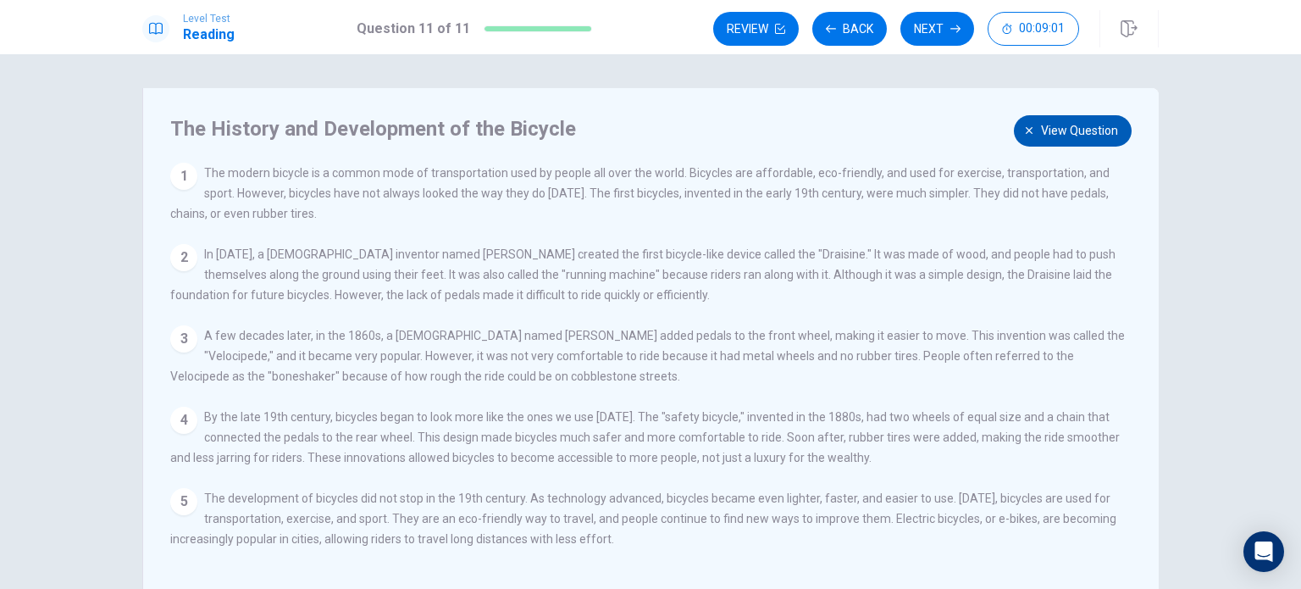
click at [1049, 135] on span "View question" at bounding box center [1079, 130] width 77 height 21
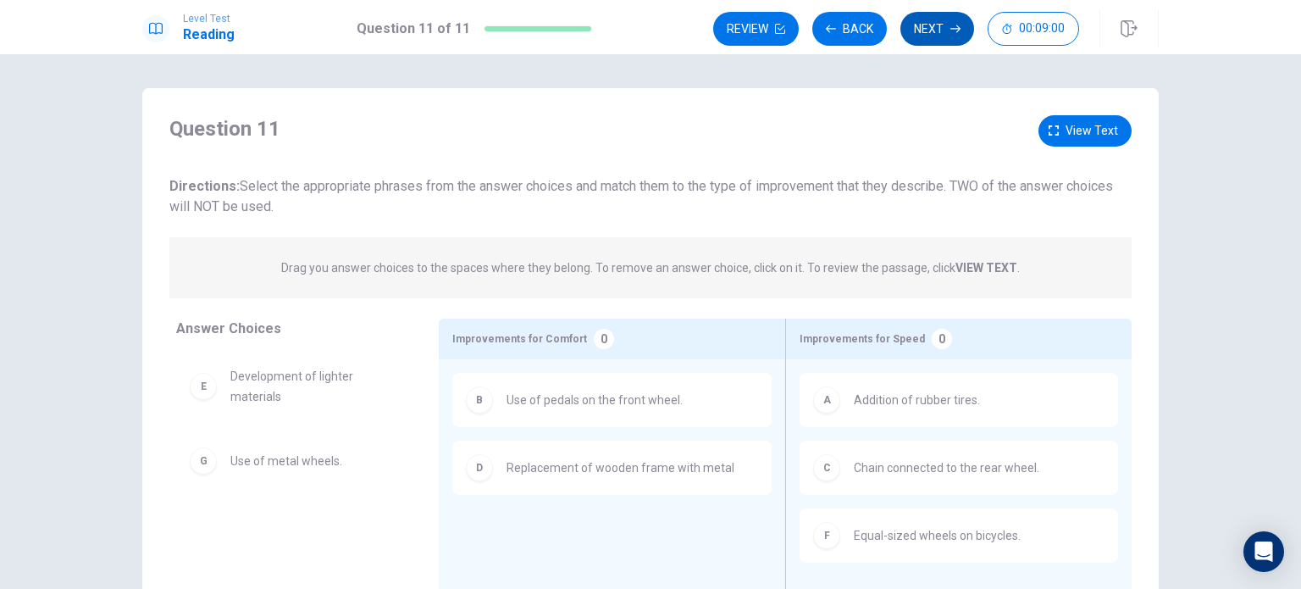
click at [929, 27] on button "Next" at bounding box center [938, 29] width 74 height 34
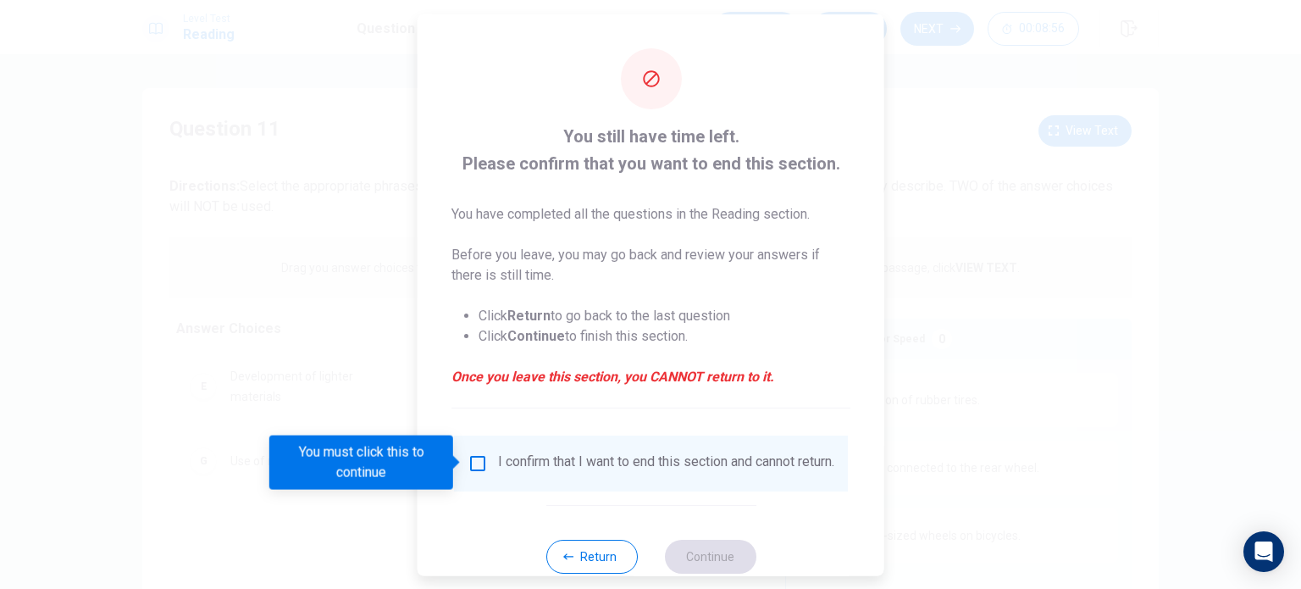
click at [478, 464] on input "You must click this to continue" at bounding box center [478, 462] width 20 height 20
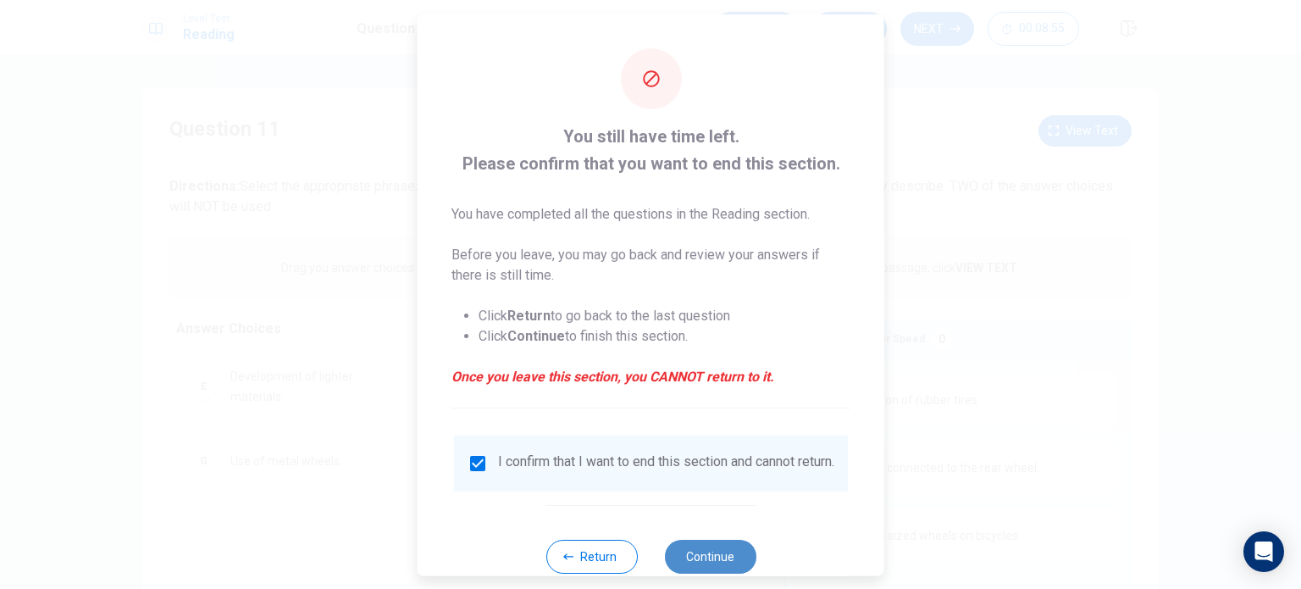
click at [692, 568] on button "Continue" at bounding box center [710, 556] width 92 height 34
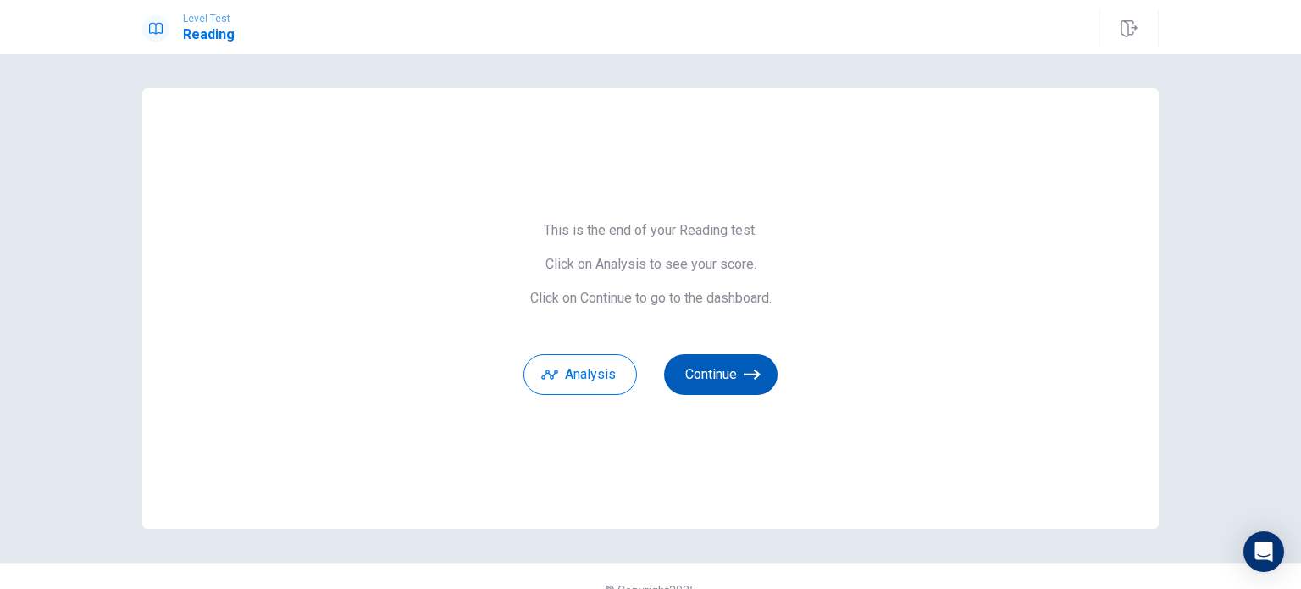
click at [729, 378] on button "Continue" at bounding box center [721, 374] width 114 height 41
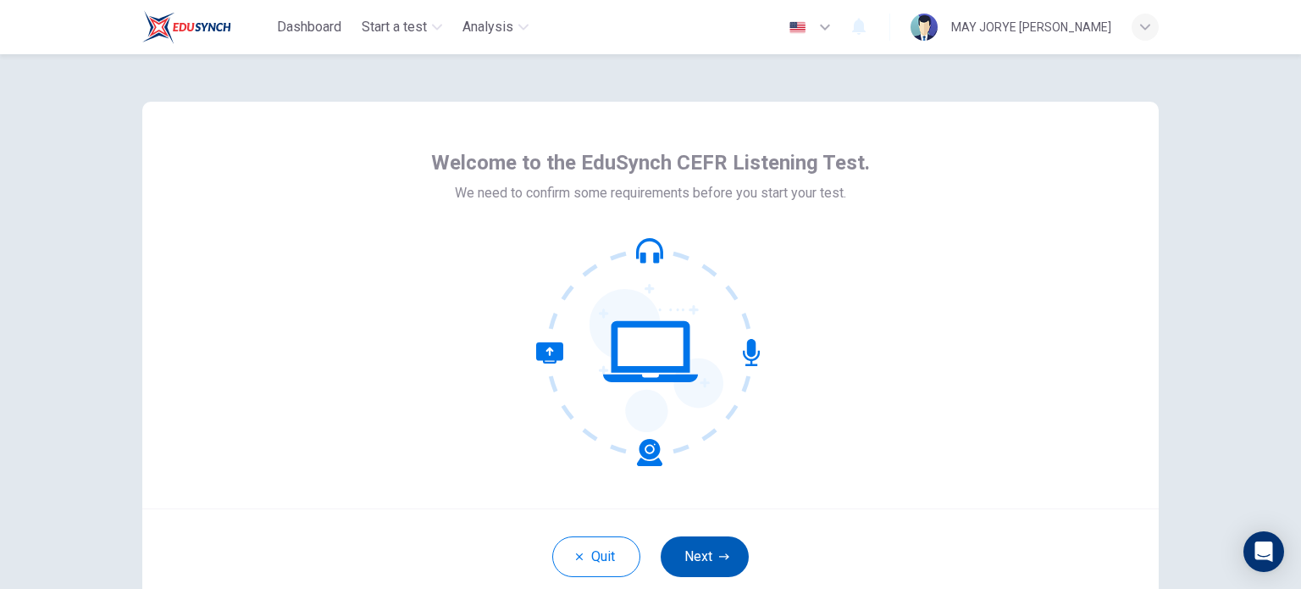
click at [702, 557] on button "Next" at bounding box center [705, 556] width 88 height 41
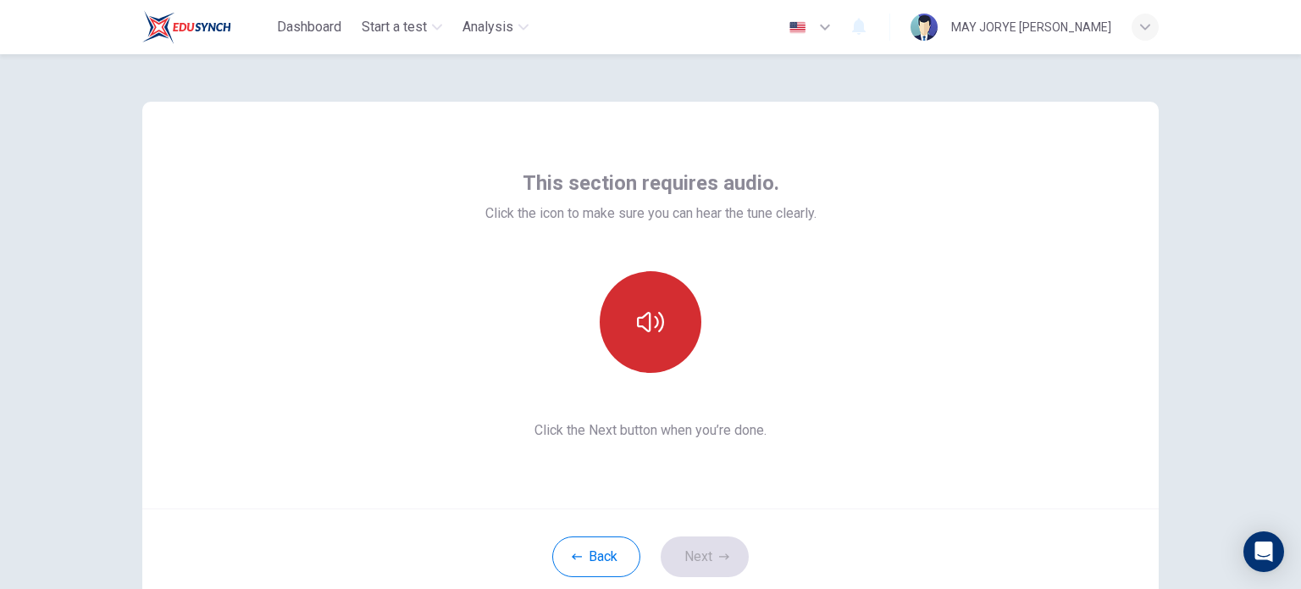
click at [648, 337] on button "button" at bounding box center [651, 322] width 102 height 102
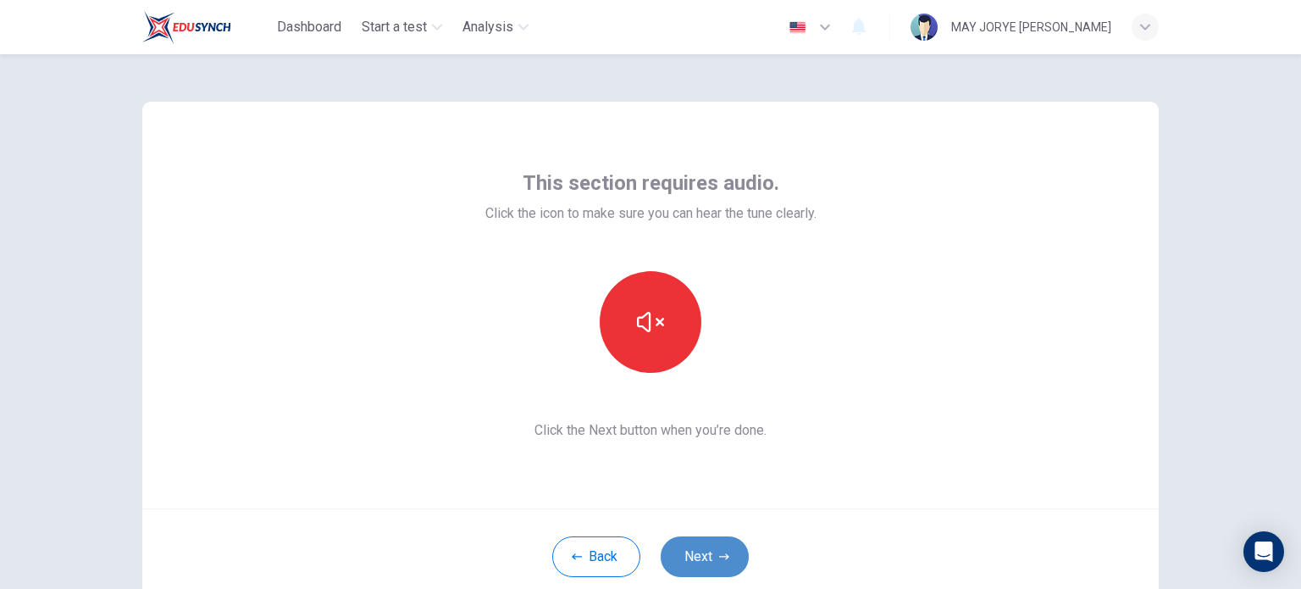
click at [730, 557] on button "Next" at bounding box center [705, 556] width 88 height 41
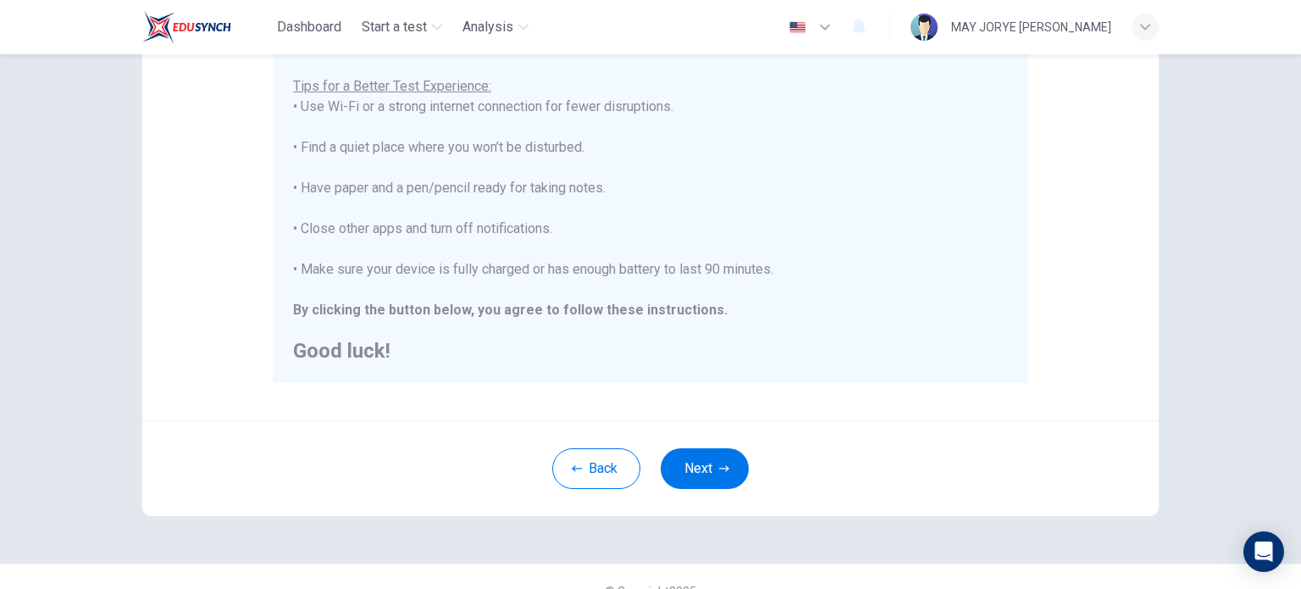
scroll to position [339, 0]
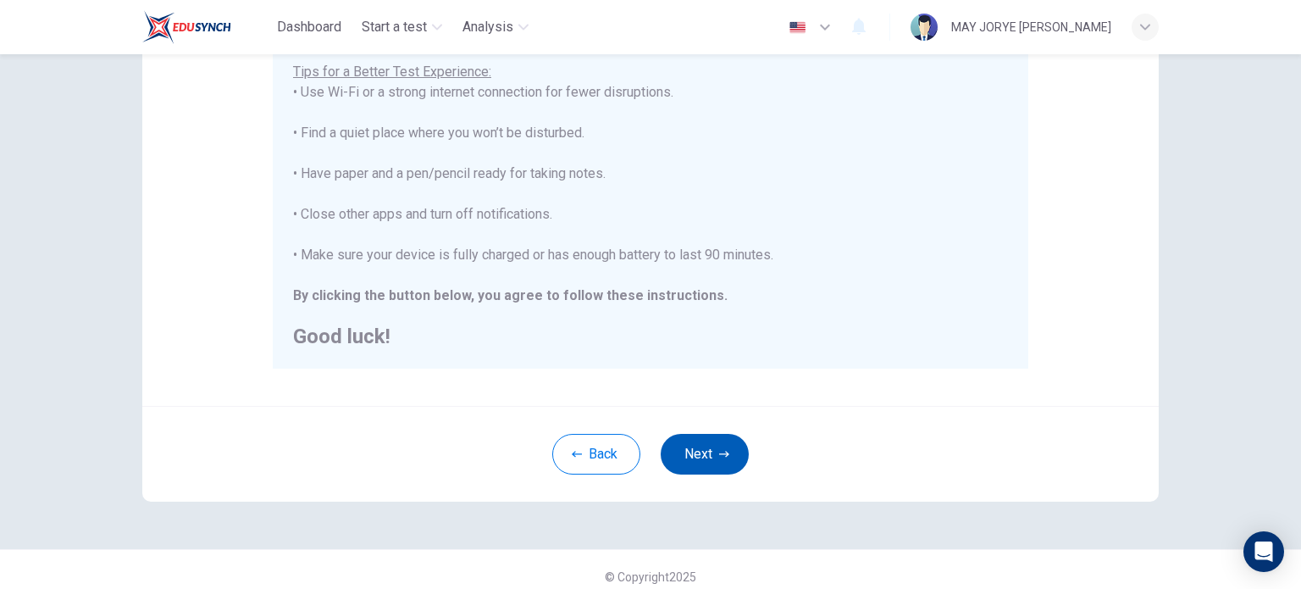
click at [704, 459] on button "Next" at bounding box center [705, 454] width 88 height 41
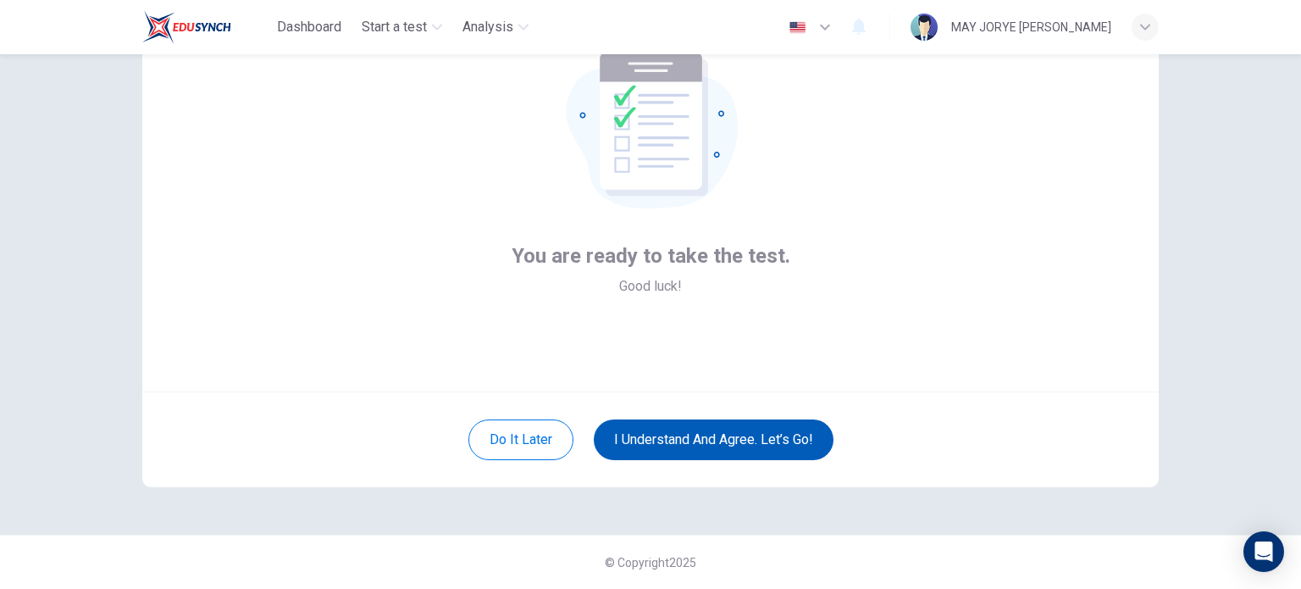
scroll to position [116, 0]
click at [735, 441] on button "I understand and agree. Let’s go!" at bounding box center [714, 440] width 240 height 41
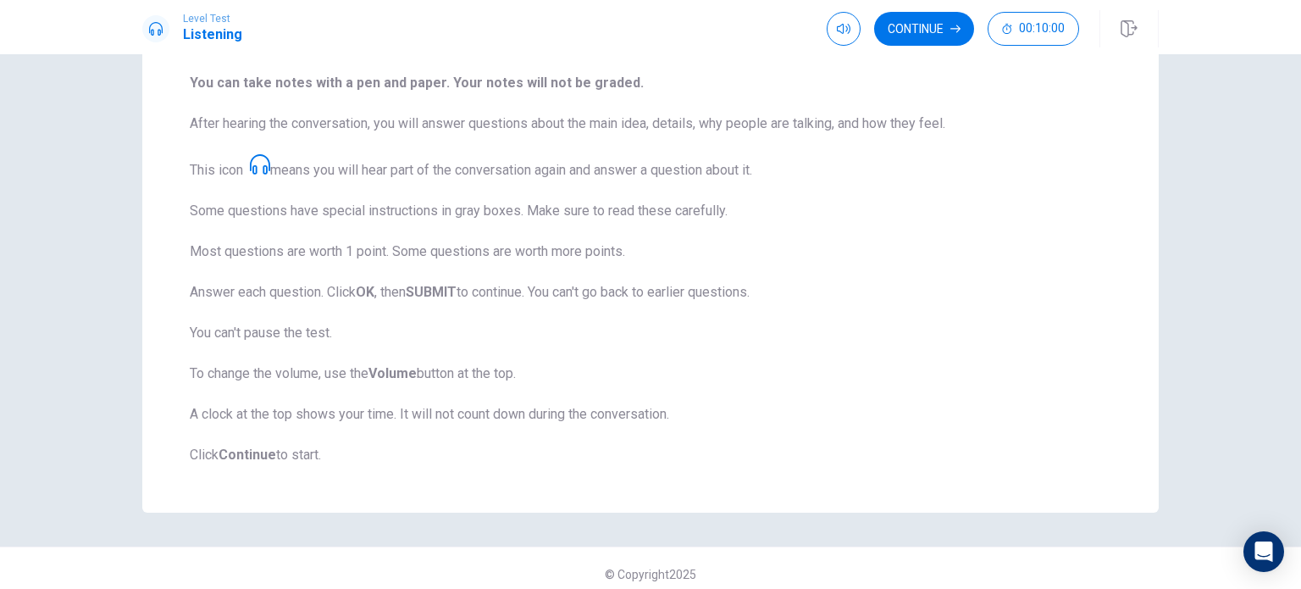
scroll to position [223, 0]
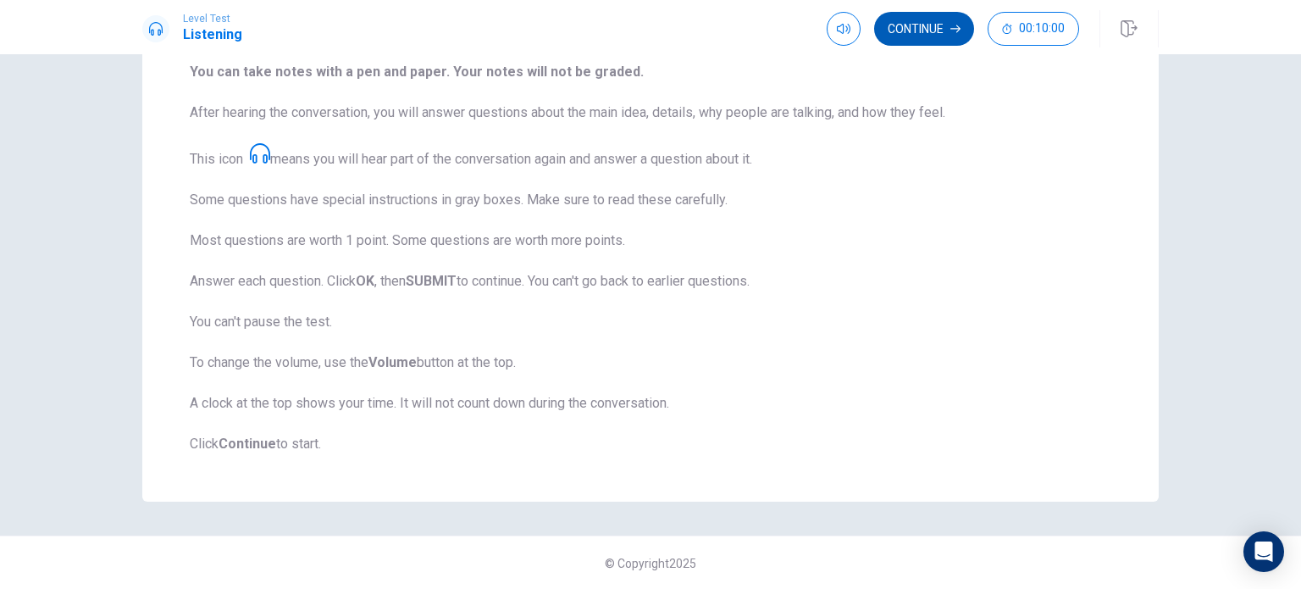
click at [919, 42] on button "Continue" at bounding box center [924, 29] width 100 height 34
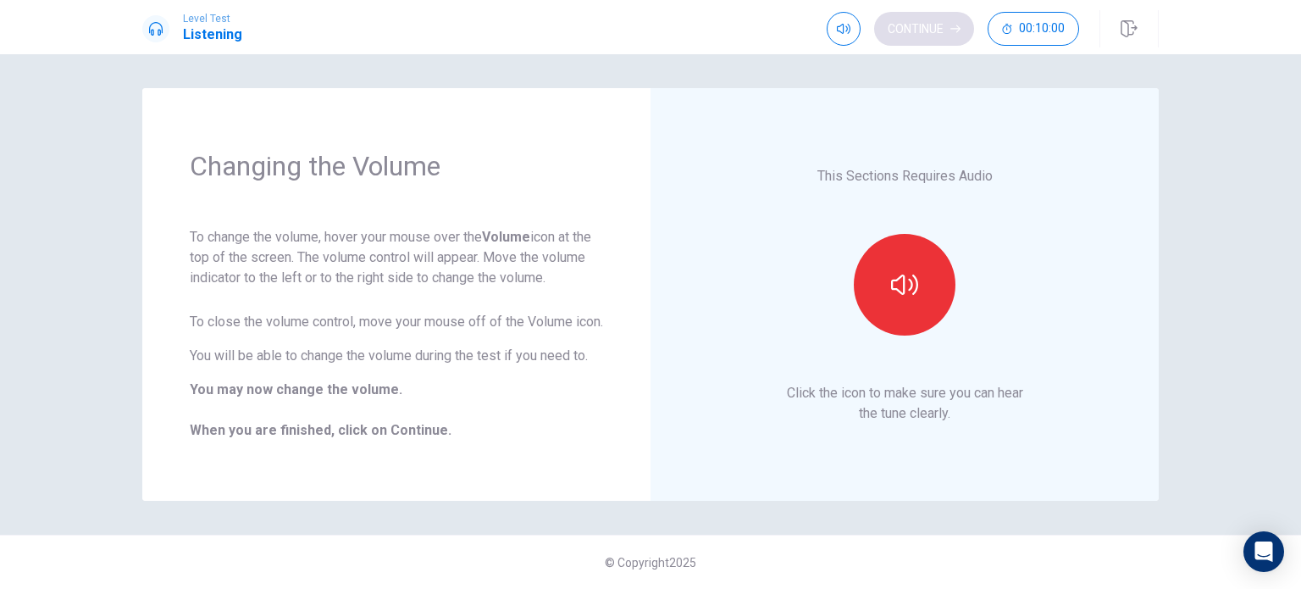
scroll to position [0, 0]
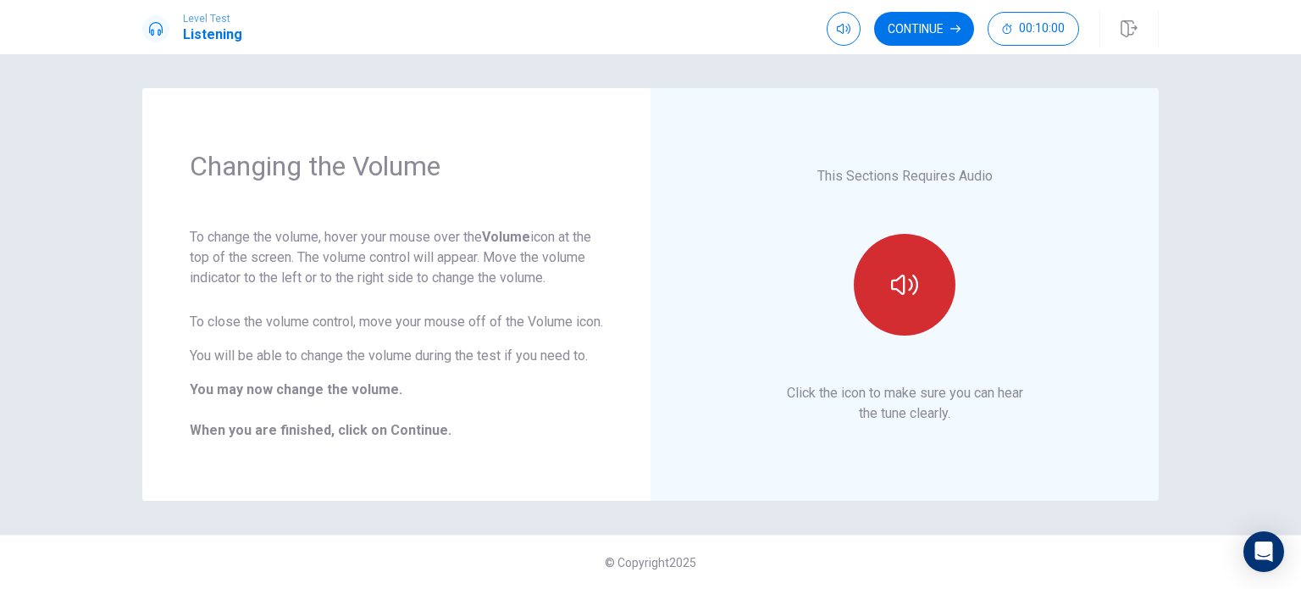
click at [911, 257] on button "button" at bounding box center [905, 285] width 102 height 102
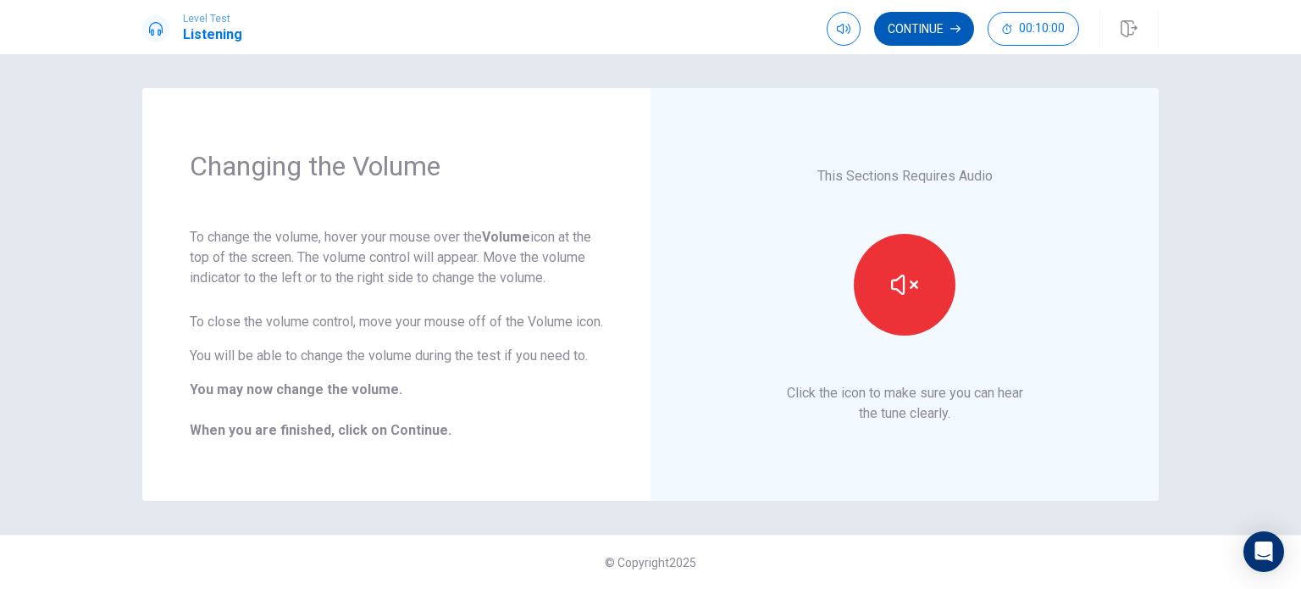
click at [928, 27] on button "Continue" at bounding box center [924, 29] width 100 height 34
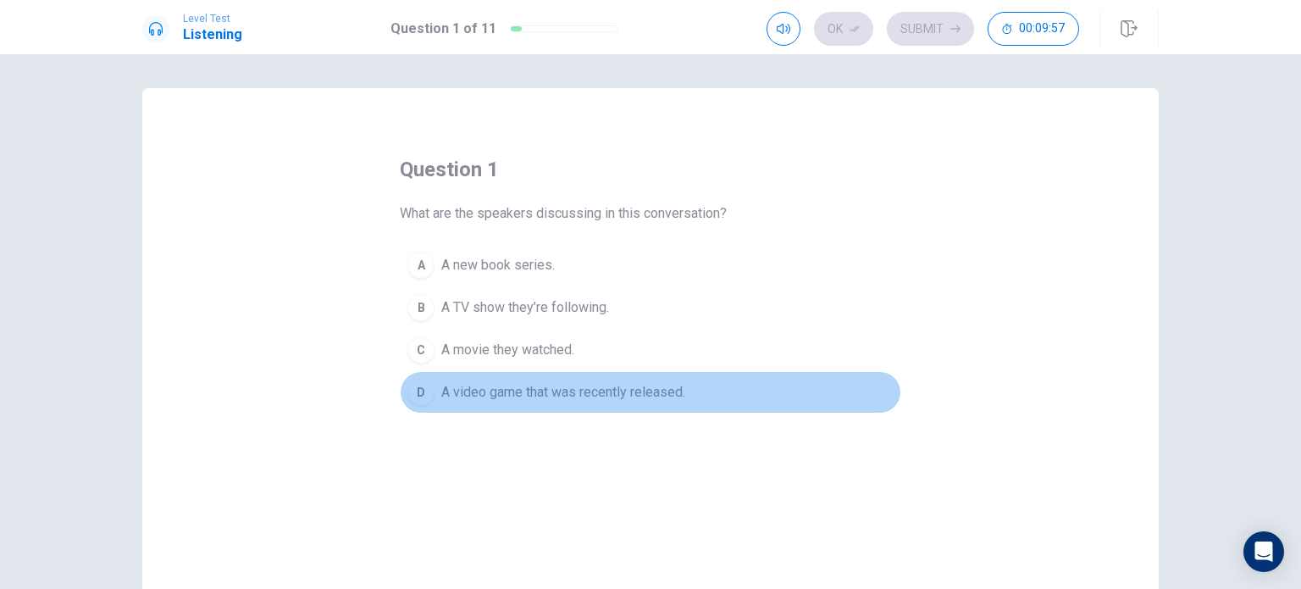
click at [419, 388] on div "D" at bounding box center [421, 392] width 27 height 27
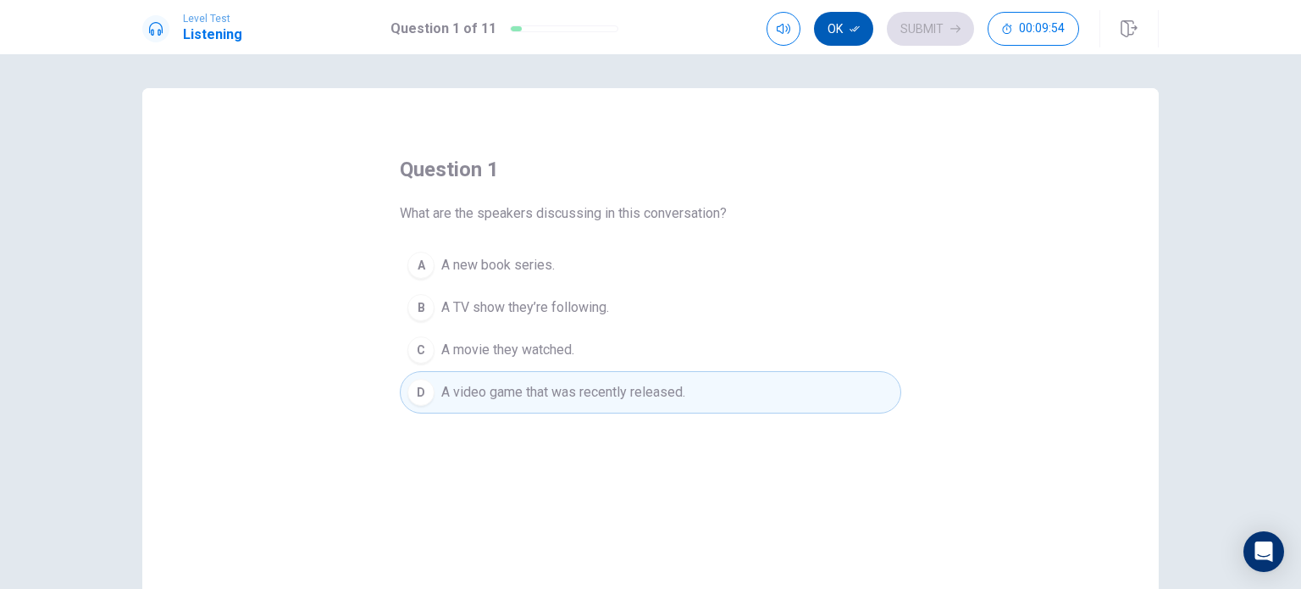
click at [842, 30] on button "Ok" at bounding box center [843, 29] width 59 height 34
click at [925, 24] on button "Submit" at bounding box center [930, 29] width 87 height 34
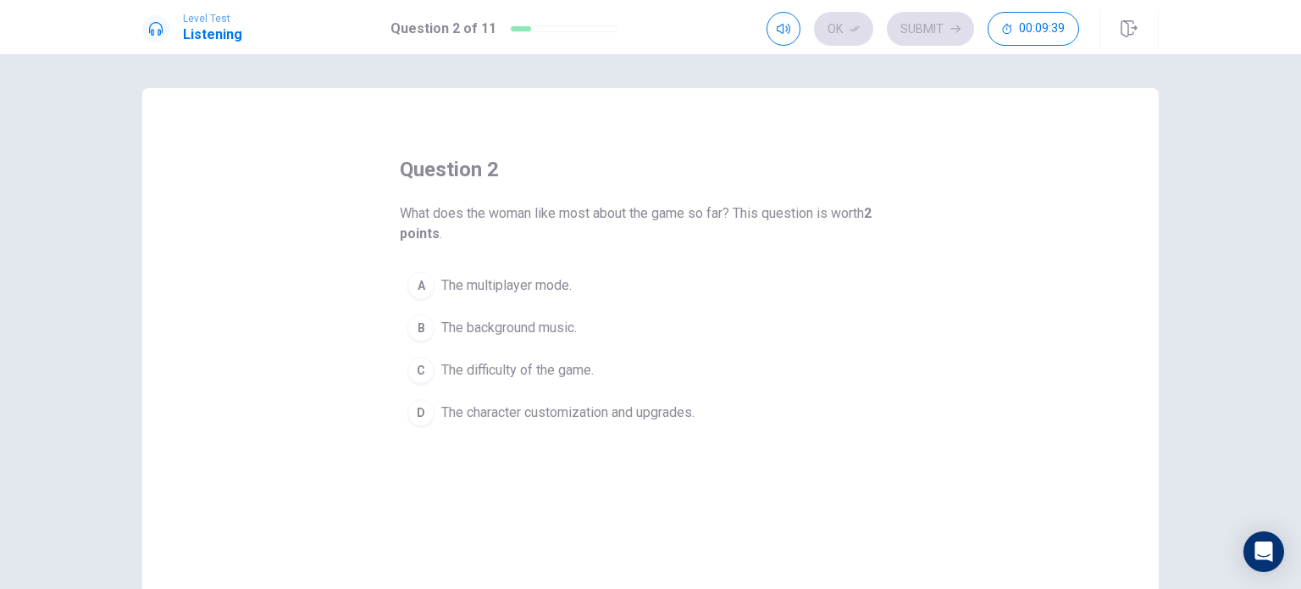
click at [435, 402] on button "D The character customization and upgrades." at bounding box center [651, 412] width 502 height 42
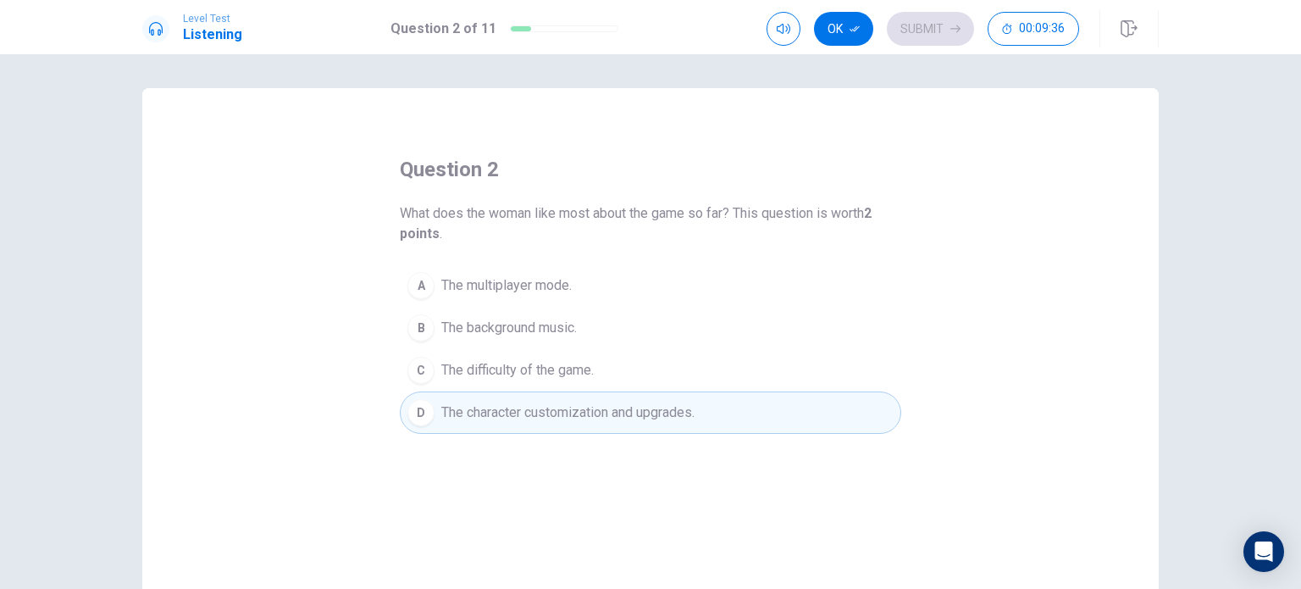
click at [417, 314] on div "B" at bounding box center [421, 327] width 27 height 27
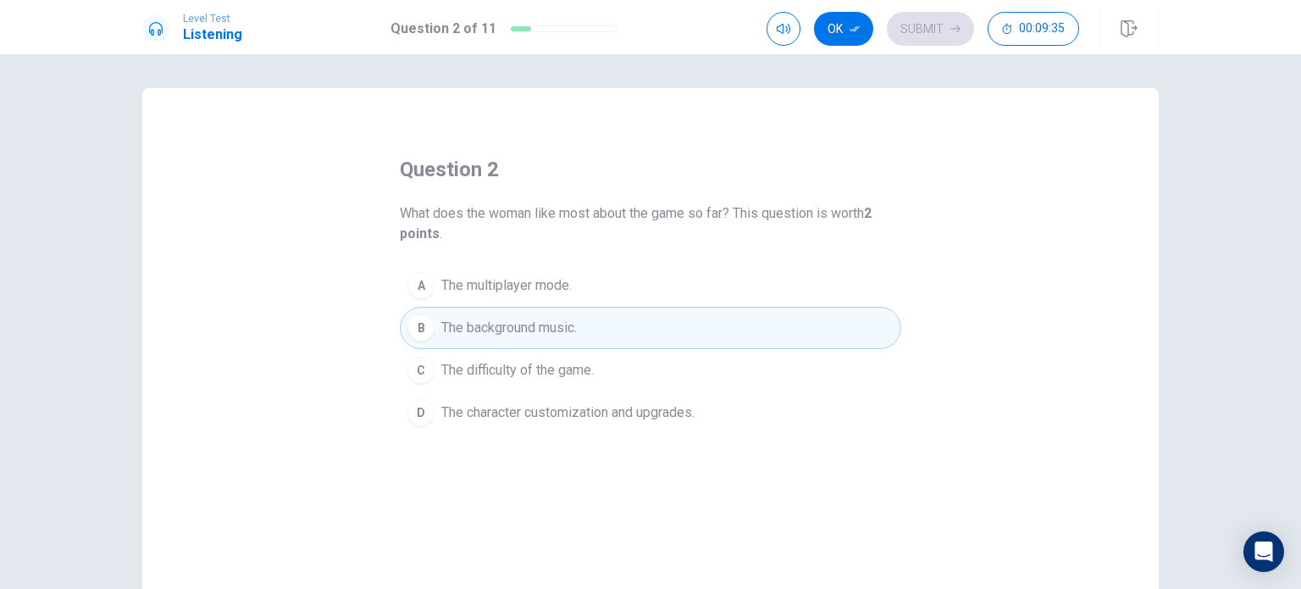
click at [446, 402] on span "The character customization and upgrades." at bounding box center [567, 412] width 253 height 20
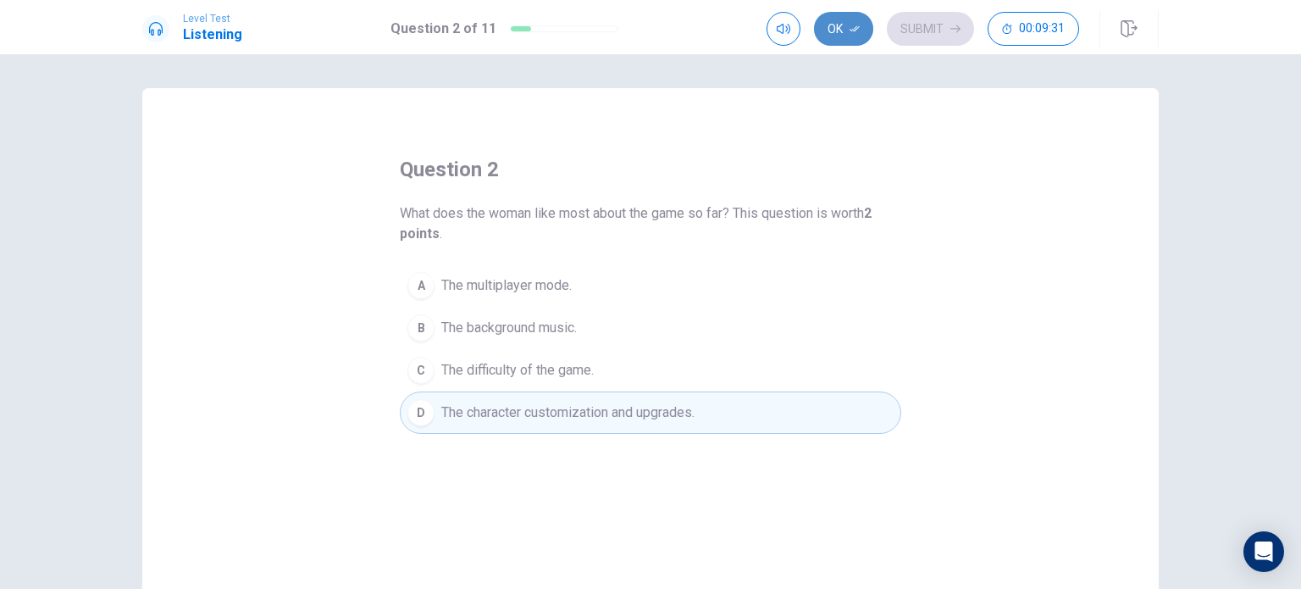
click at [854, 34] on button "Ok" at bounding box center [843, 29] width 59 height 34
click at [906, 32] on button "Submit" at bounding box center [930, 29] width 87 height 34
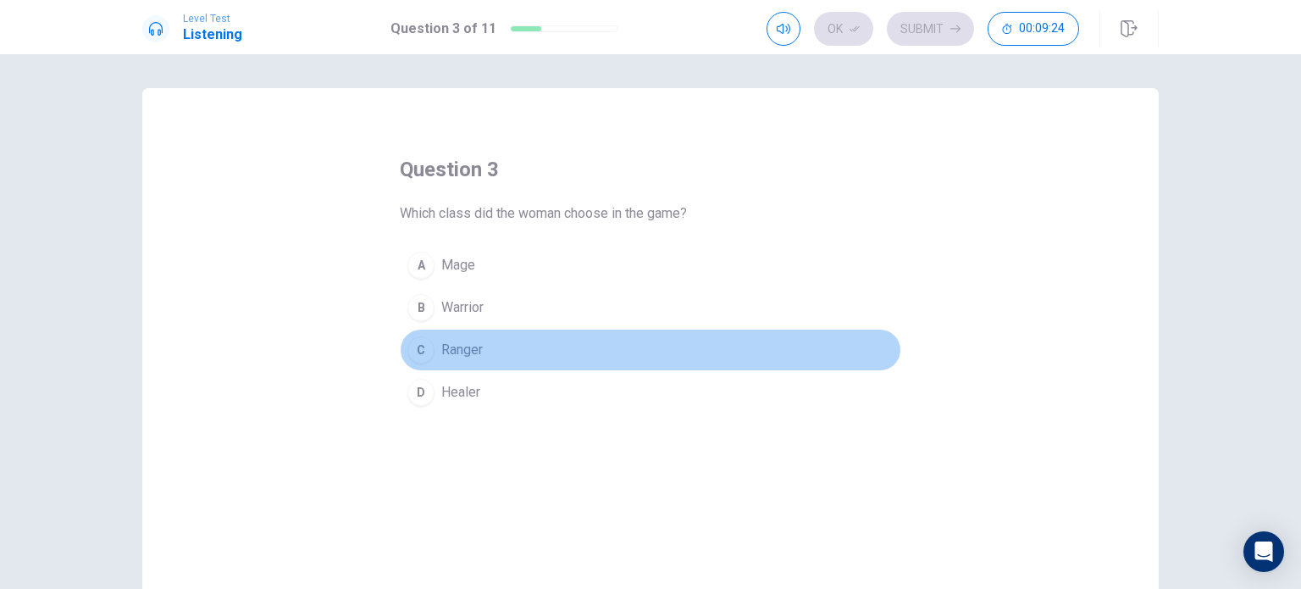
click at [430, 349] on button "C Ranger" at bounding box center [651, 350] width 502 height 42
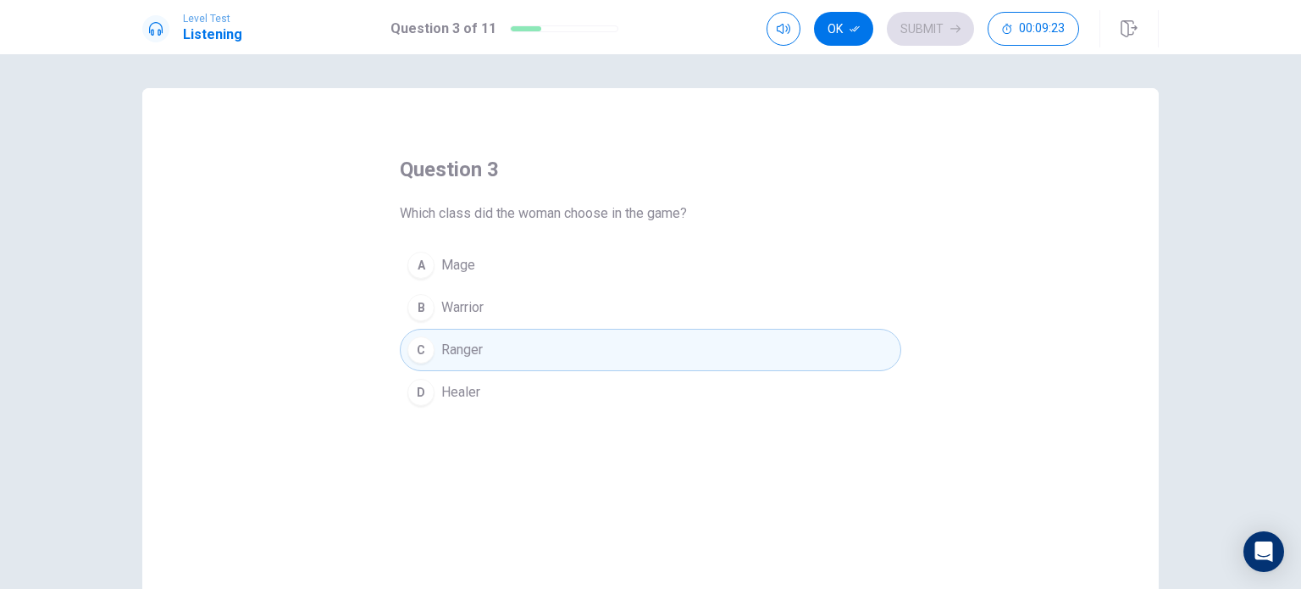
drag, startPoint x: 848, startPoint y: 32, endPoint x: 887, endPoint y: 43, distance: 40.5
click at [851, 37] on button "Ok" at bounding box center [843, 29] width 59 height 34
click at [913, 36] on button "Submit" at bounding box center [930, 29] width 87 height 34
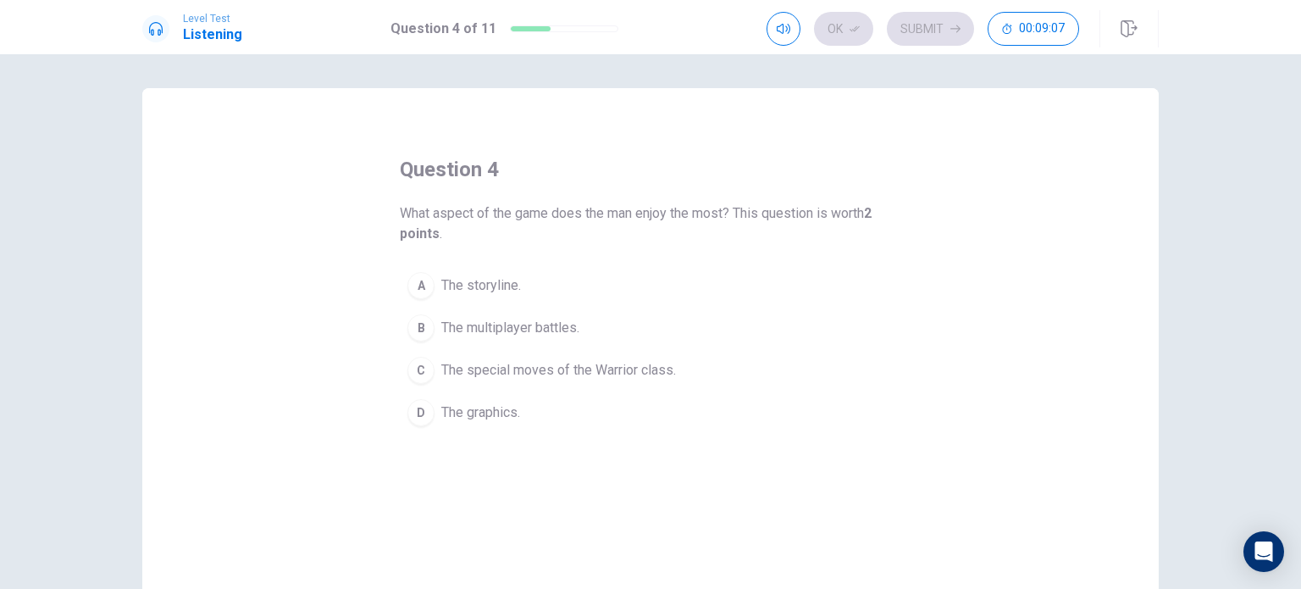
click at [464, 406] on span "The graphics." at bounding box center [480, 412] width 79 height 20
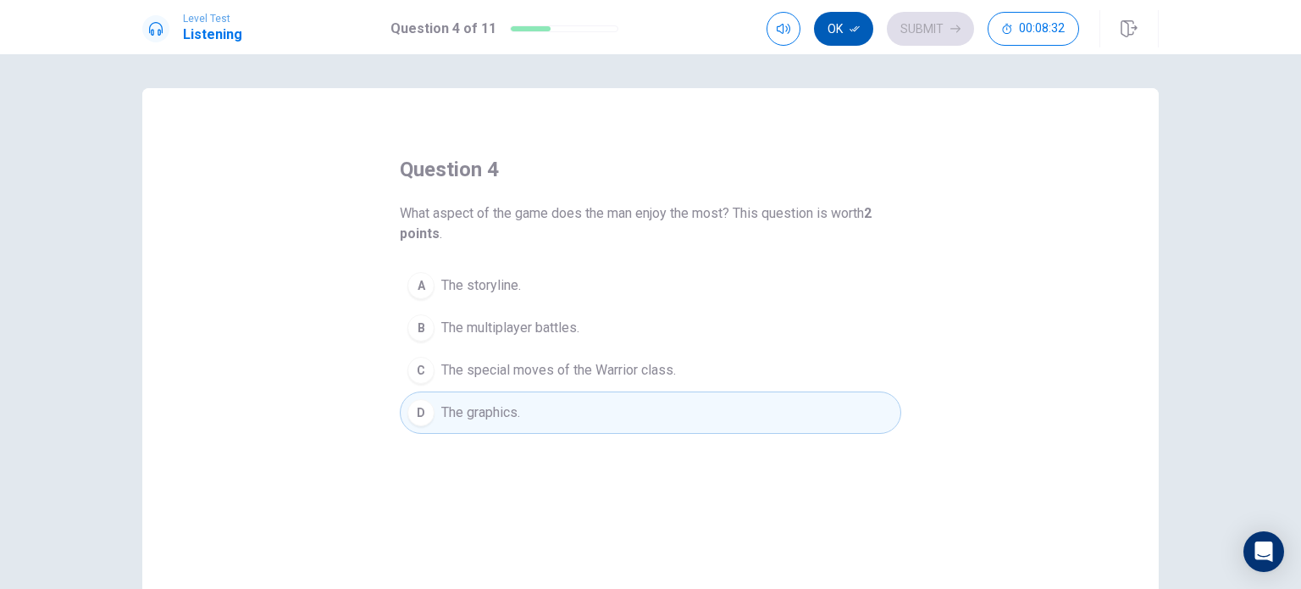
click at [842, 25] on button "Ok" at bounding box center [843, 29] width 59 height 34
click at [923, 31] on button "Submit" at bounding box center [930, 29] width 87 height 34
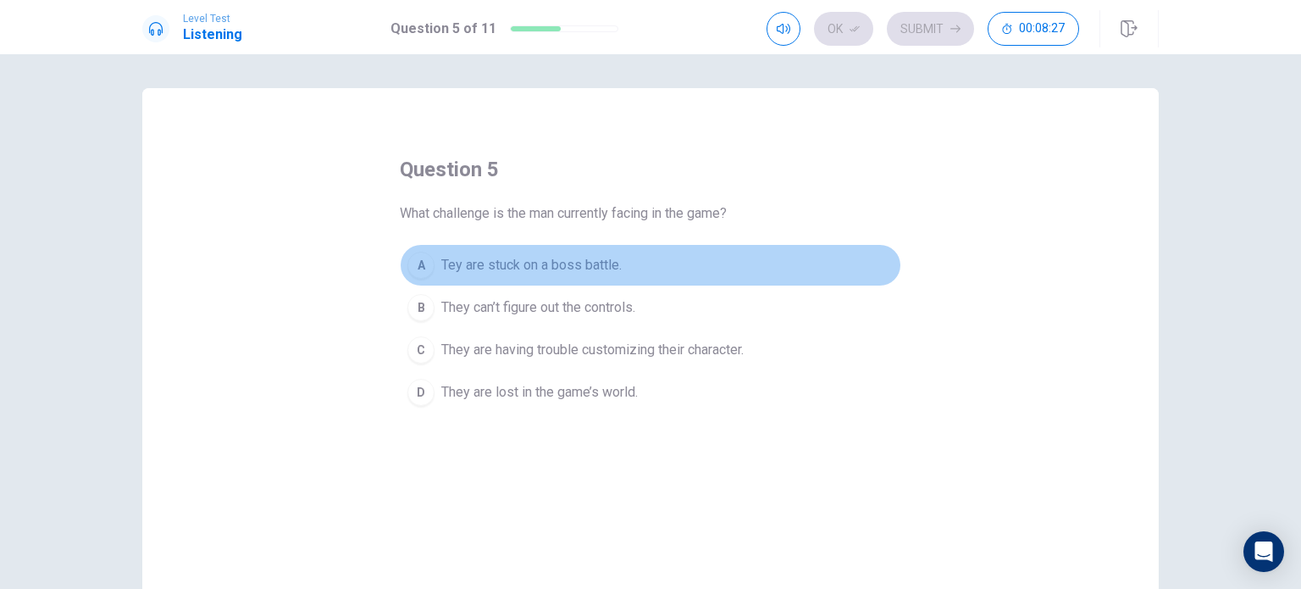
click at [452, 267] on span "Tey are stuck on a boss battle." at bounding box center [531, 265] width 180 height 20
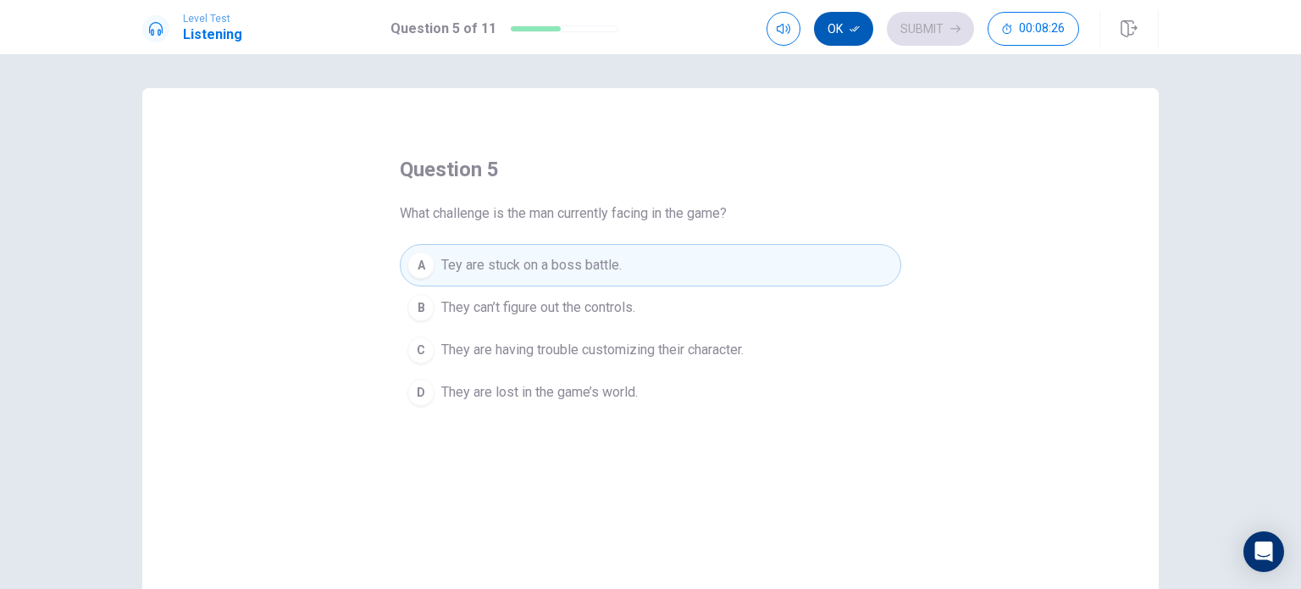
click at [846, 30] on button "Ok" at bounding box center [843, 29] width 59 height 34
click at [908, 26] on button "Submit" at bounding box center [930, 29] width 87 height 34
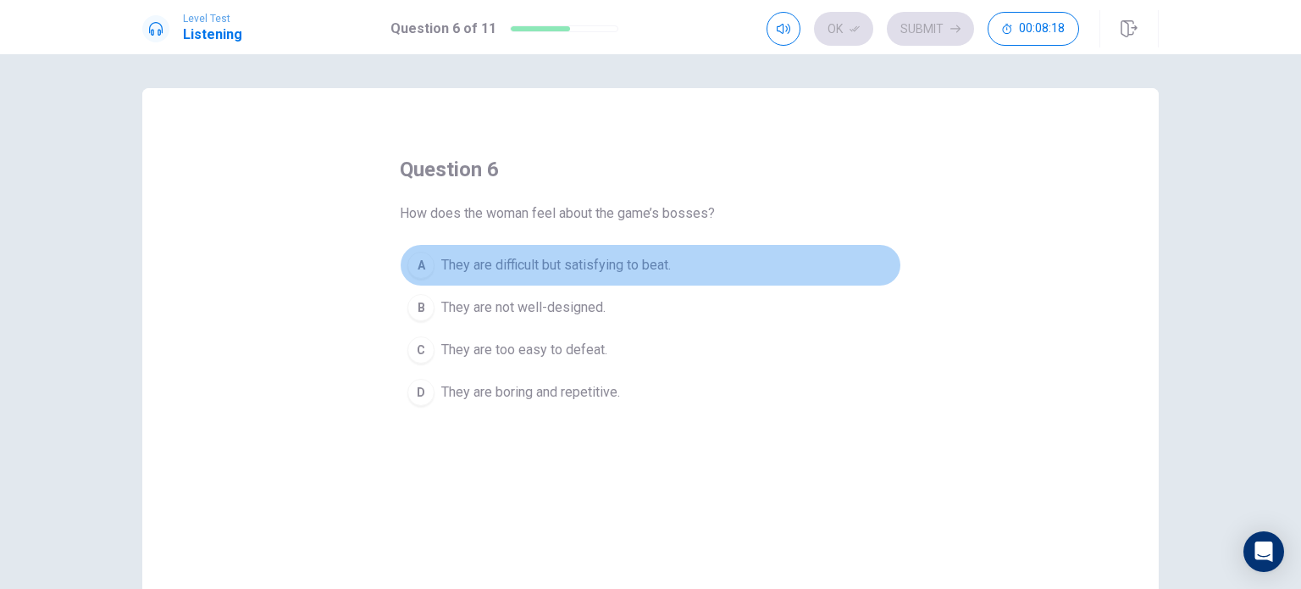
click at [426, 261] on div "A" at bounding box center [421, 265] width 27 height 27
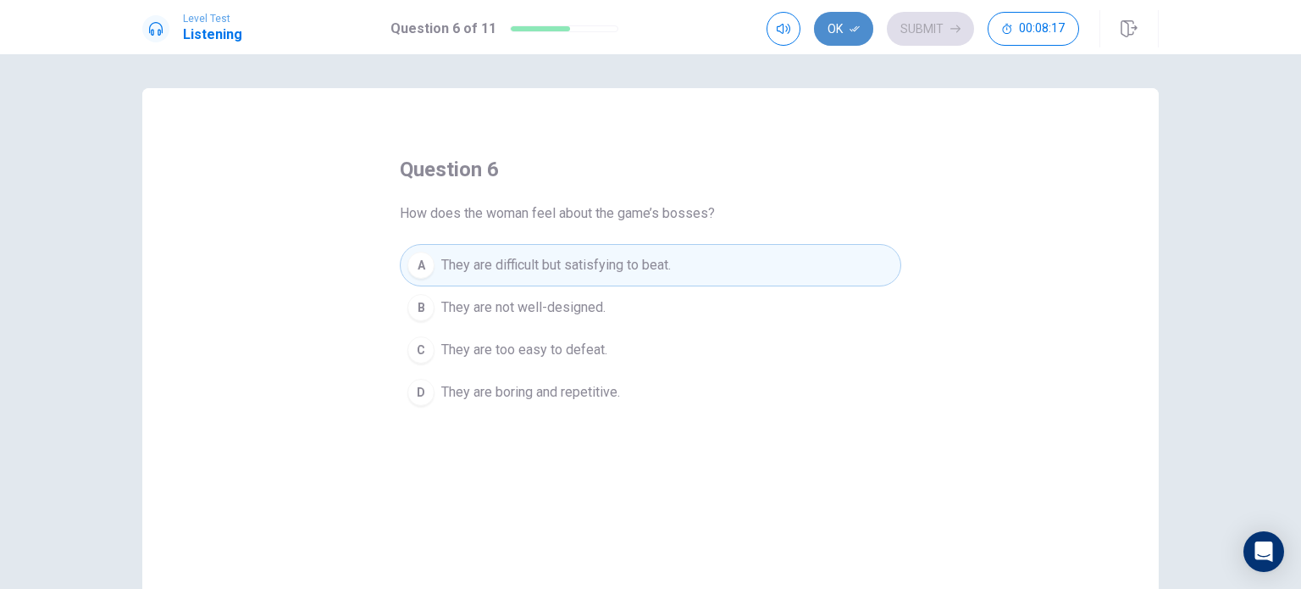
click at [854, 32] on icon "button" at bounding box center [855, 29] width 10 height 10
click at [941, 25] on button "Submit" at bounding box center [930, 29] width 87 height 34
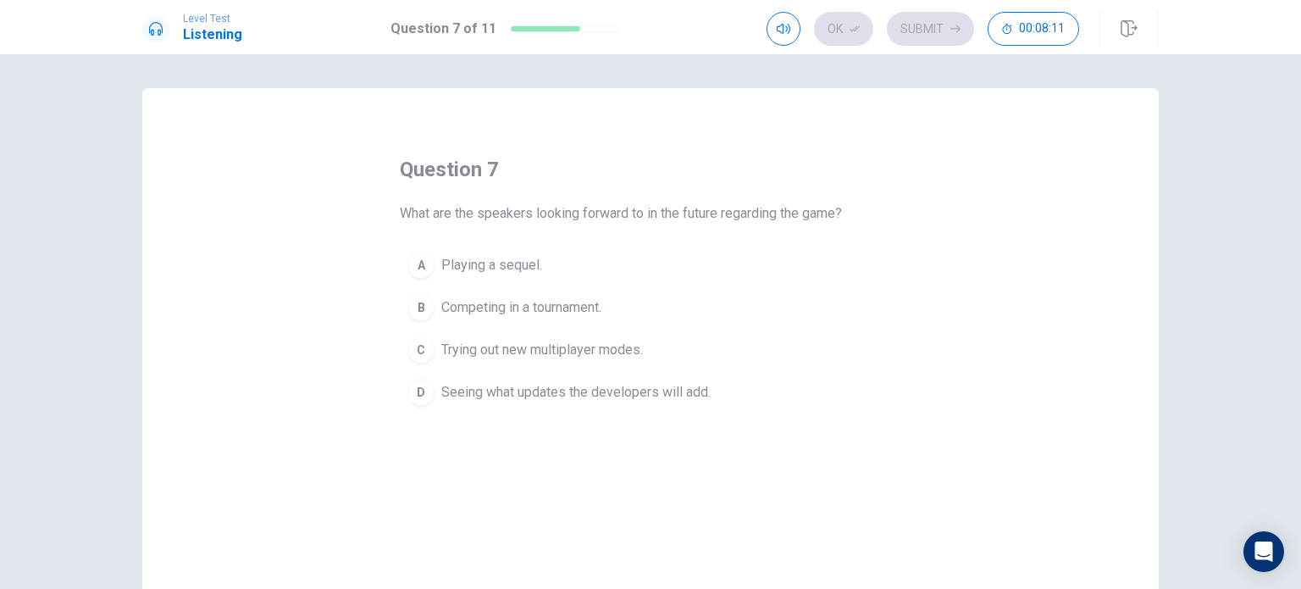
click at [499, 394] on span "Seeing what updates the developers will add." at bounding box center [575, 392] width 269 height 20
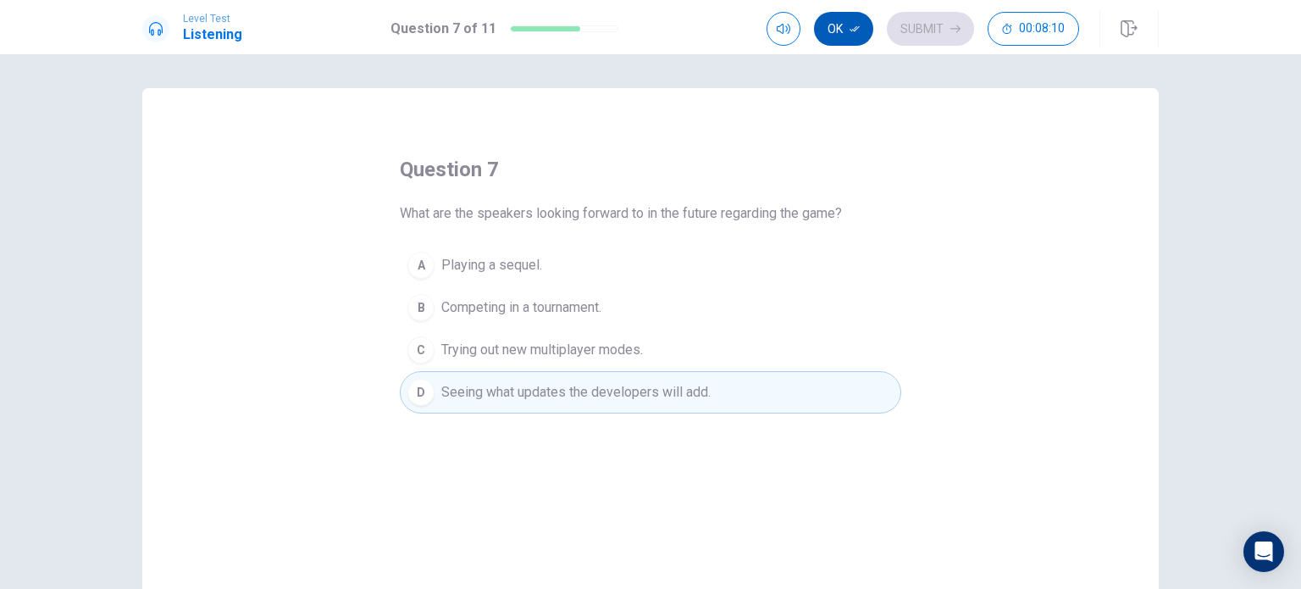
click at [847, 31] on button "Ok" at bounding box center [843, 29] width 59 height 34
click at [901, 22] on button "Submit" at bounding box center [930, 29] width 87 height 34
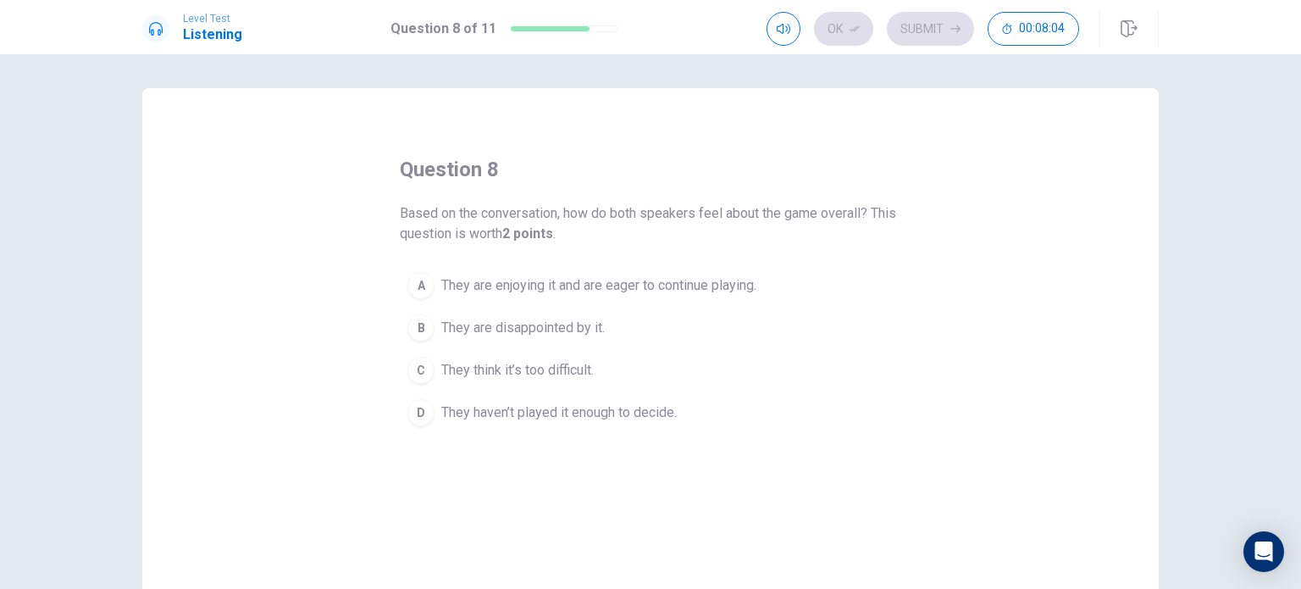
click at [419, 284] on div "A" at bounding box center [421, 285] width 27 height 27
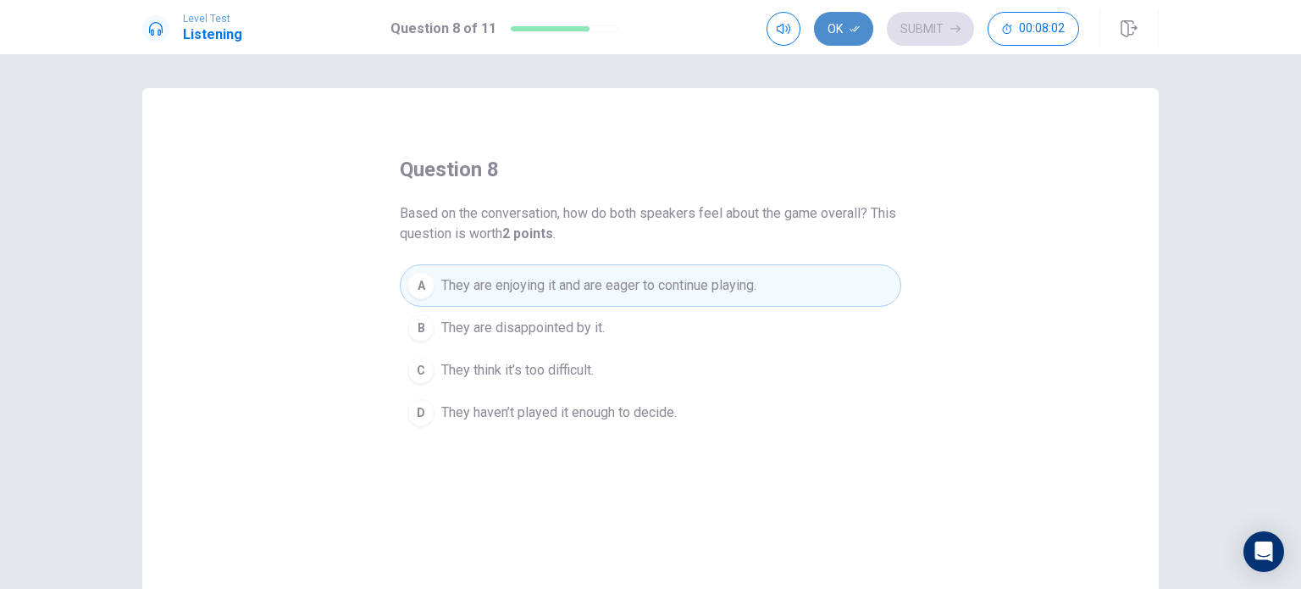
click at [844, 30] on button "Ok" at bounding box center [843, 29] width 59 height 34
click at [933, 25] on button "Submit" at bounding box center [930, 29] width 87 height 34
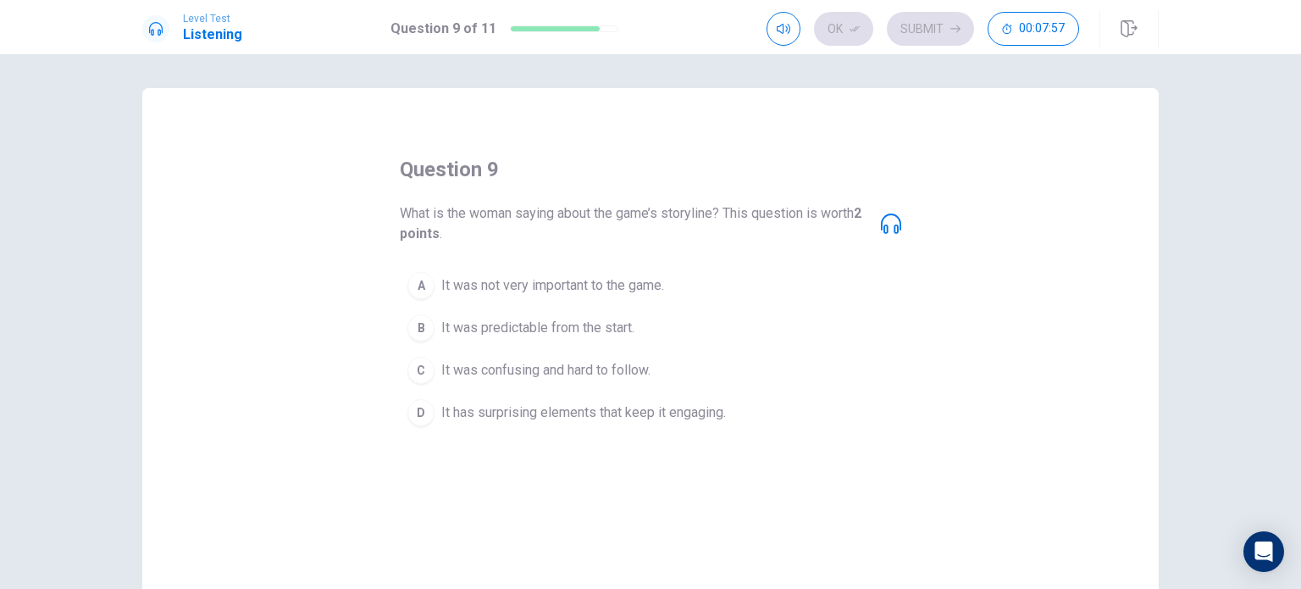
click at [412, 411] on div "D" at bounding box center [421, 412] width 27 height 27
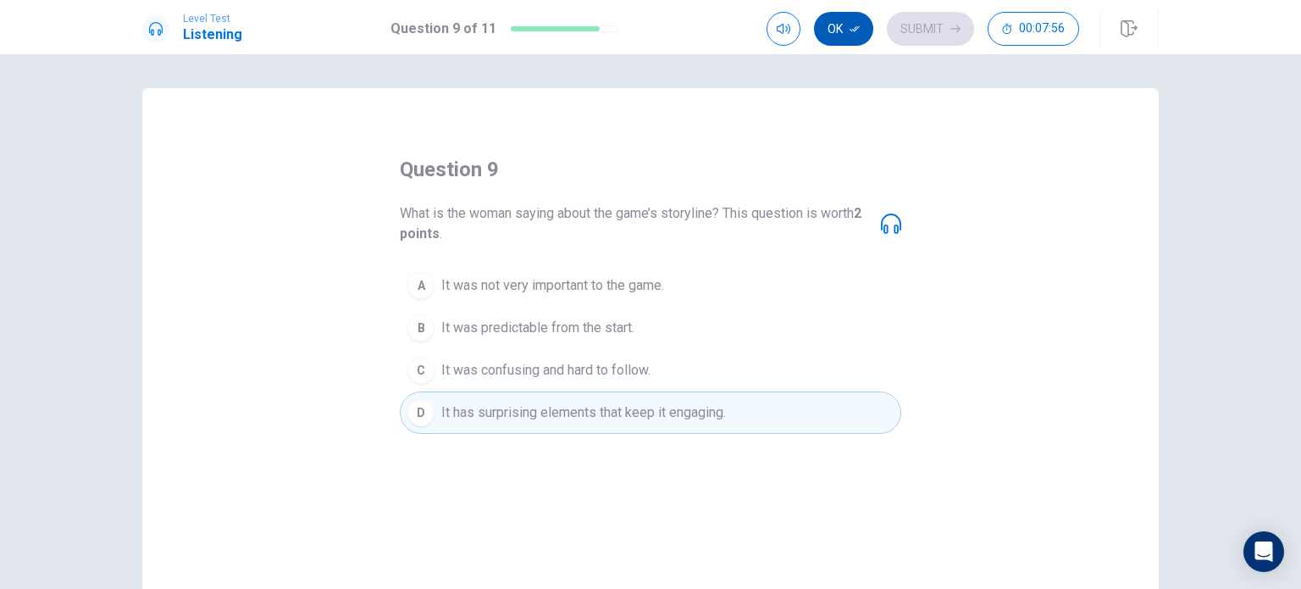
click at [847, 25] on button "Ok" at bounding box center [843, 29] width 59 height 34
click at [912, 23] on button "Submit" at bounding box center [930, 29] width 87 height 34
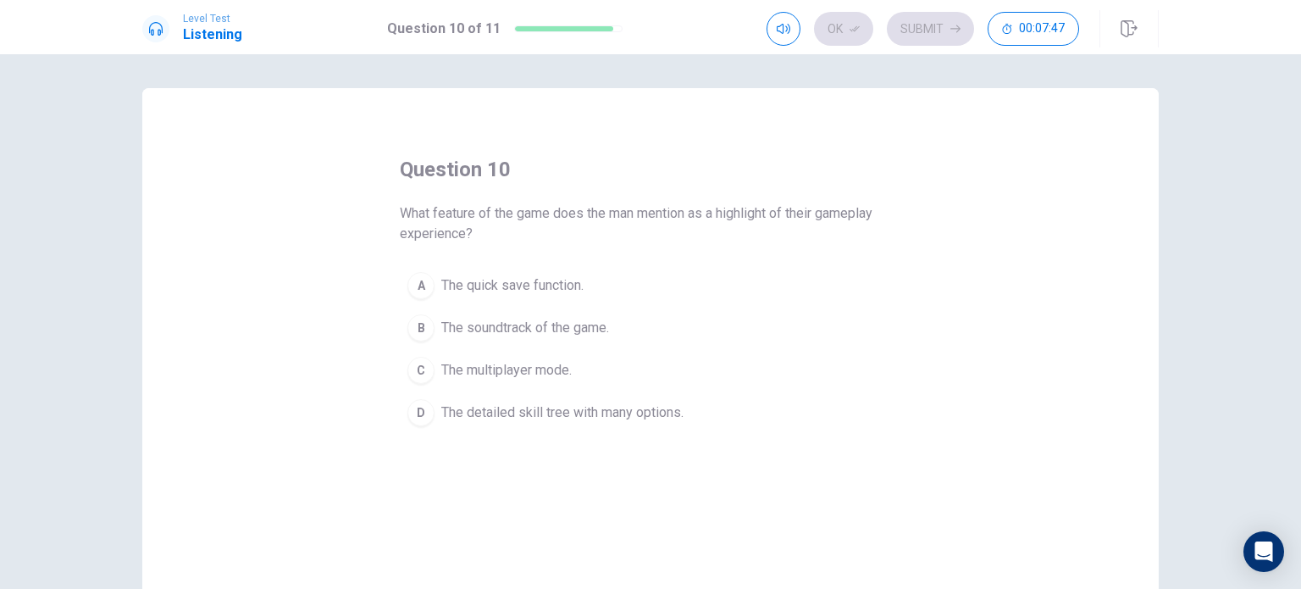
click at [426, 415] on div "D" at bounding box center [421, 412] width 27 height 27
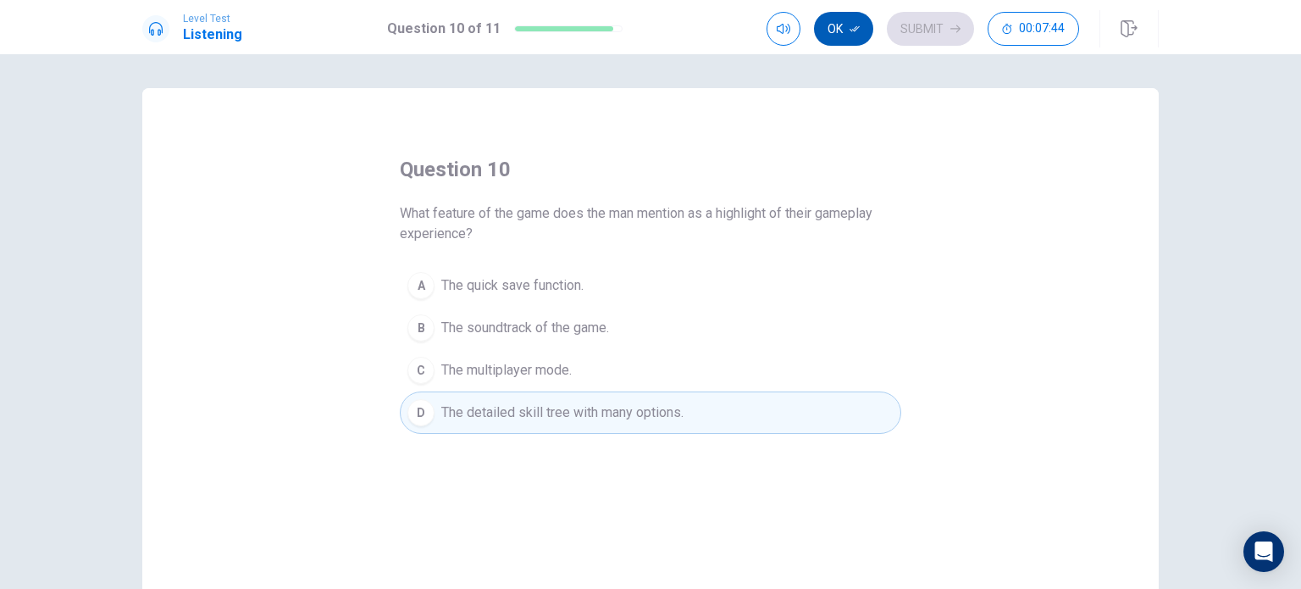
click at [819, 29] on button "Ok" at bounding box center [843, 29] width 59 height 34
click at [937, 31] on button "Submit" at bounding box center [930, 29] width 87 height 34
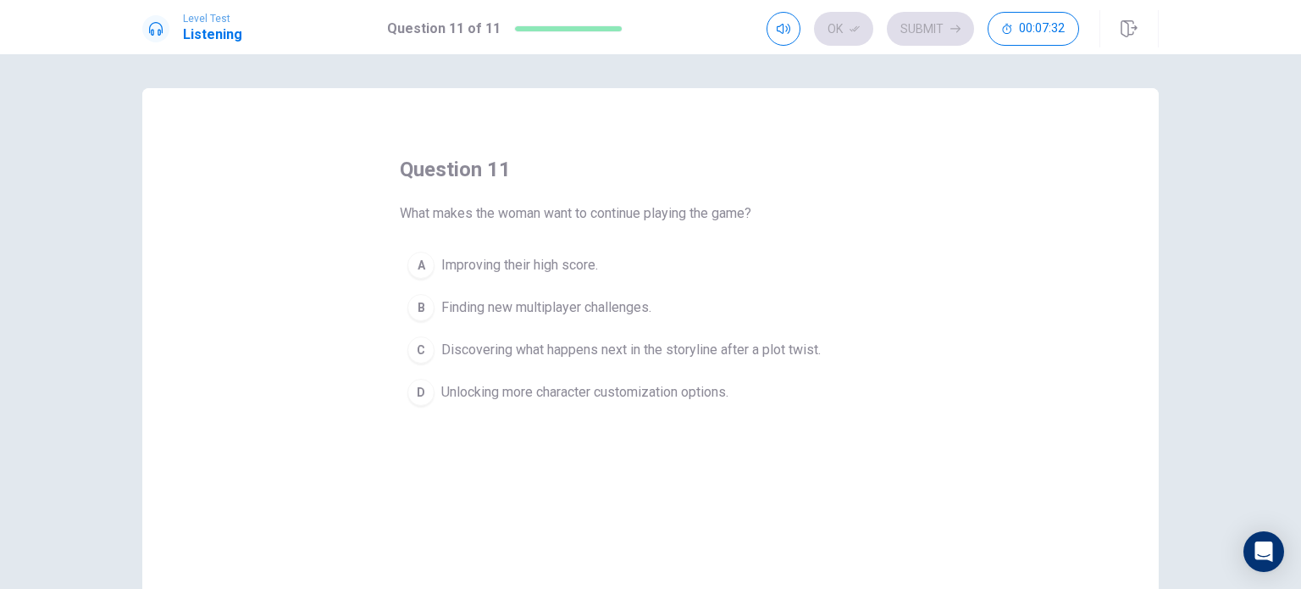
click at [426, 347] on div "C" at bounding box center [421, 349] width 27 height 27
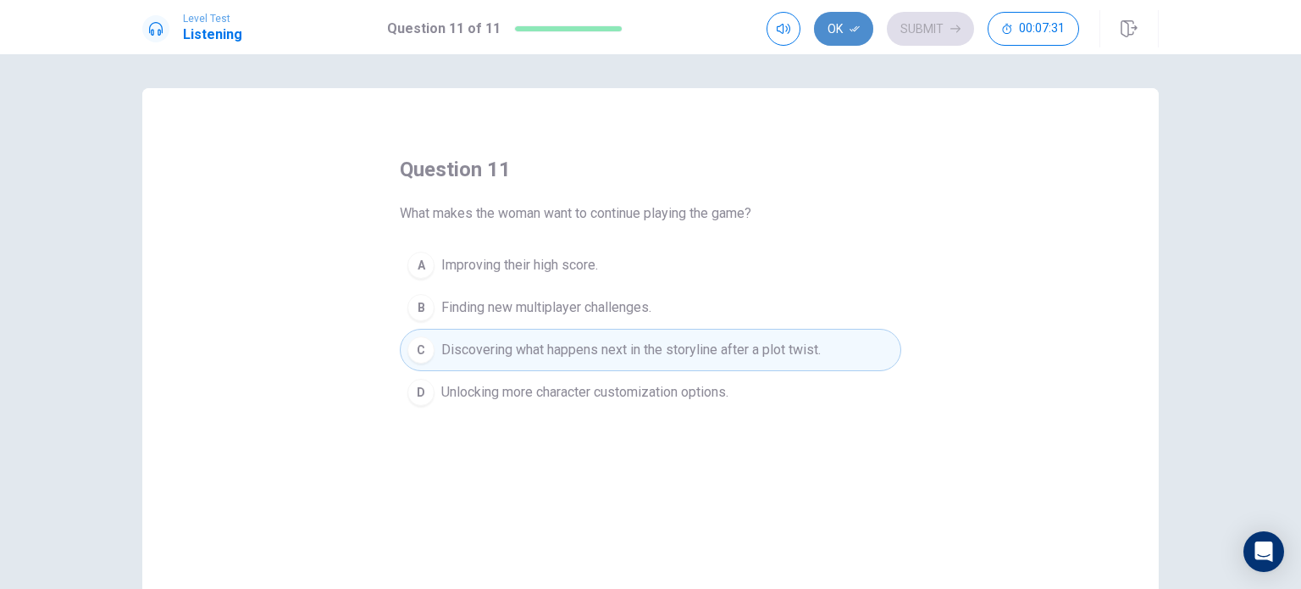
click at [844, 30] on button "Ok" at bounding box center [843, 29] width 59 height 34
click at [918, 21] on button "Submit" at bounding box center [930, 29] width 87 height 34
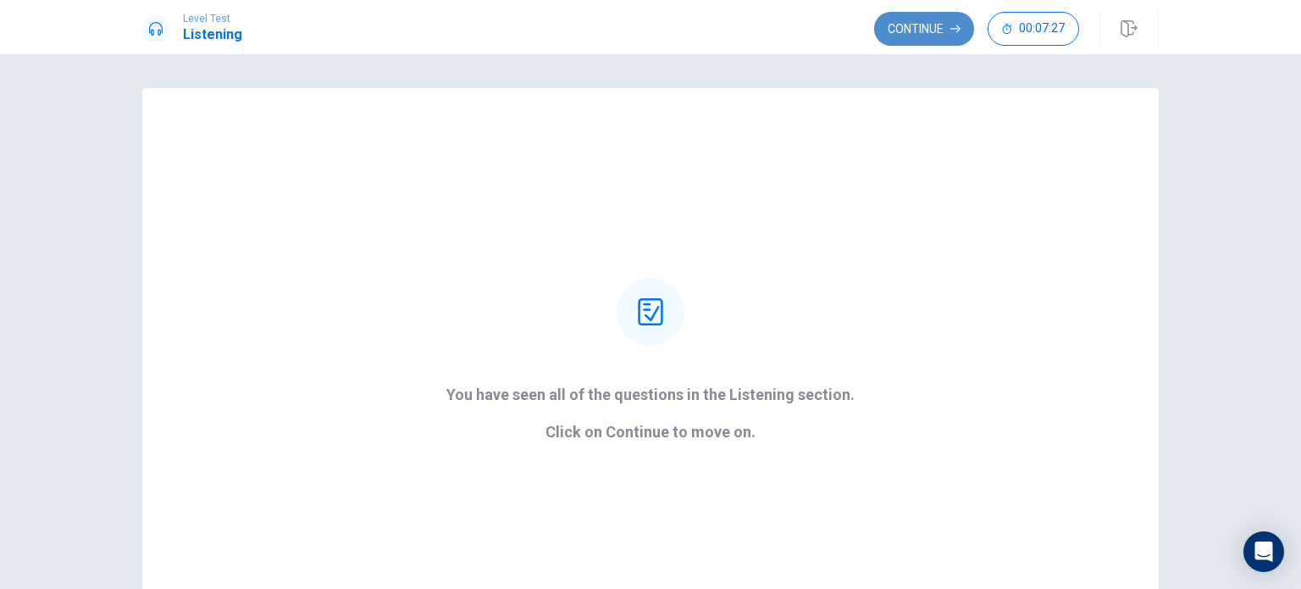
click at [913, 38] on button "Continue" at bounding box center [924, 29] width 100 height 34
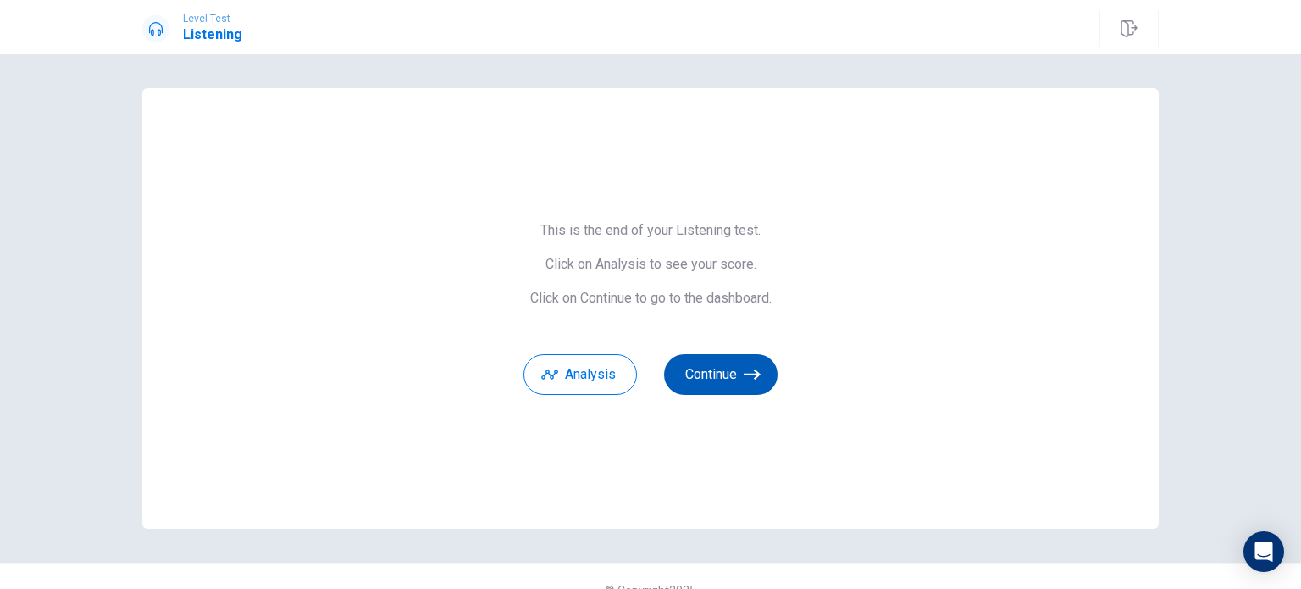
click at [707, 371] on button "Continue" at bounding box center [721, 374] width 114 height 41
